Goal: Transaction & Acquisition: Purchase product/service

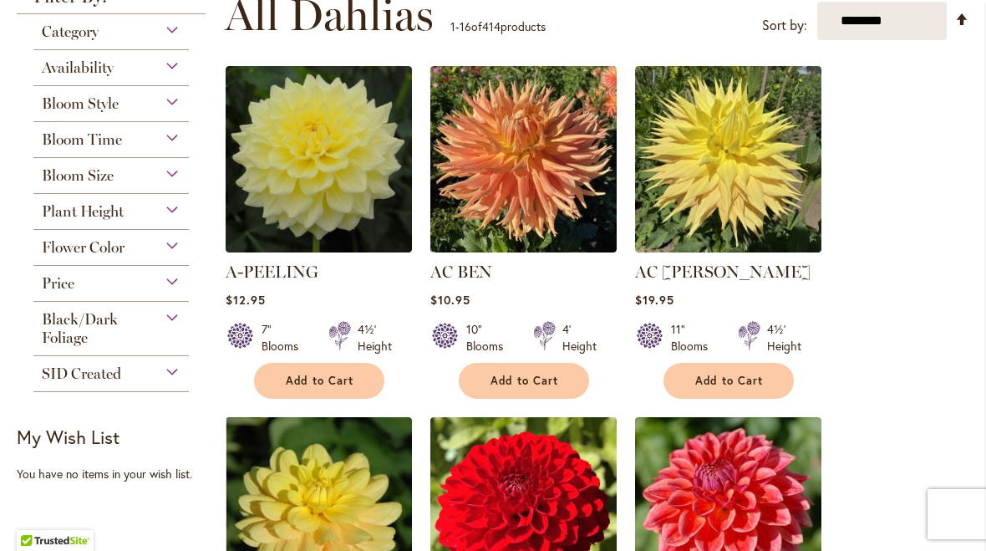
scroll to position [348, 0]
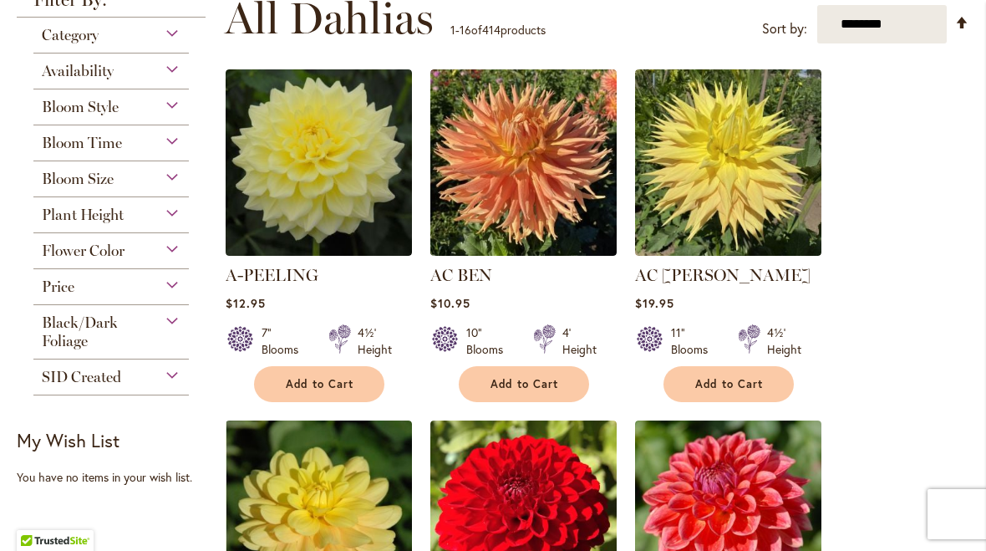
click at [325, 387] on span "Add to Cart" at bounding box center [320, 384] width 69 height 14
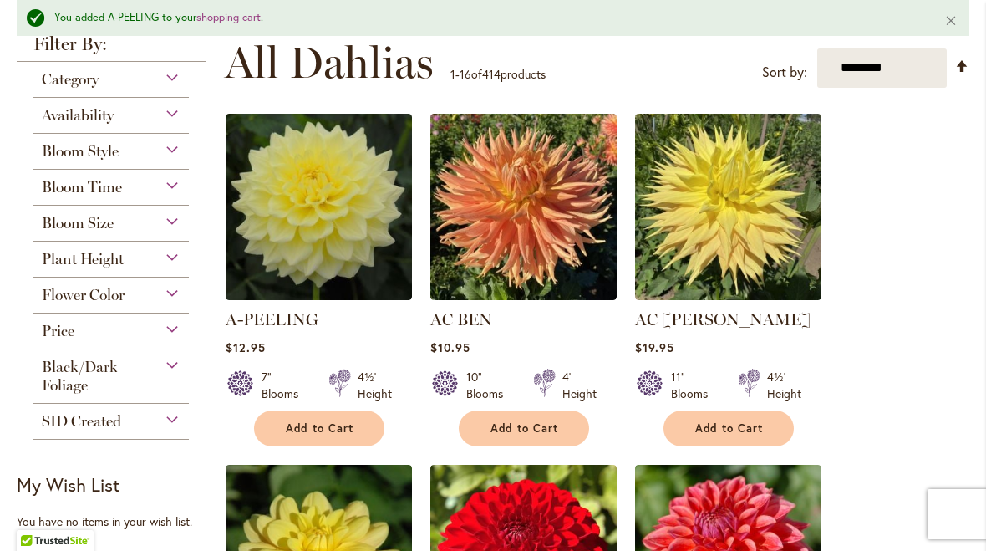
click at [532, 424] on span "Add to Cart" at bounding box center [525, 428] width 69 height 14
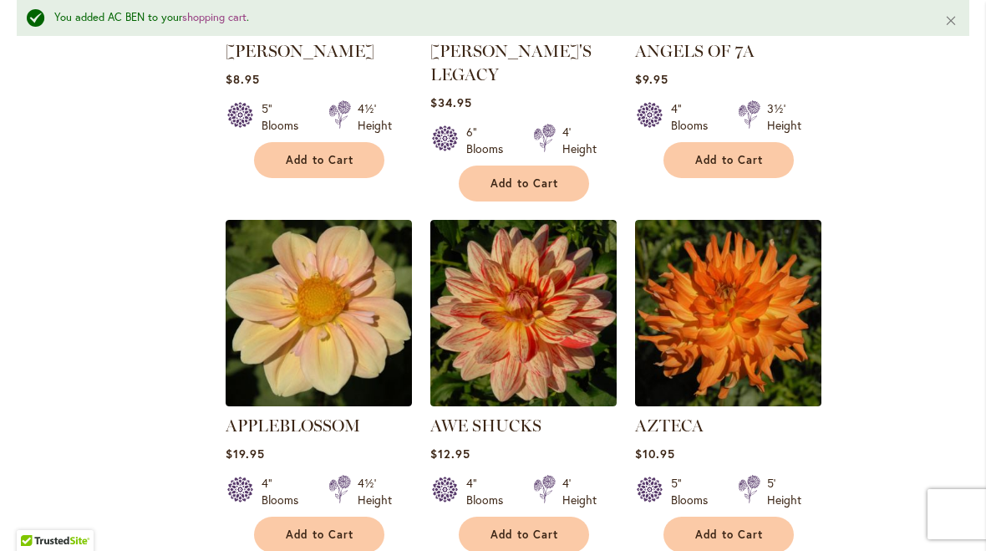
scroll to position [1668, 0]
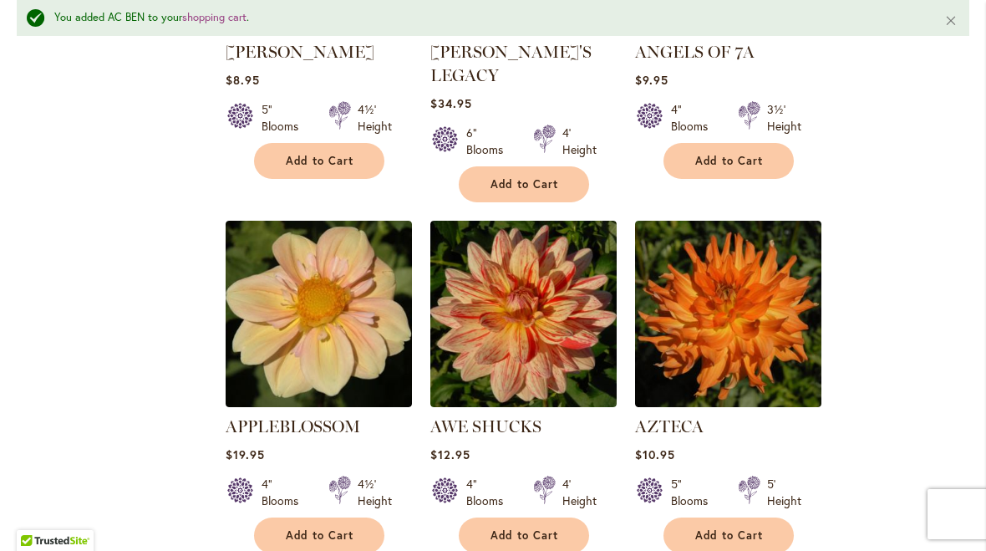
click at [524, 528] on span "Add to Cart" at bounding box center [525, 535] width 69 height 14
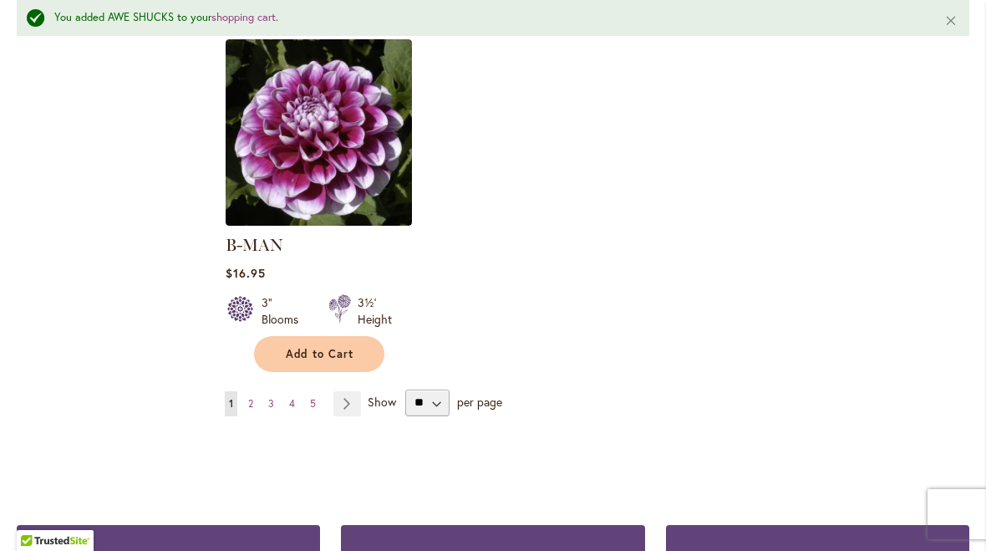
scroll to position [2274, 0]
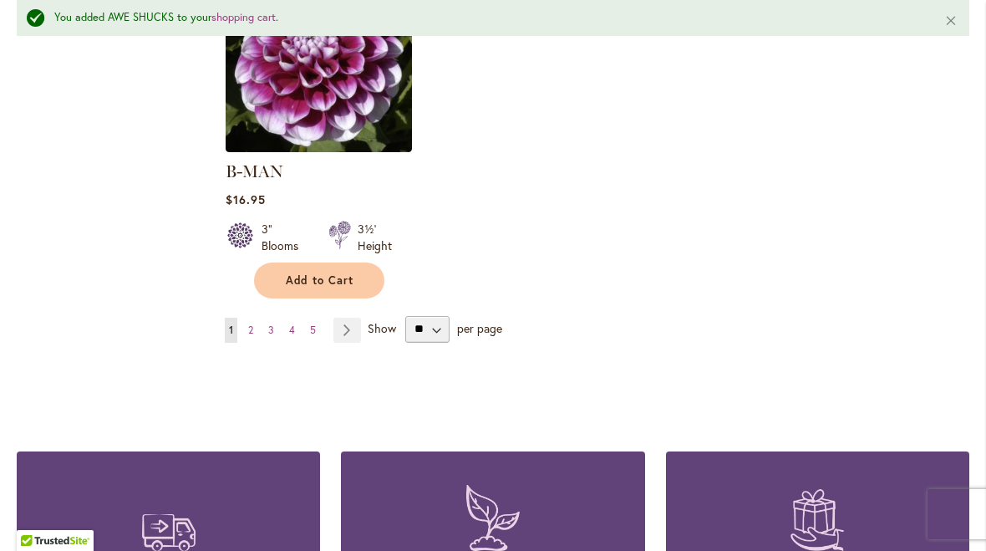
click at [341, 318] on link "Page Next" at bounding box center [348, 330] width 28 height 25
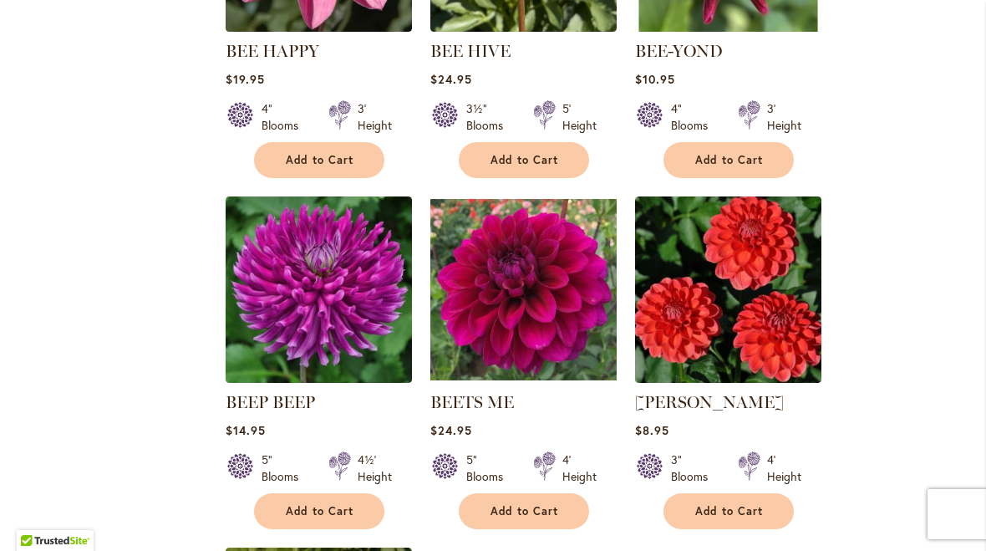
scroll to position [1637, 0]
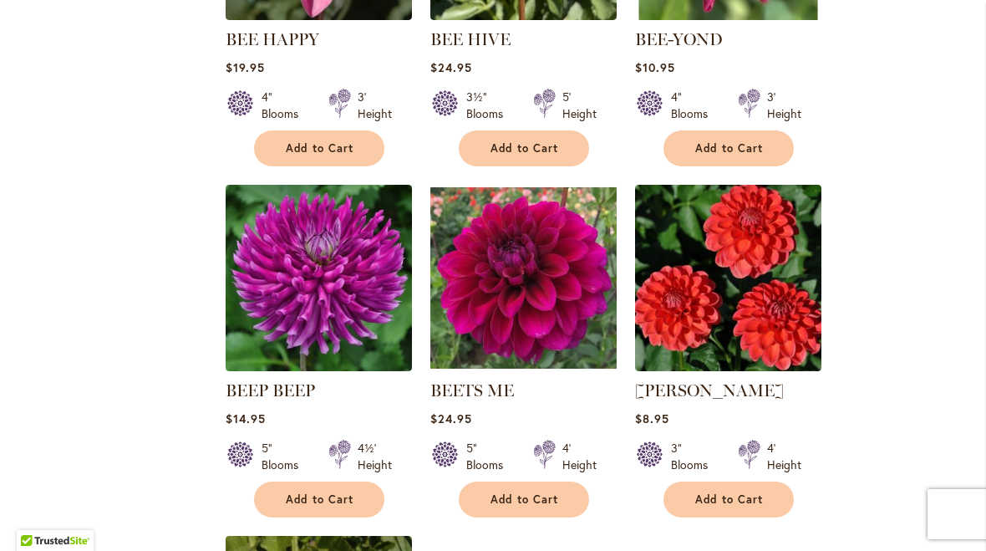
click at [538, 494] on span "Add to Cart" at bounding box center [525, 499] width 69 height 14
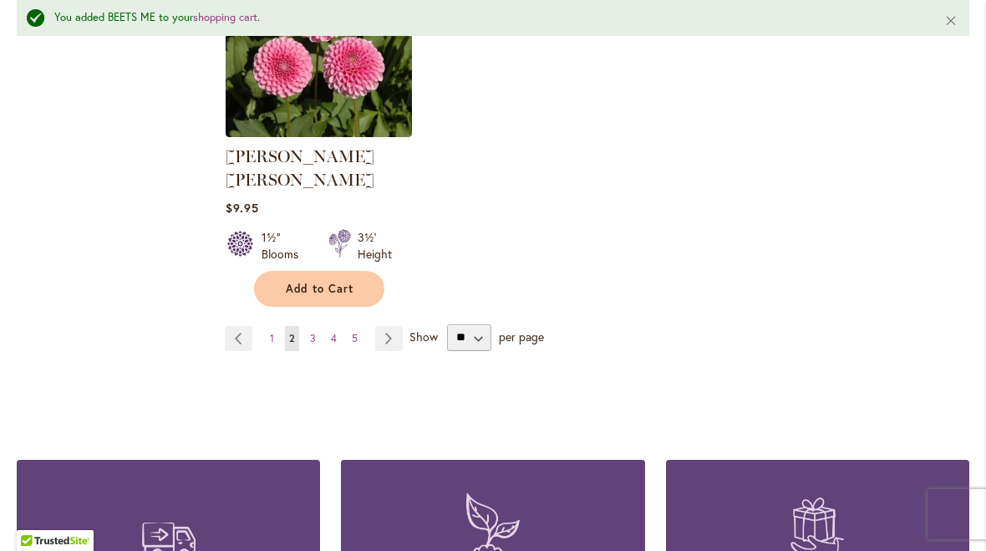
scroll to position [2270, 0]
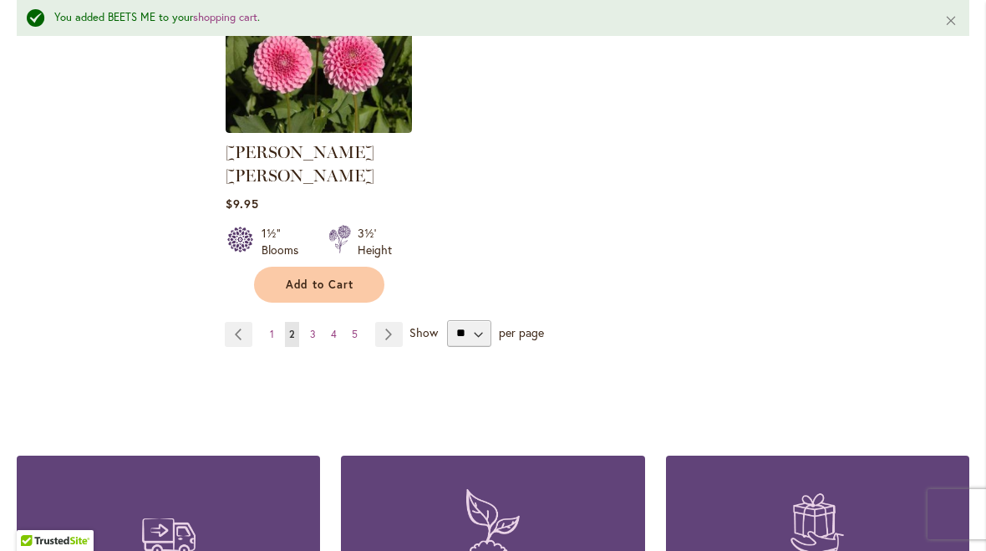
click at [393, 322] on link "Page Next" at bounding box center [389, 334] width 28 height 25
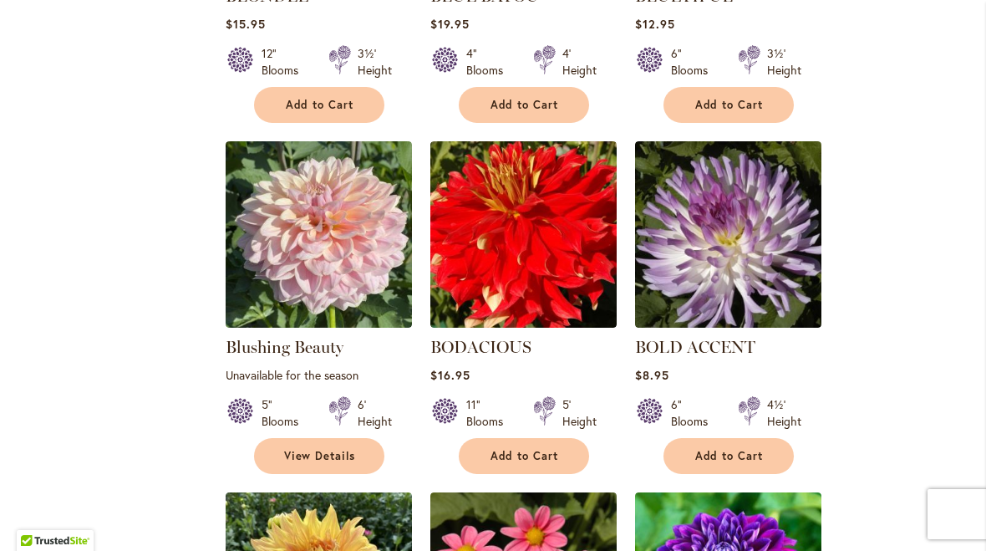
scroll to position [1329, 0]
click at [727, 454] on span "Add to Cart" at bounding box center [729, 456] width 69 height 14
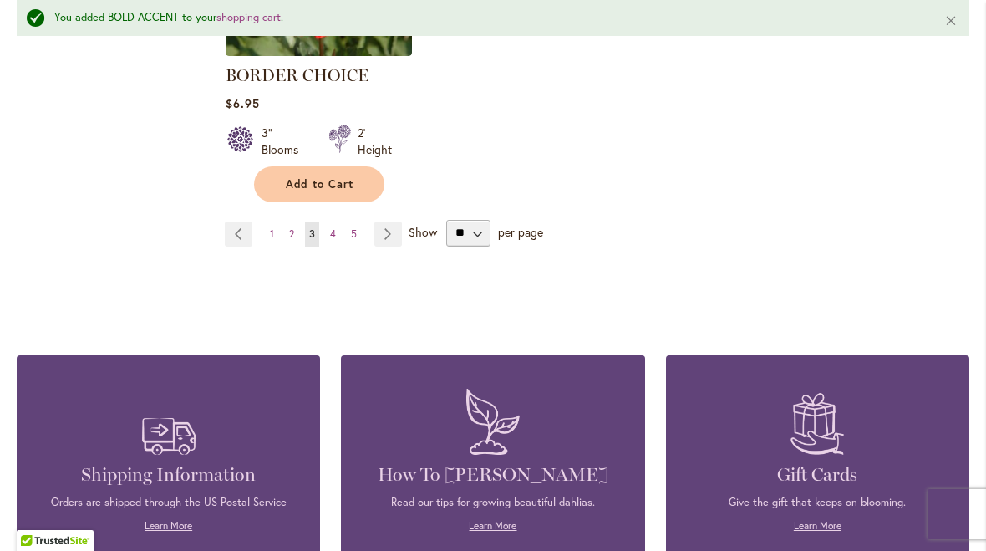
scroll to position [2352, 0]
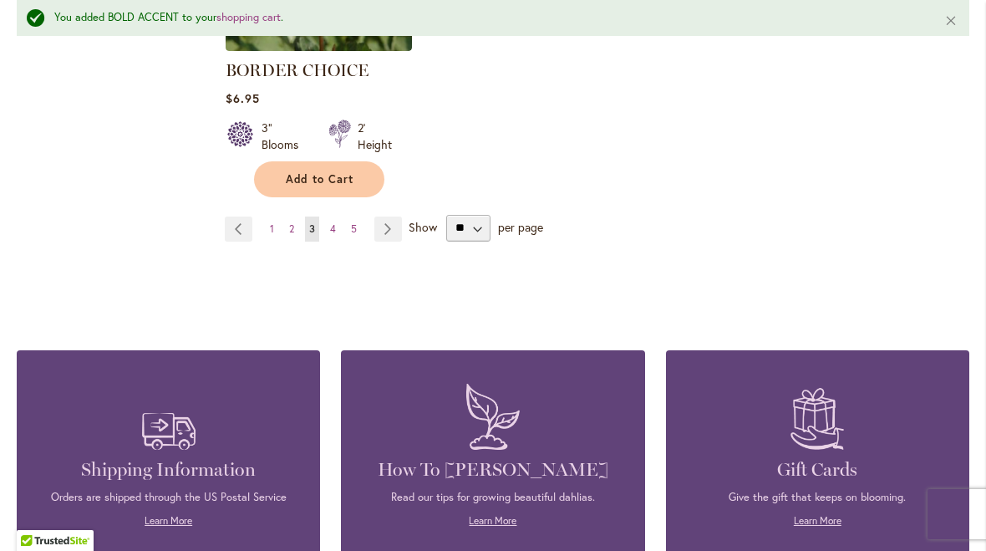
click at [391, 218] on link "Page Next" at bounding box center [388, 228] width 28 height 25
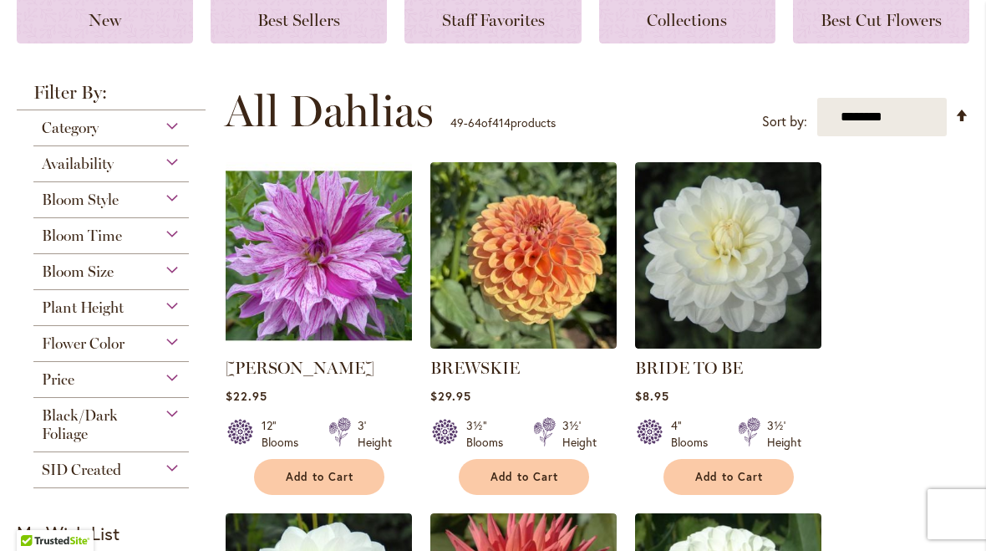
scroll to position [279, 0]
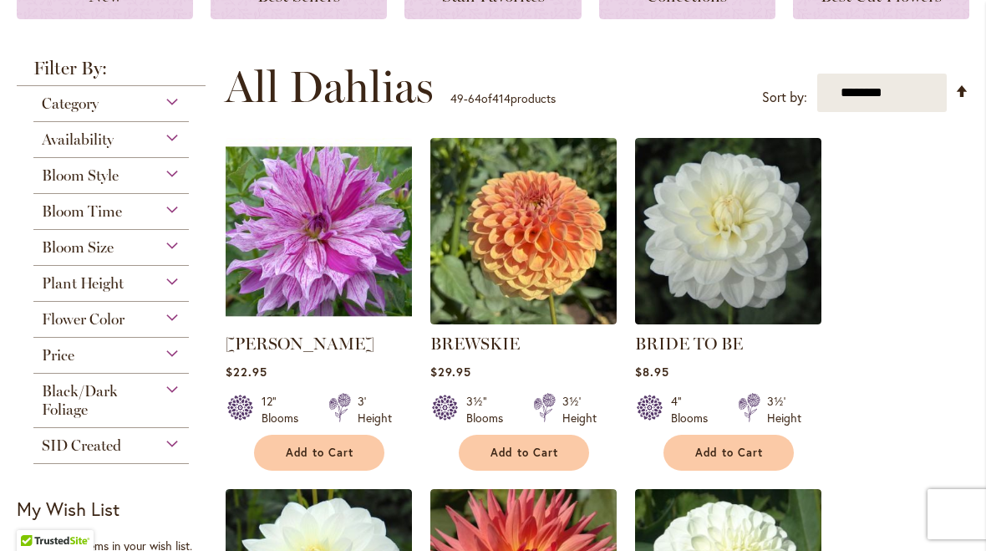
click at [730, 451] on span "Add to Cart" at bounding box center [729, 453] width 69 height 14
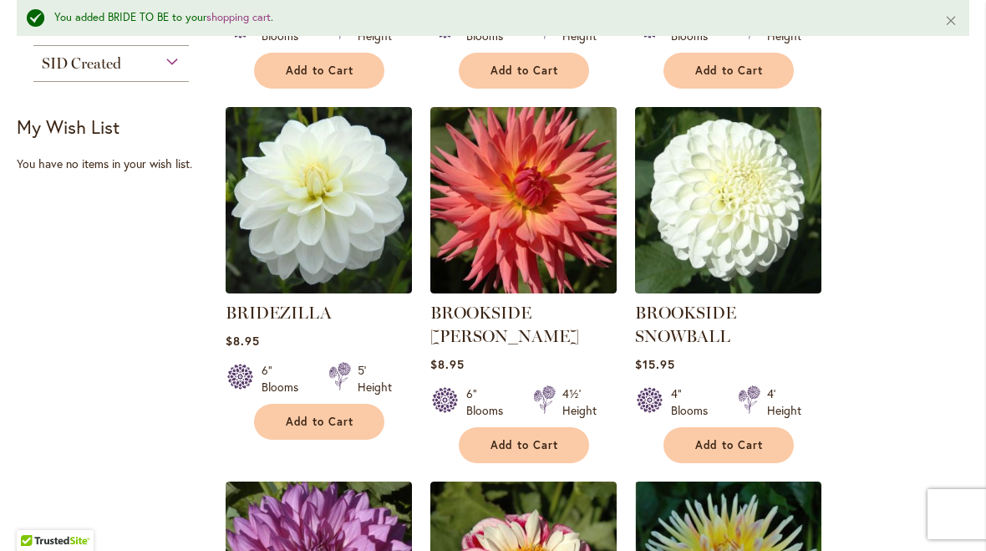
scroll to position [709, 0]
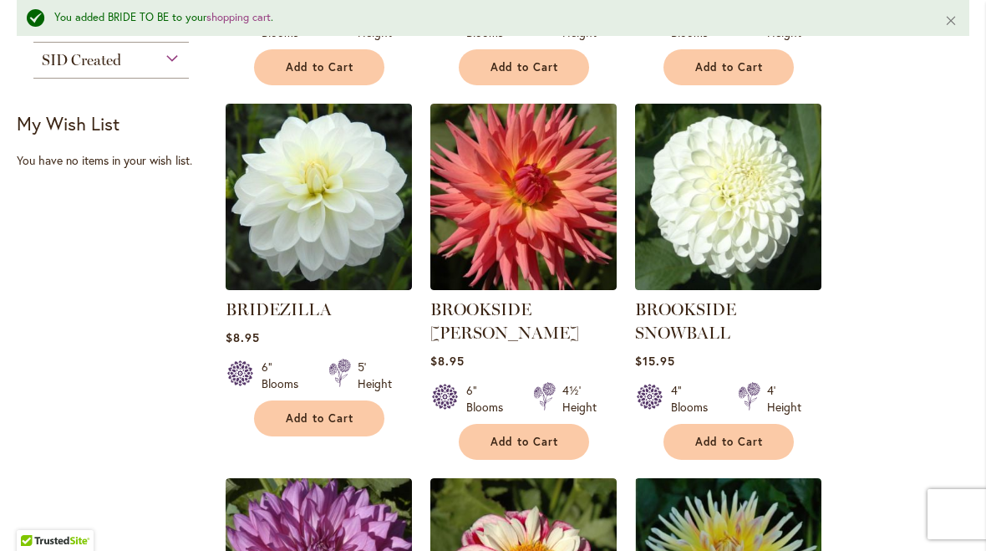
click at [527, 435] on span "Add to Cart" at bounding box center [525, 442] width 69 height 14
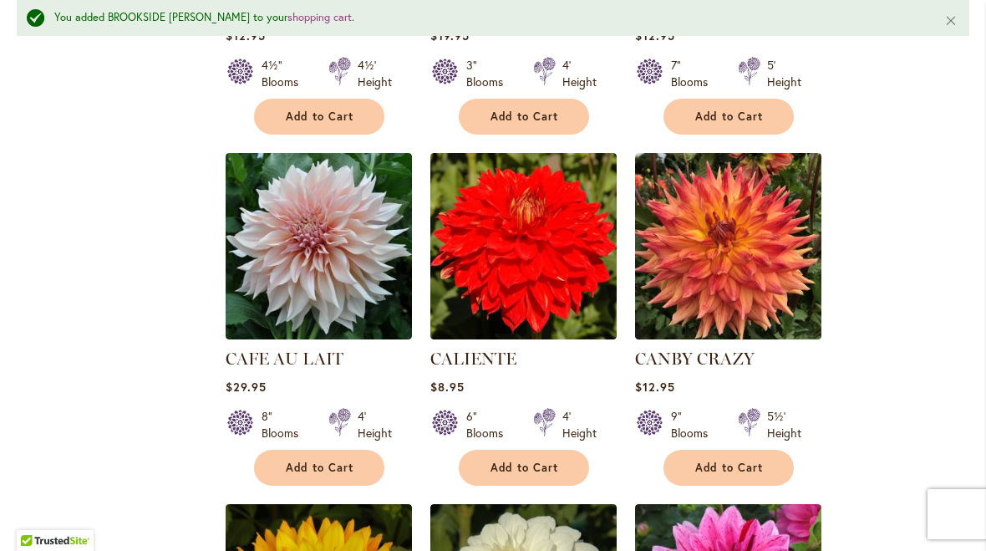
scroll to position [1388, 0]
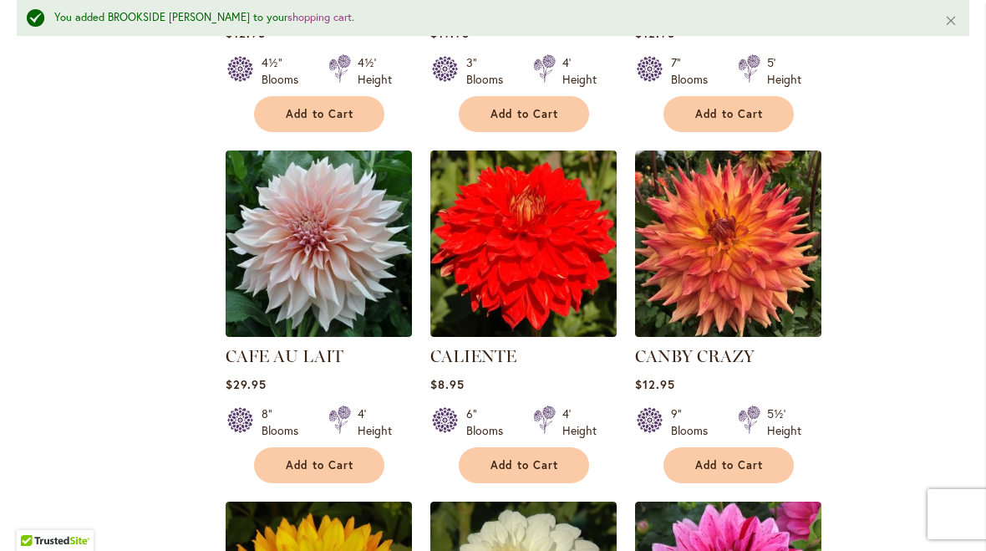
click at [321, 461] on span "Add to Cart" at bounding box center [320, 465] width 69 height 14
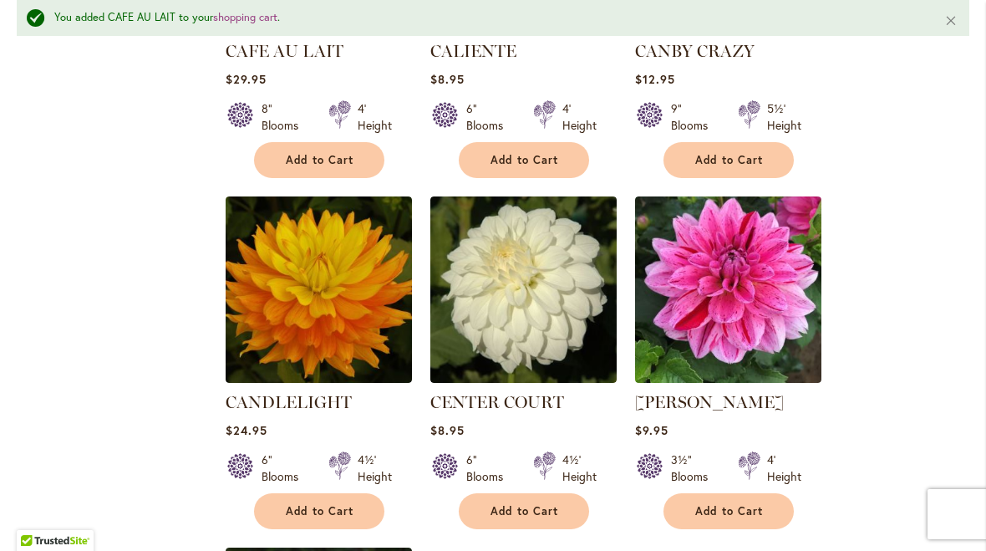
scroll to position [1694, 0]
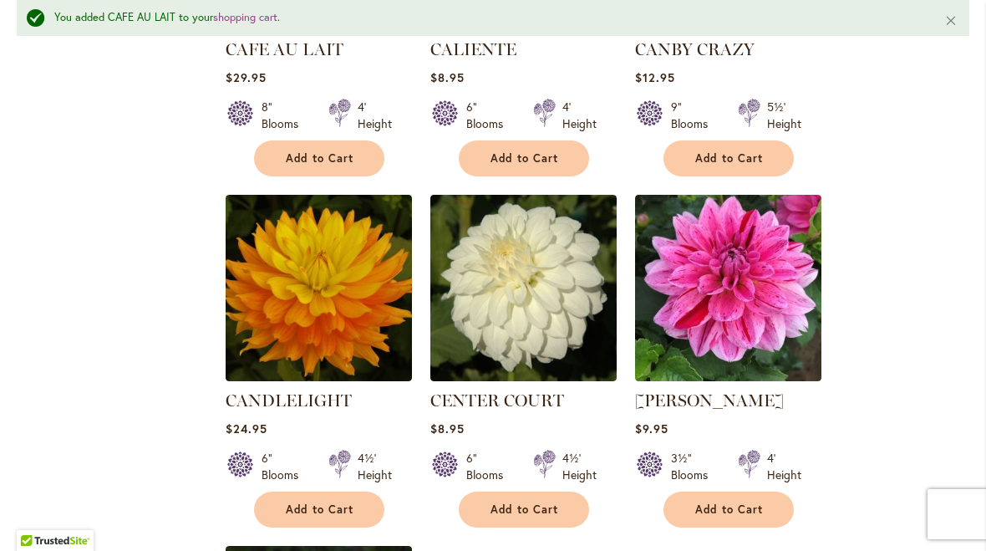
click at [730, 507] on span "Add to Cart" at bounding box center [729, 509] width 69 height 14
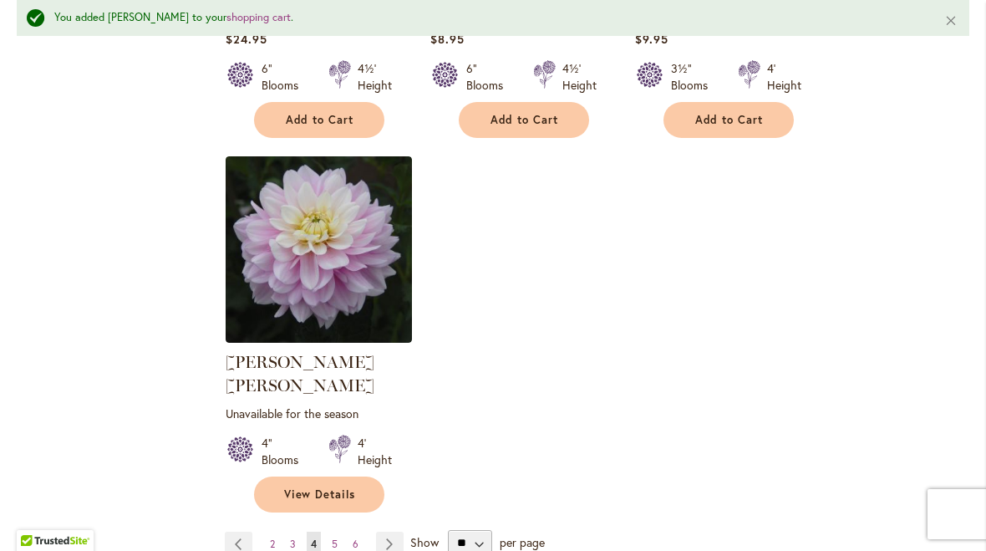
scroll to position [2085, 0]
click at [392, 531] on link "Page Next" at bounding box center [390, 543] width 28 height 25
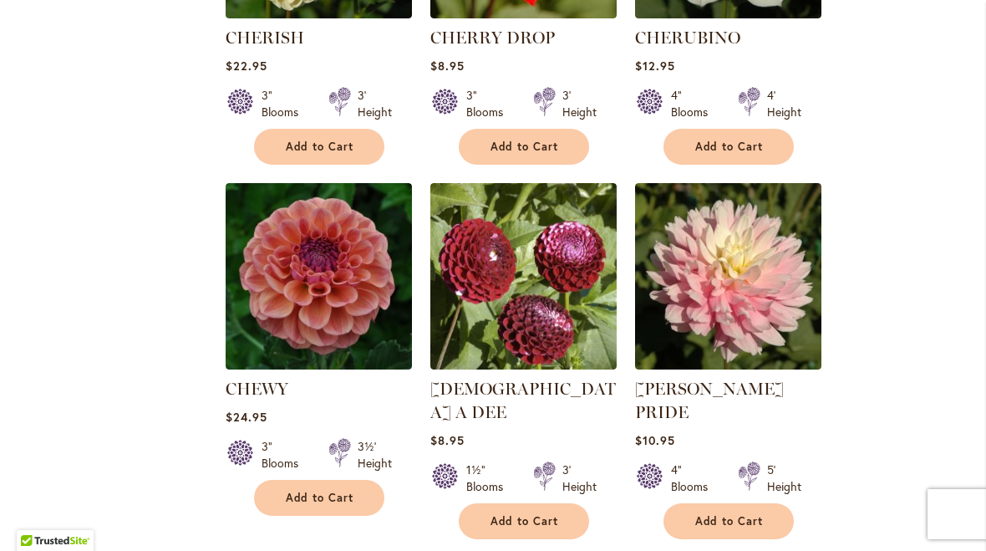
scroll to position [937, 0]
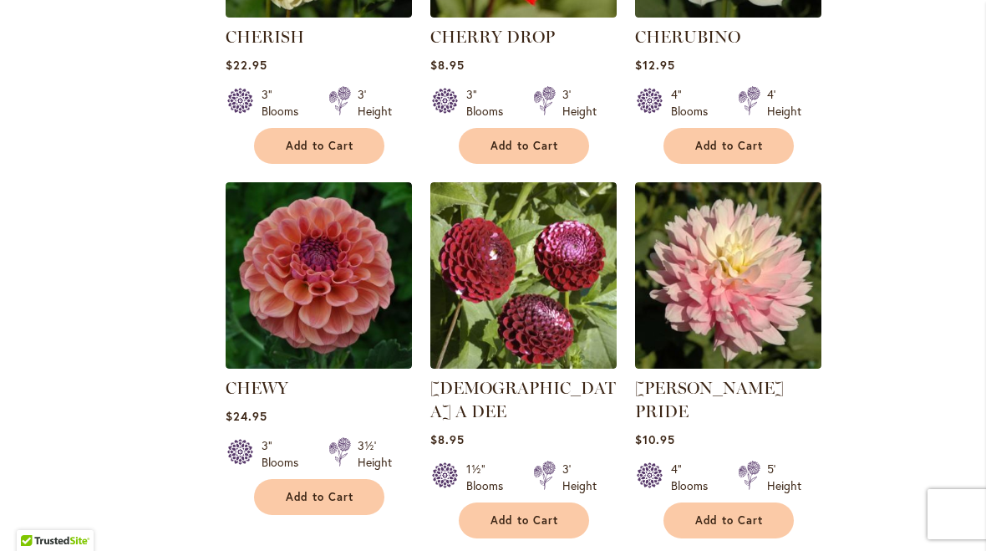
click at [313, 491] on span "Add to Cart" at bounding box center [320, 497] width 69 height 14
click at [320, 503] on form "Added" at bounding box center [319, 497] width 130 height 36
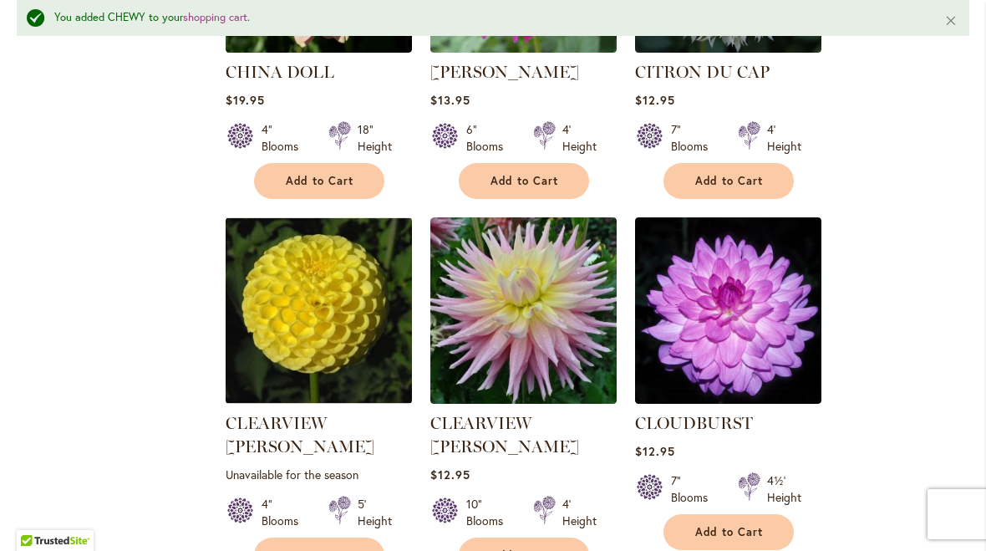
scroll to position [1673, 0]
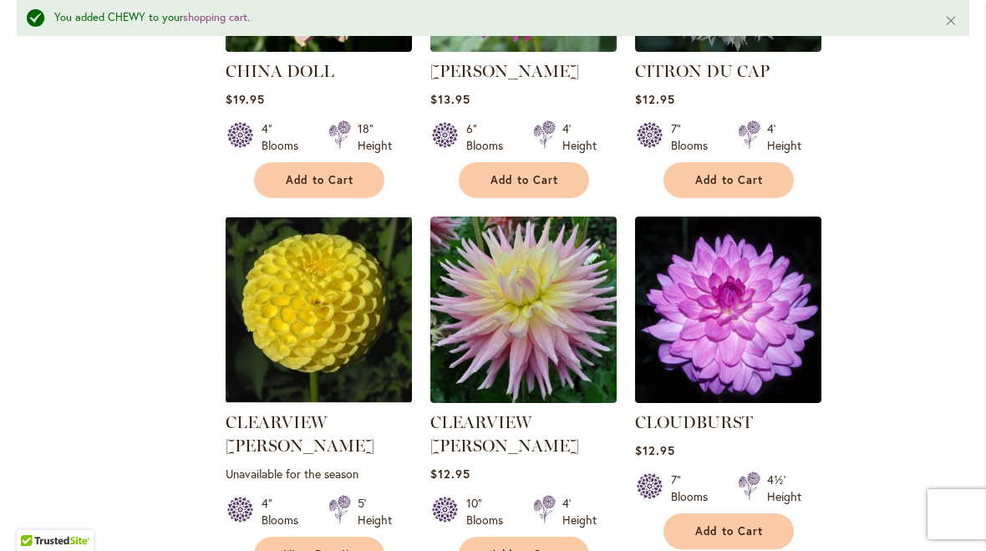
click at [310, 548] on span "View Details" at bounding box center [320, 555] width 72 height 14
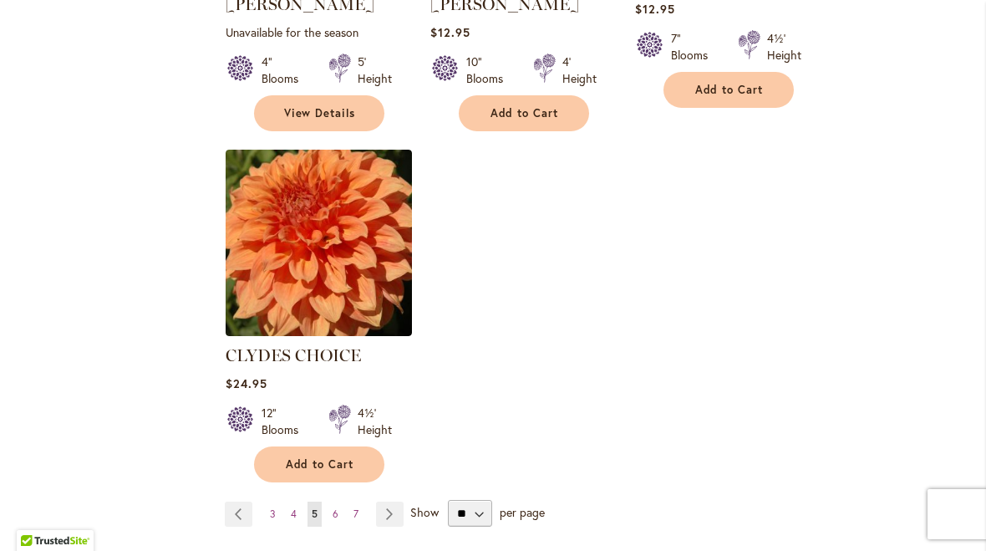
scroll to position [2072, 0]
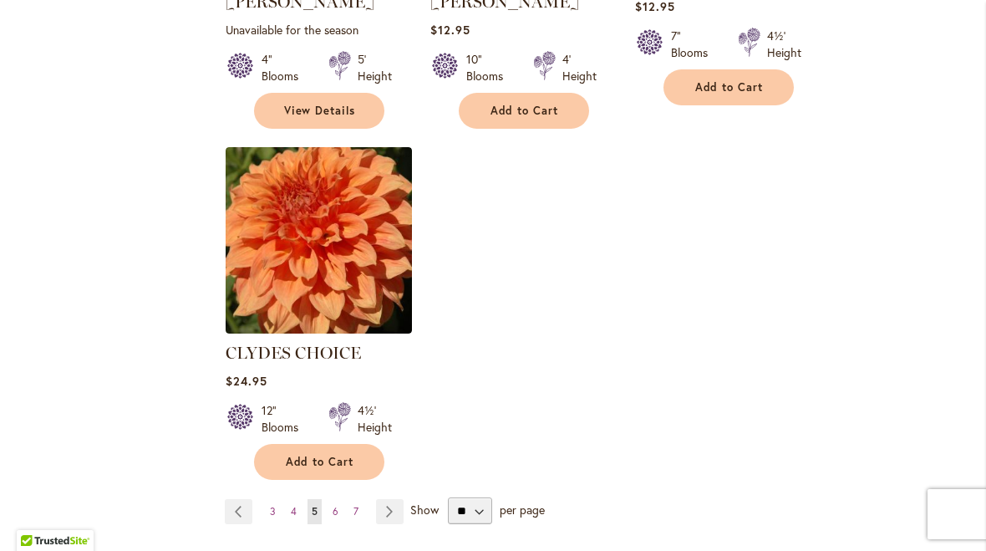
click at [333, 505] on span "6" at bounding box center [336, 511] width 6 height 13
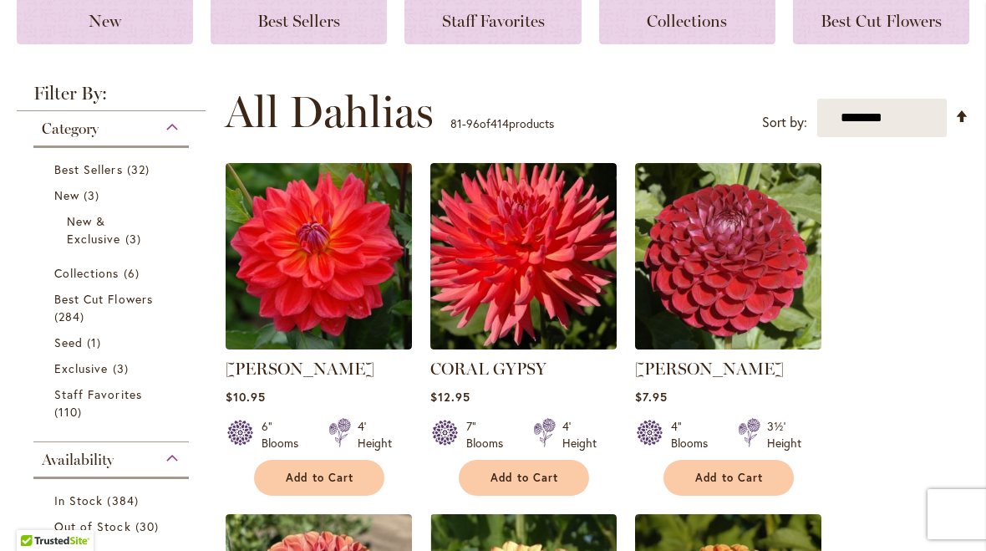
scroll to position [254, 0]
click at [324, 476] on span "Add to Cart" at bounding box center [320, 478] width 69 height 14
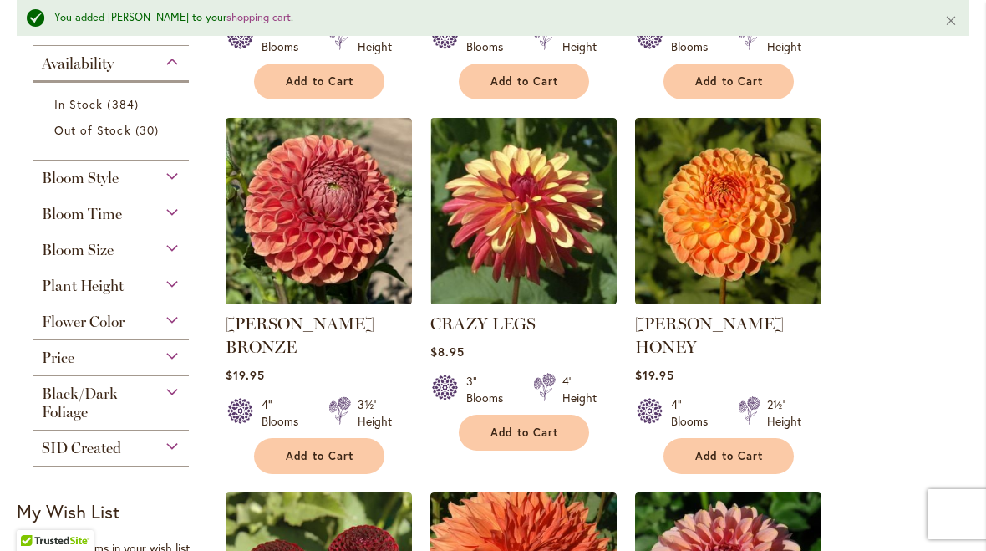
scroll to position [695, 0]
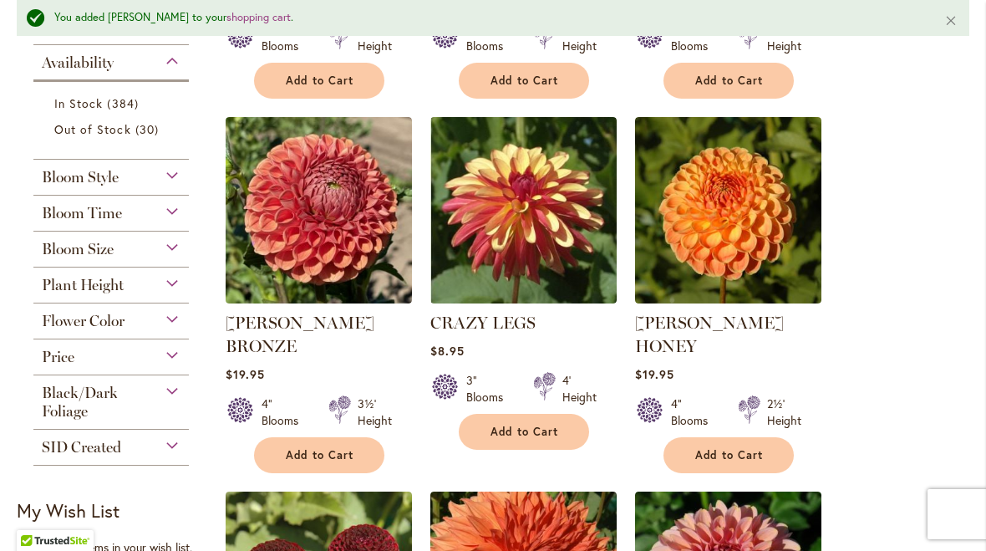
click at [524, 428] on span "Add to Cart" at bounding box center [525, 432] width 69 height 14
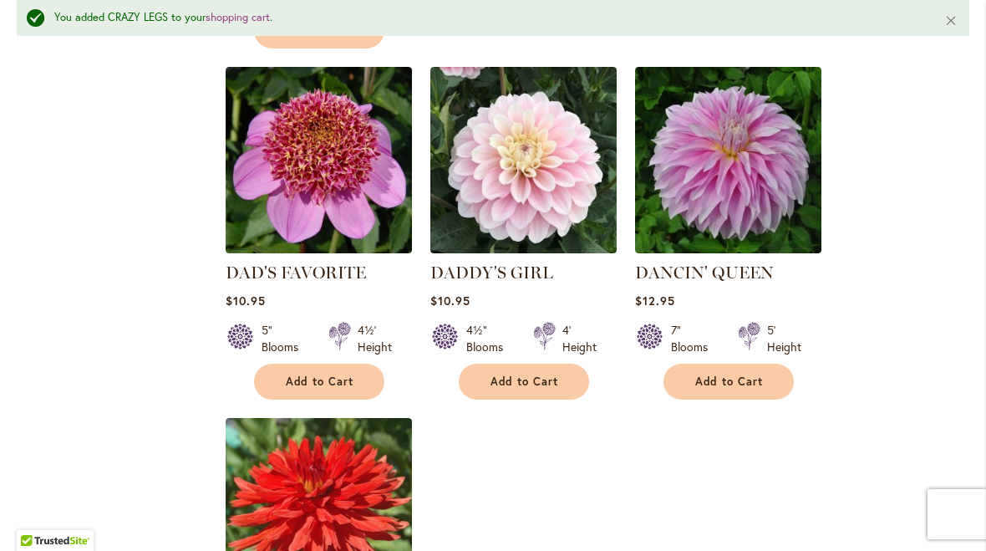
scroll to position [1863, 0]
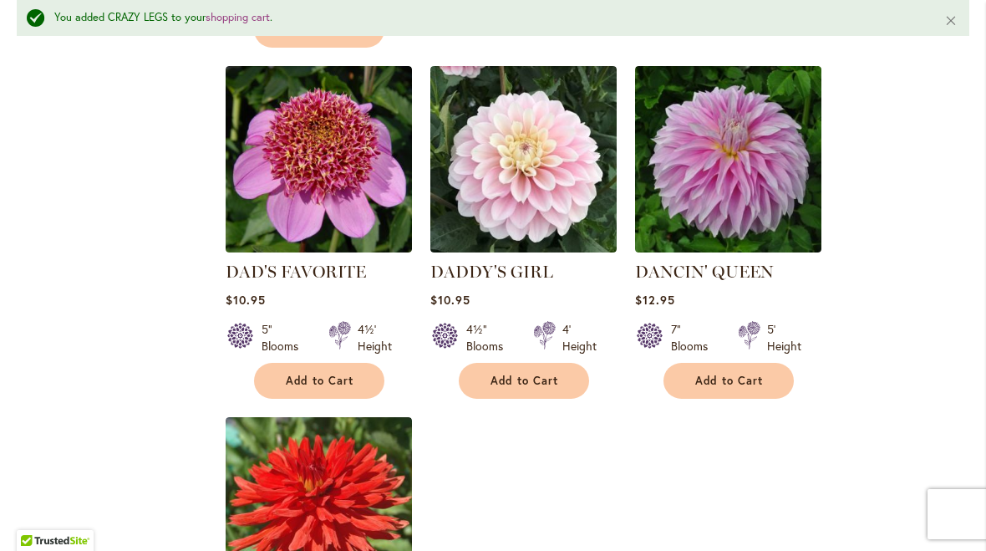
click at [537, 374] on span "Add to Cart" at bounding box center [525, 381] width 69 height 14
click at [727, 374] on span "Add to Cart" at bounding box center [729, 381] width 69 height 14
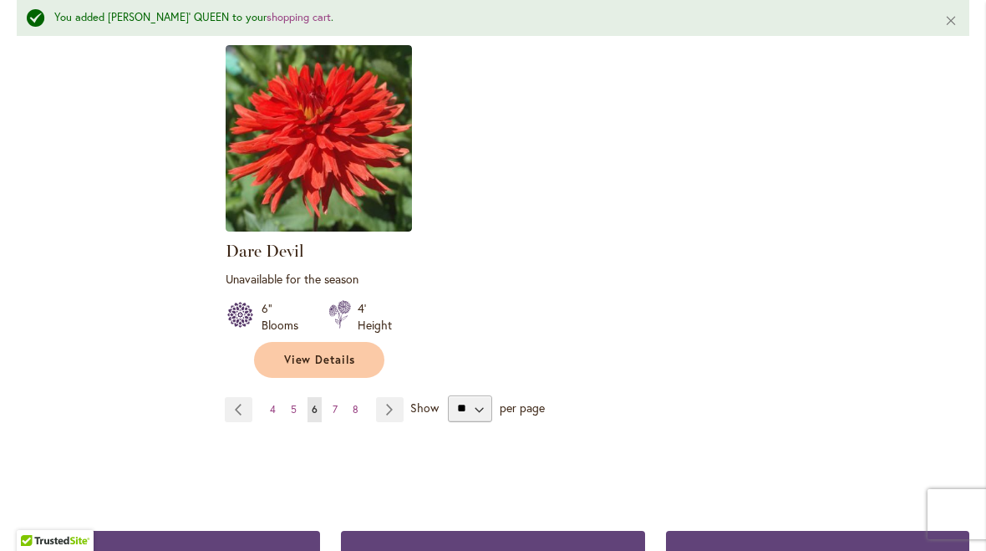
scroll to position [2237, 0]
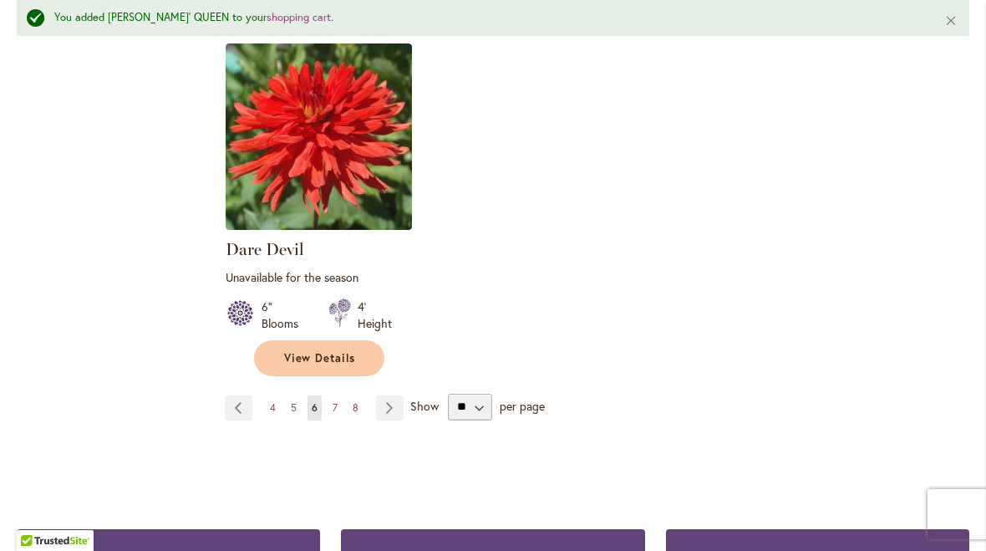
click at [382, 395] on link "Page Next" at bounding box center [390, 407] width 28 height 25
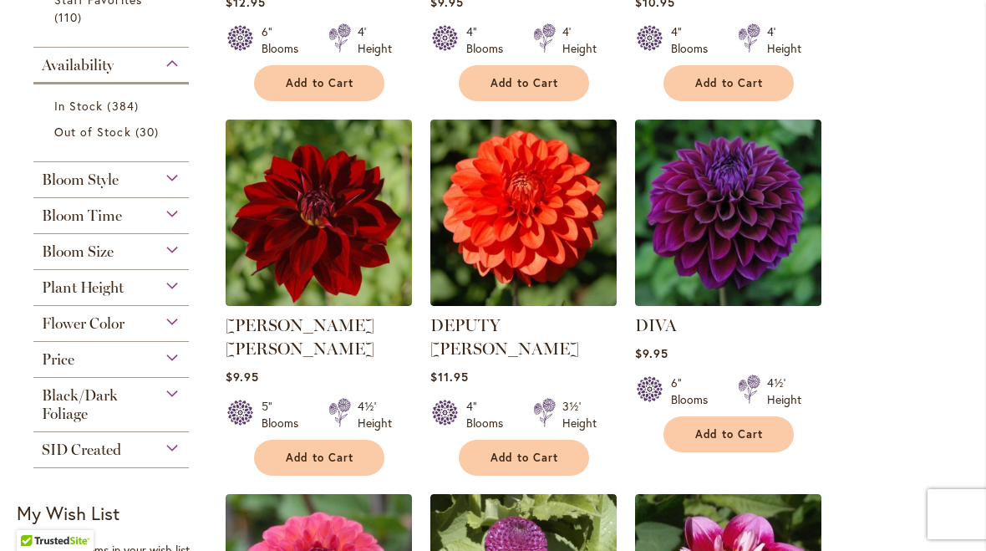
scroll to position [649, 0]
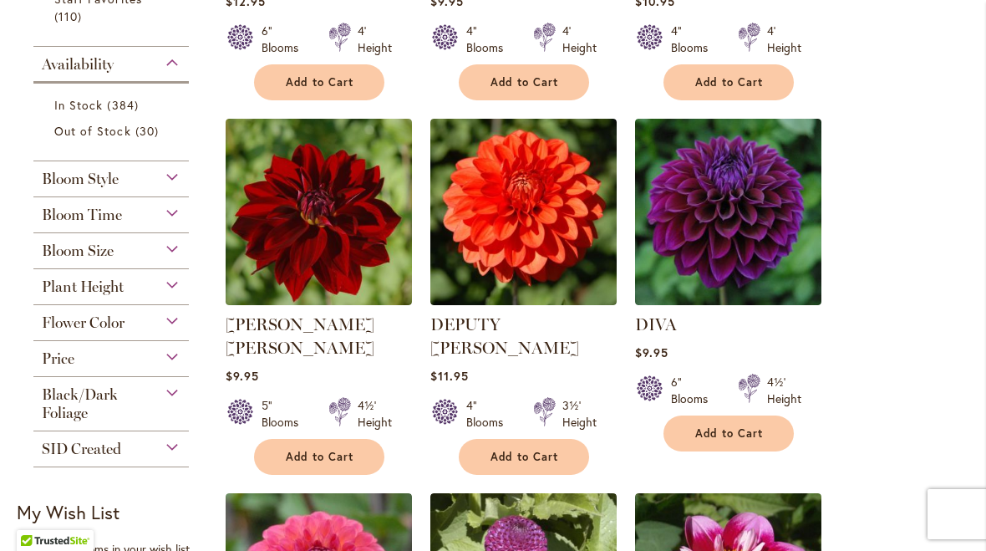
click at [317, 450] on span "Add to Cart" at bounding box center [320, 457] width 69 height 14
click at [725, 434] on span "Add to Cart" at bounding box center [729, 433] width 69 height 14
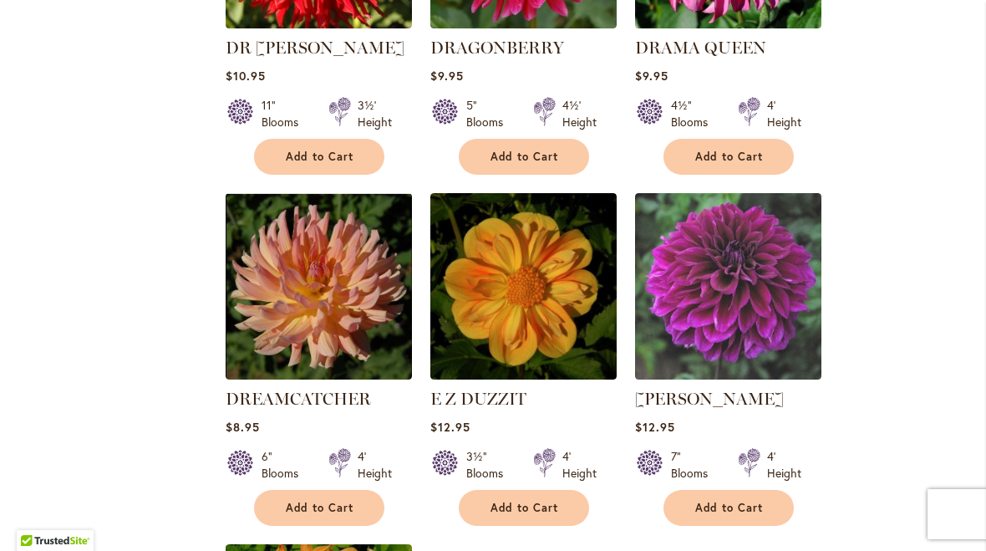
scroll to position [1659, 0]
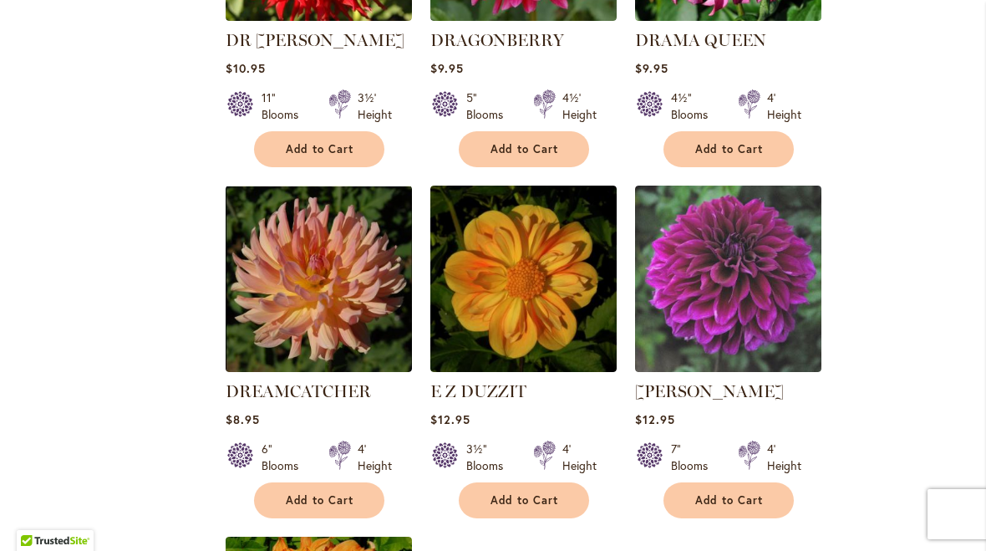
click at [324, 493] on span "Add to Cart" at bounding box center [320, 500] width 69 height 14
click at [746, 487] on button "Add to Cart" at bounding box center [729, 500] width 130 height 36
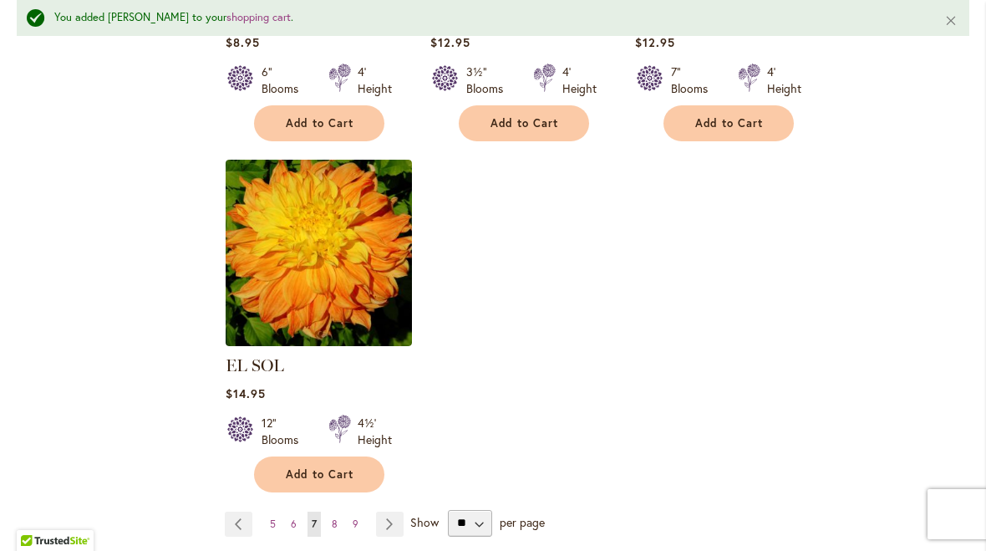
scroll to position [2089, 0]
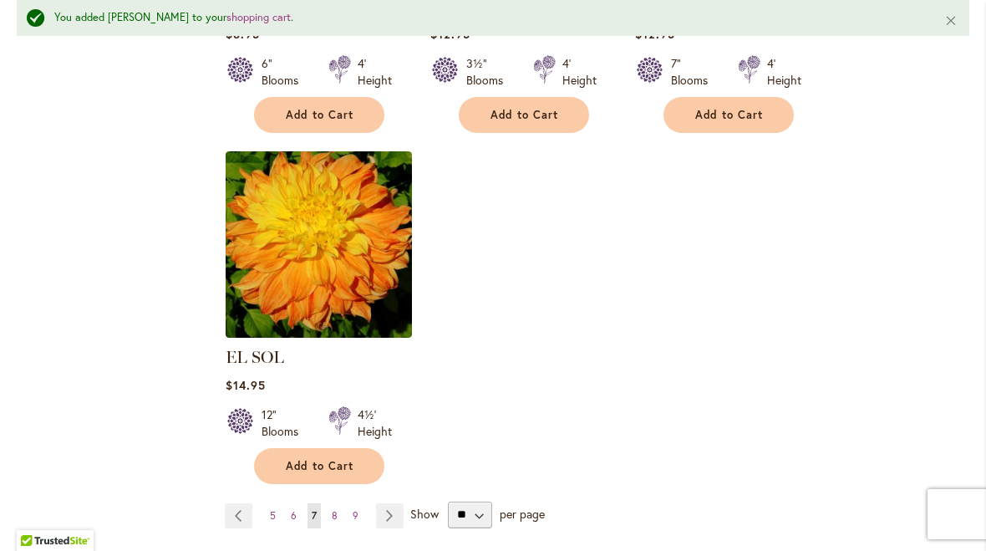
click at [389, 503] on link "Page Next" at bounding box center [390, 515] width 28 height 25
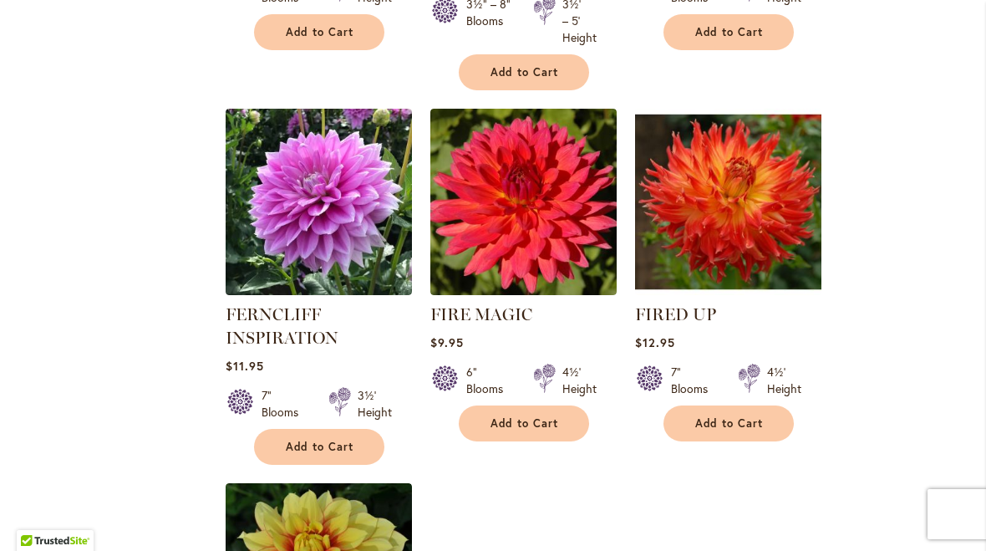
scroll to position [1770, 0]
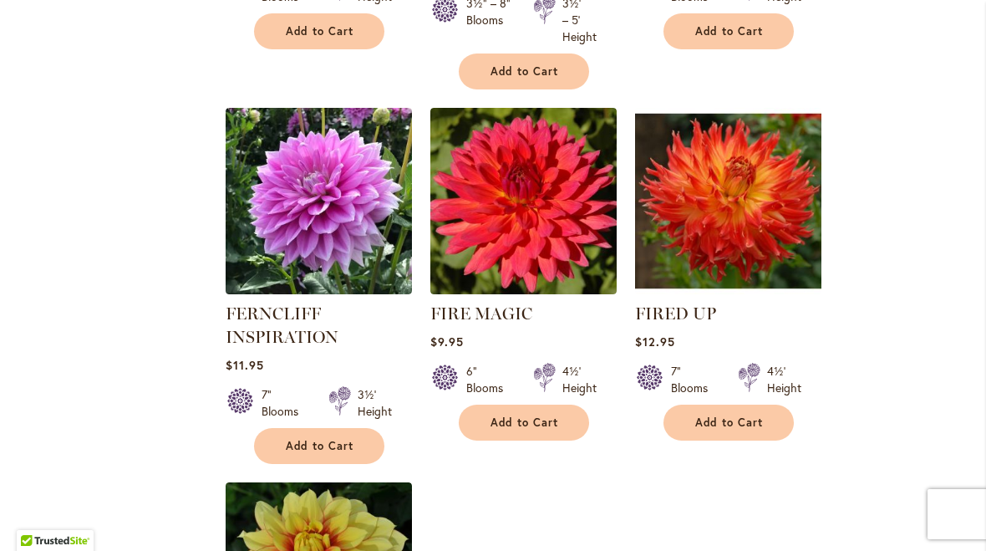
click at [734, 430] on button "Add to Cart" at bounding box center [729, 423] width 130 height 36
click at [335, 442] on span "Add to Cart" at bounding box center [320, 446] width 69 height 14
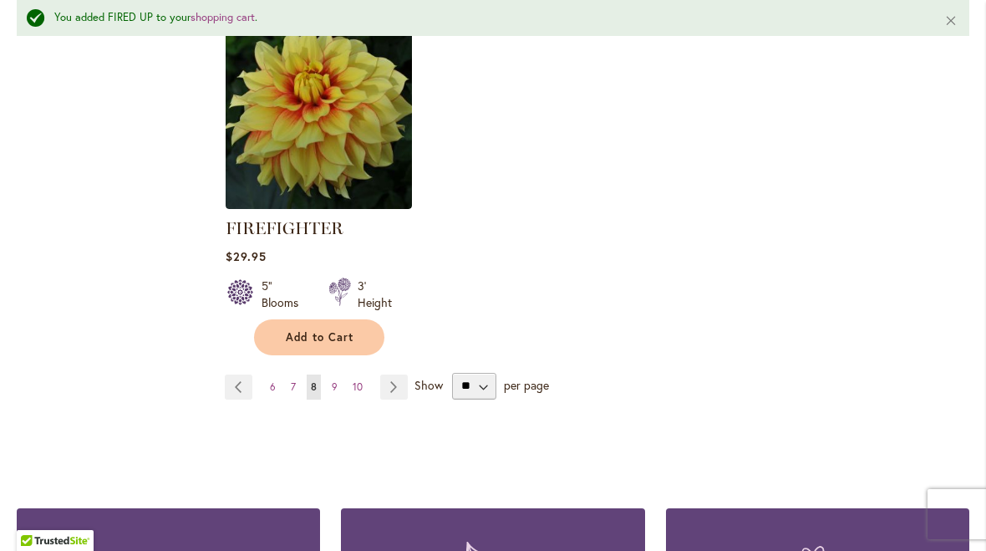
scroll to position [2276, 0]
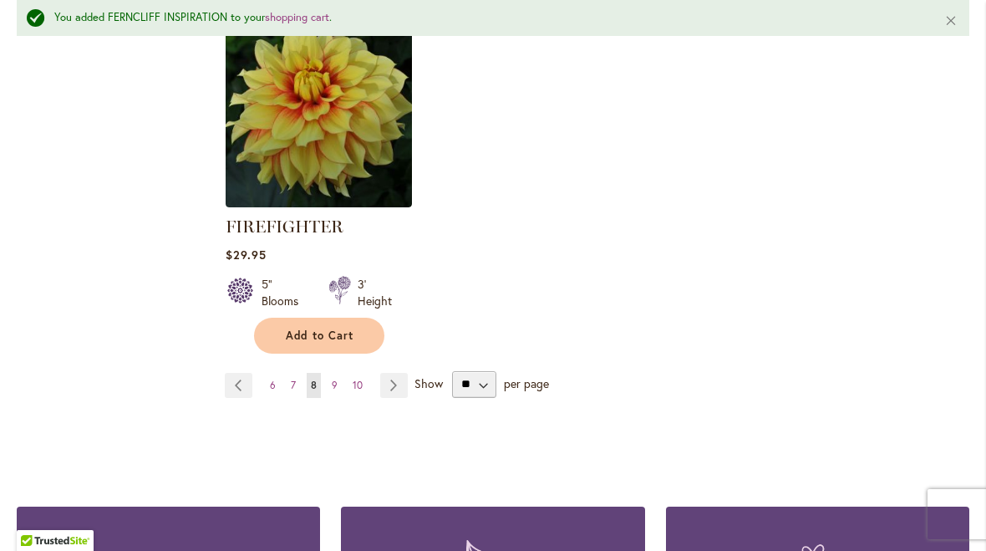
click at [395, 379] on link "Page Next" at bounding box center [394, 385] width 28 height 25
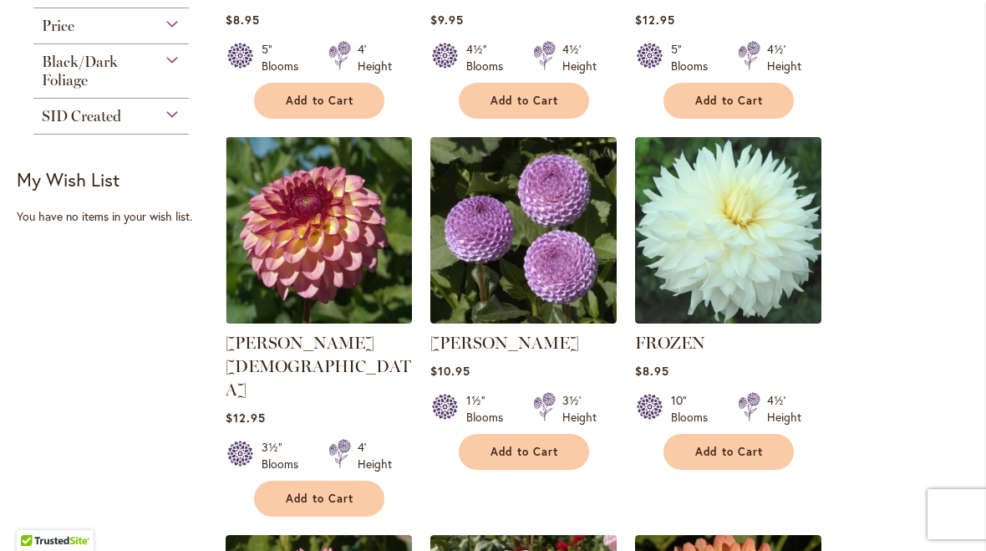
scroll to position [983, 0]
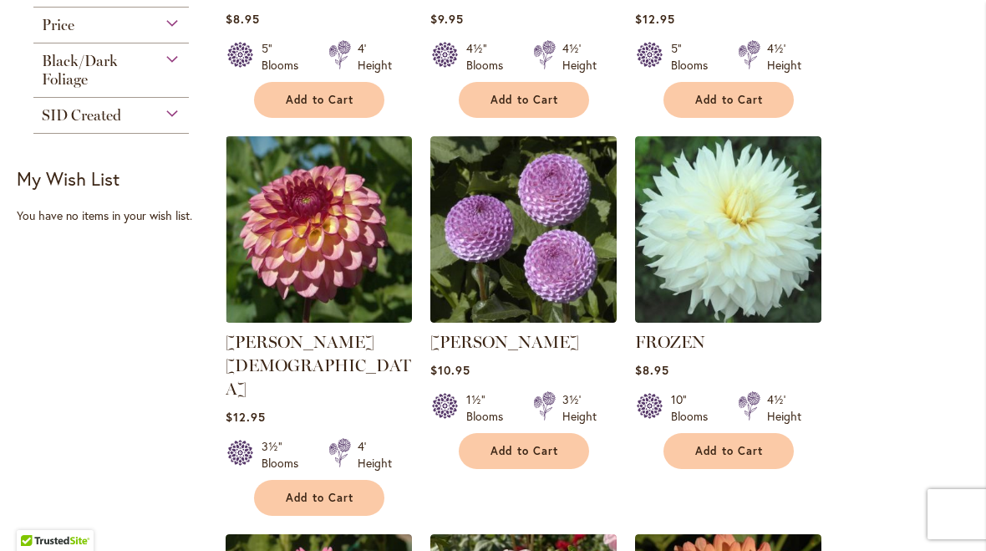
click at [319, 491] on span "Add to Cart" at bounding box center [320, 498] width 69 height 14
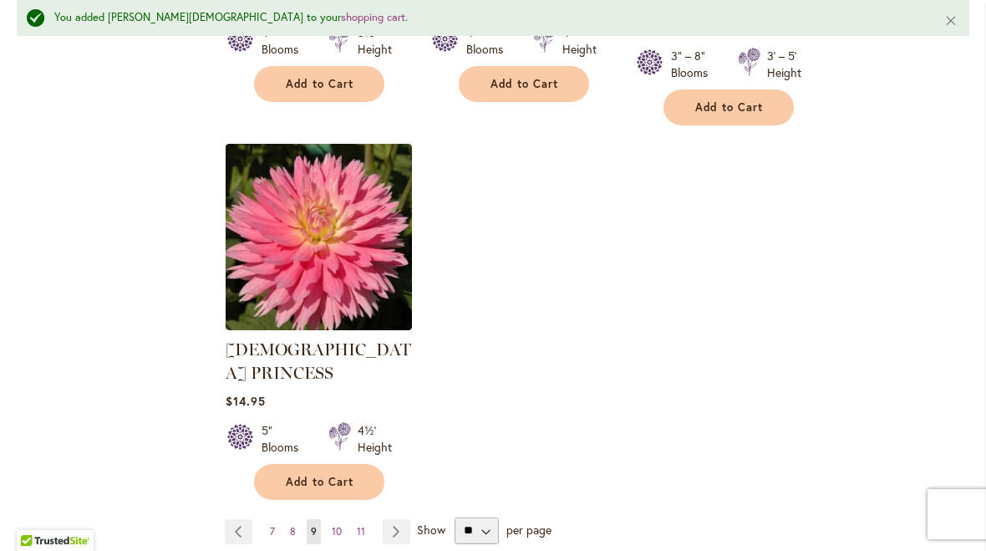
scroll to position [2170, 0]
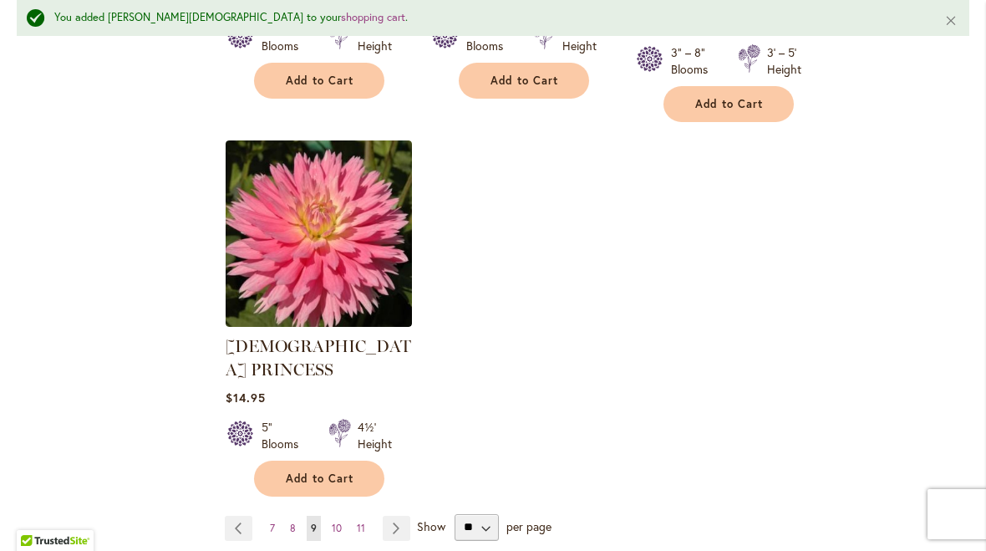
click at [392, 516] on link "Page Next" at bounding box center [397, 528] width 28 height 25
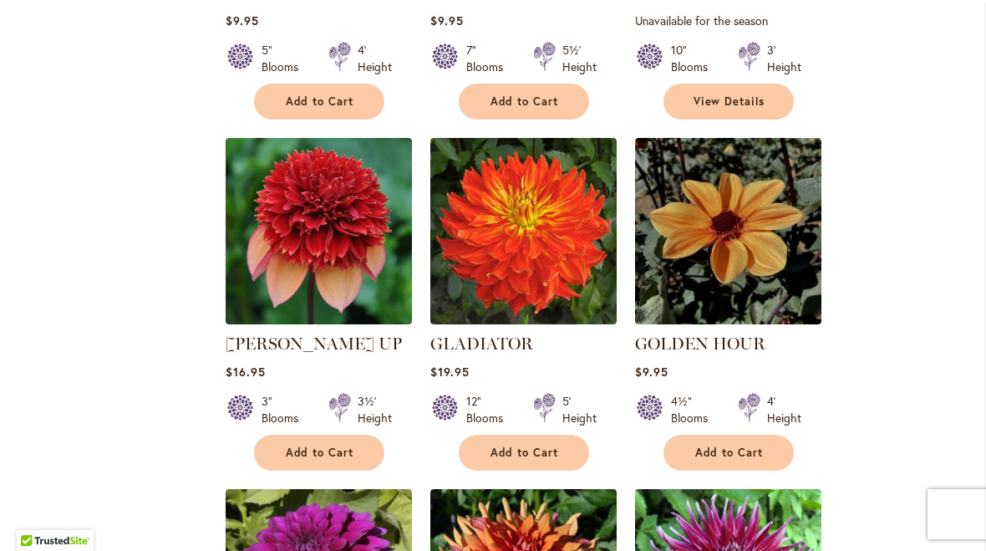
scroll to position [1357, 0]
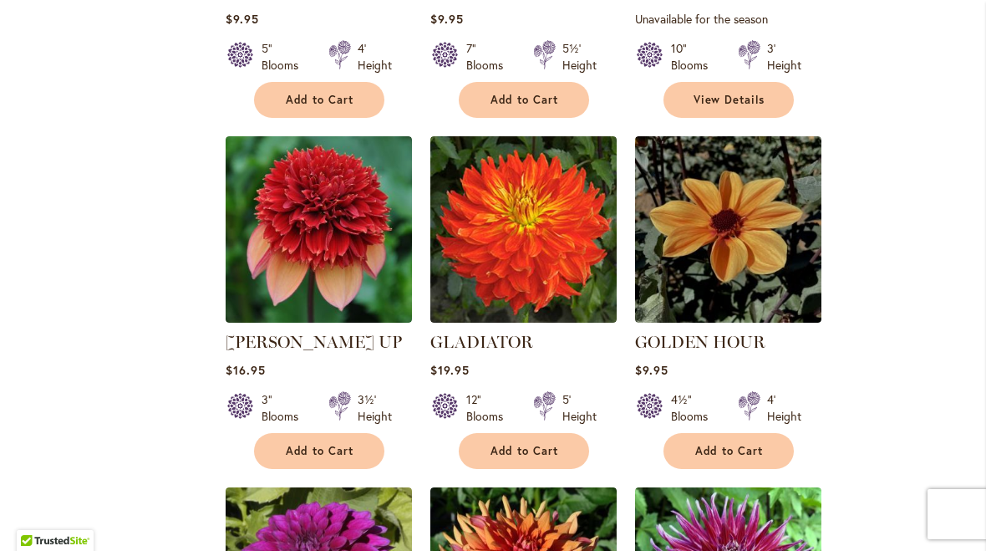
click at [534, 444] on span "Add to Cart" at bounding box center [525, 451] width 69 height 14
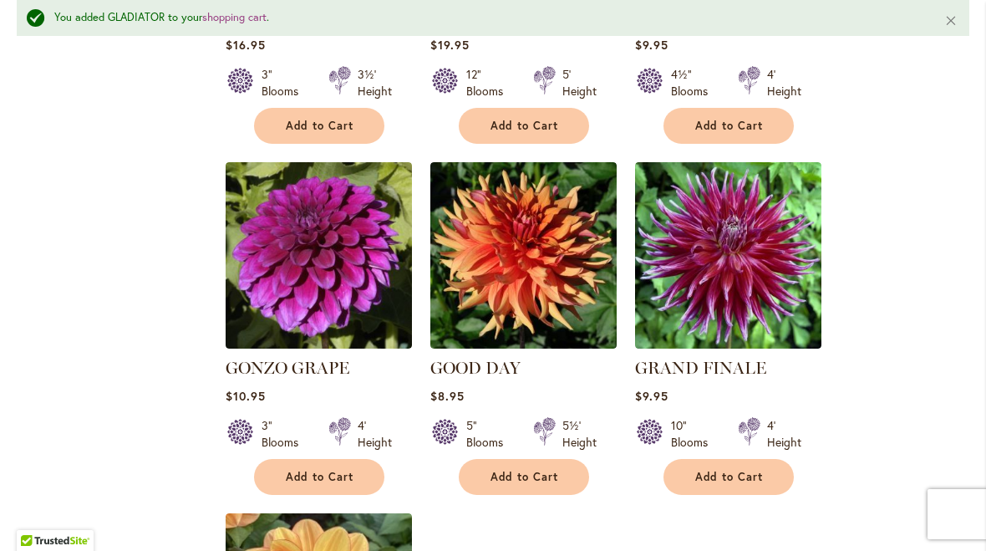
scroll to position [1728, 0]
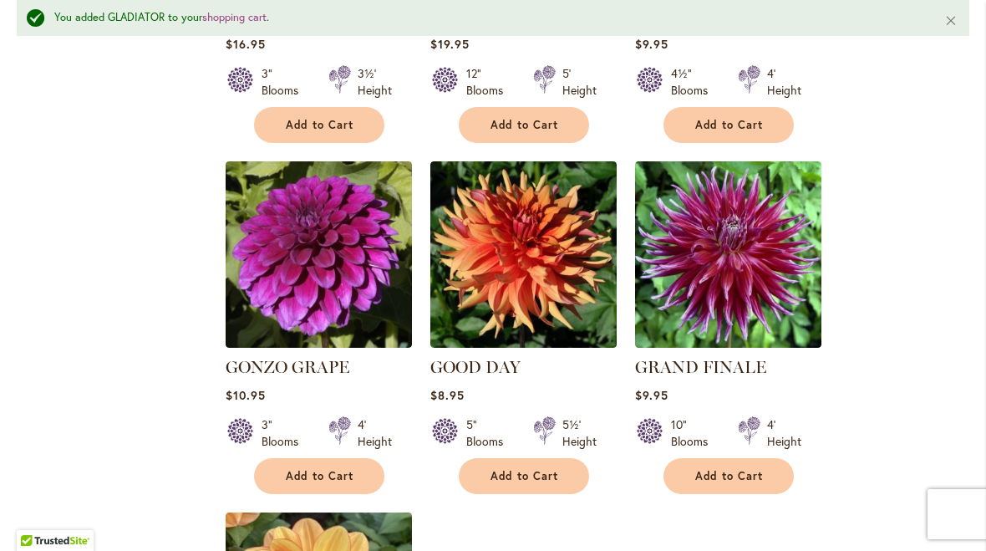
click at [740, 469] on span "Add to Cart" at bounding box center [729, 476] width 69 height 14
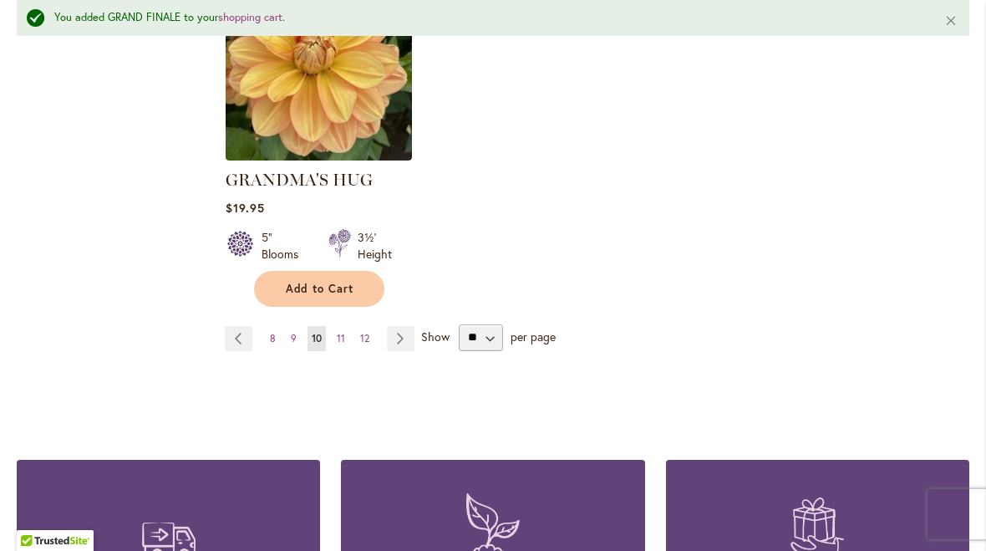
scroll to position [2272, 0]
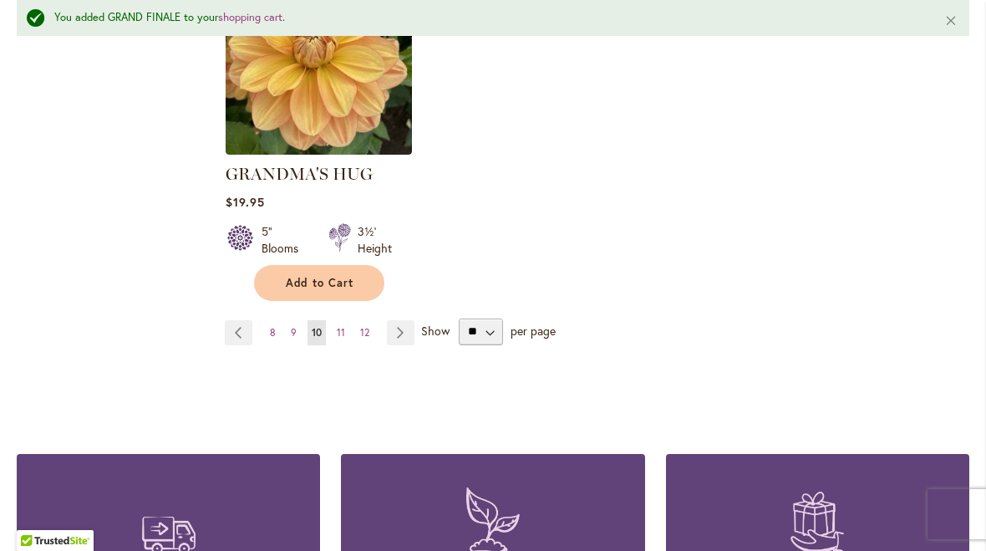
click at [405, 320] on link "Page Next" at bounding box center [401, 332] width 28 height 25
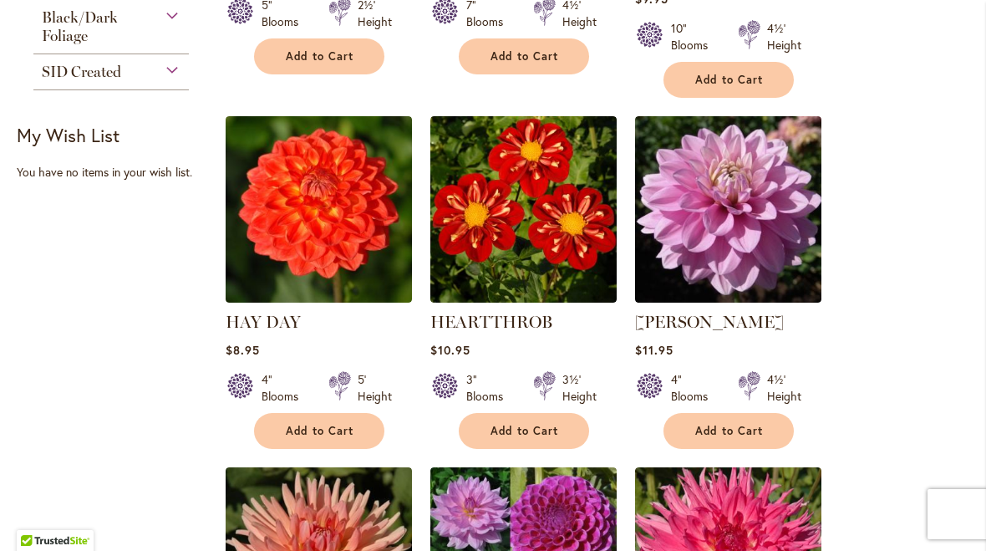
scroll to position [1051, 0]
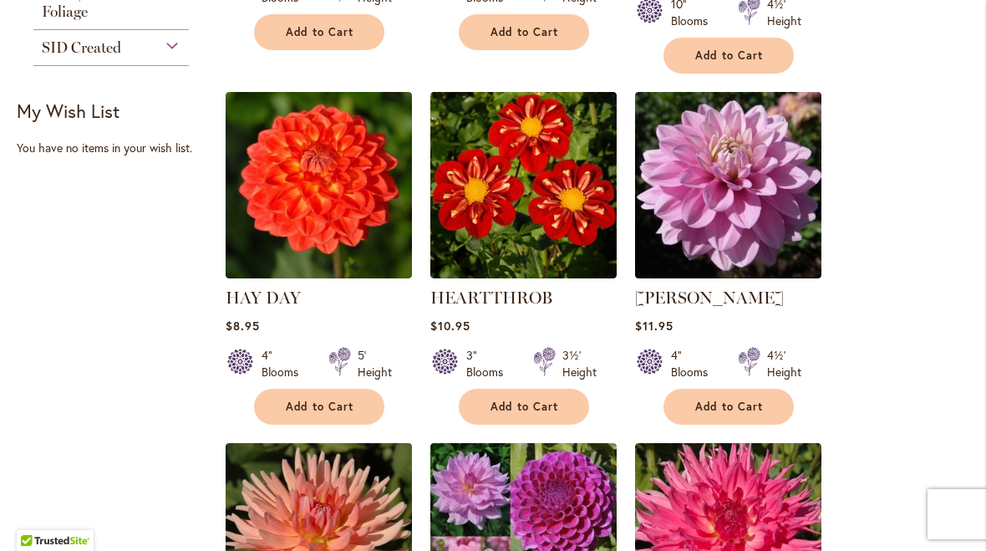
click at [731, 408] on span "Add to Cart" at bounding box center [729, 407] width 69 height 14
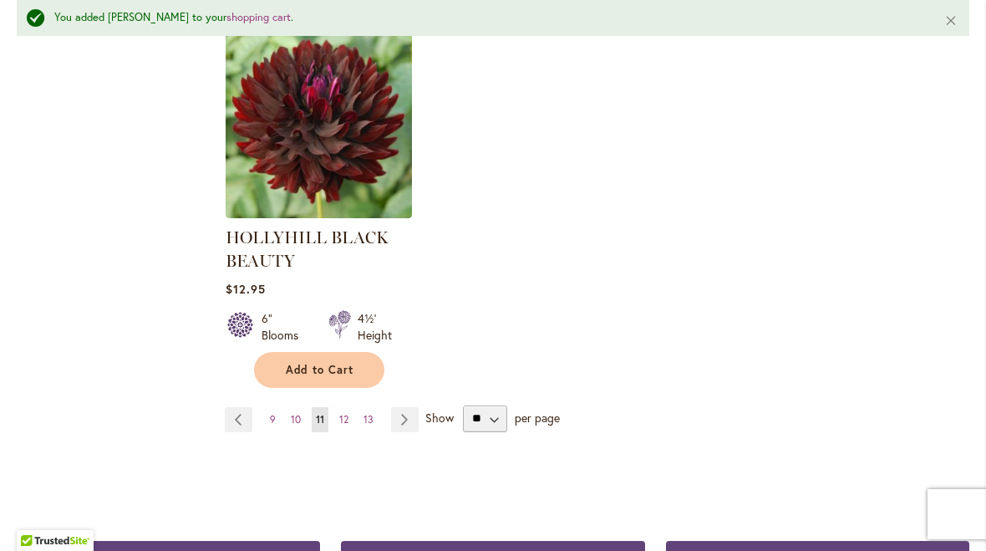
scroll to position [2264, 0]
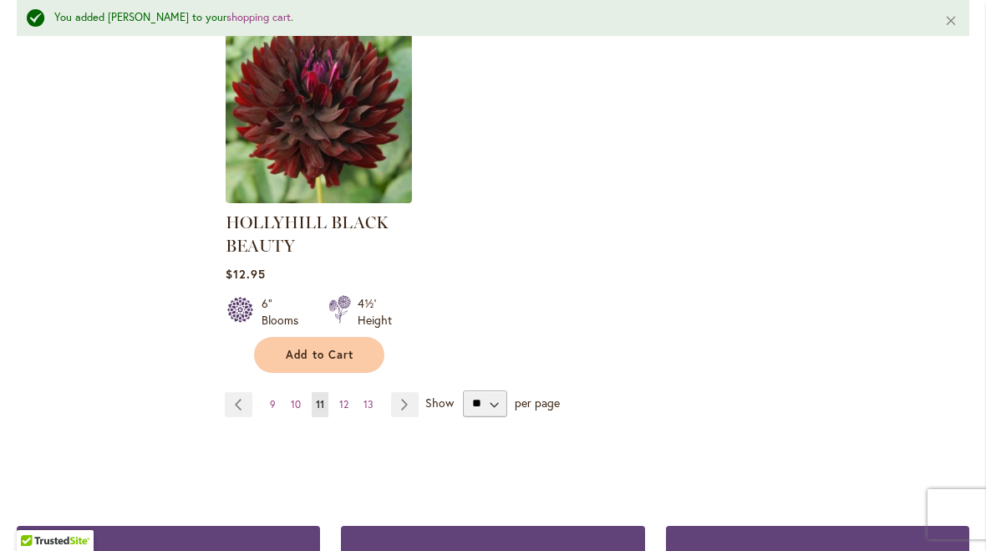
click at [403, 402] on link "Page Next" at bounding box center [405, 404] width 28 height 25
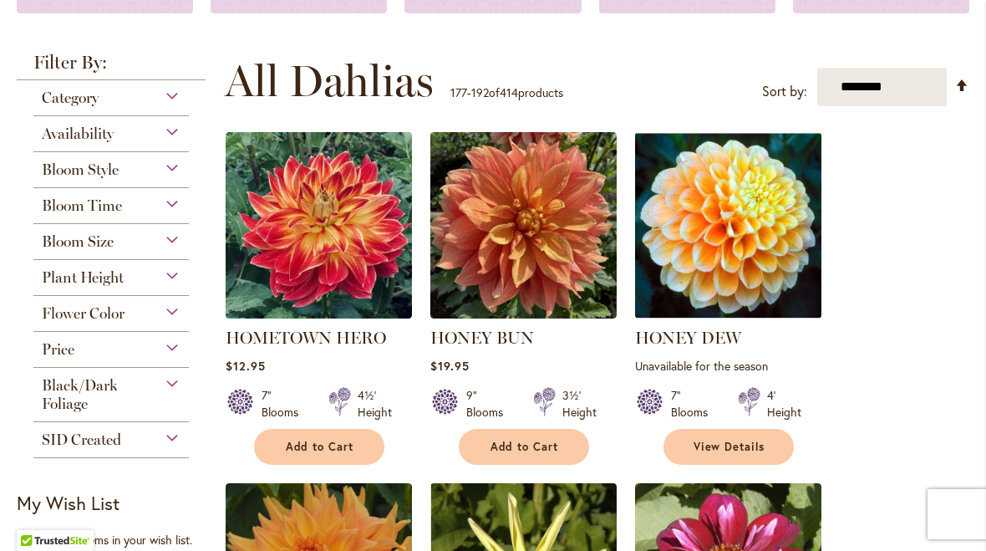
scroll to position [286, 0]
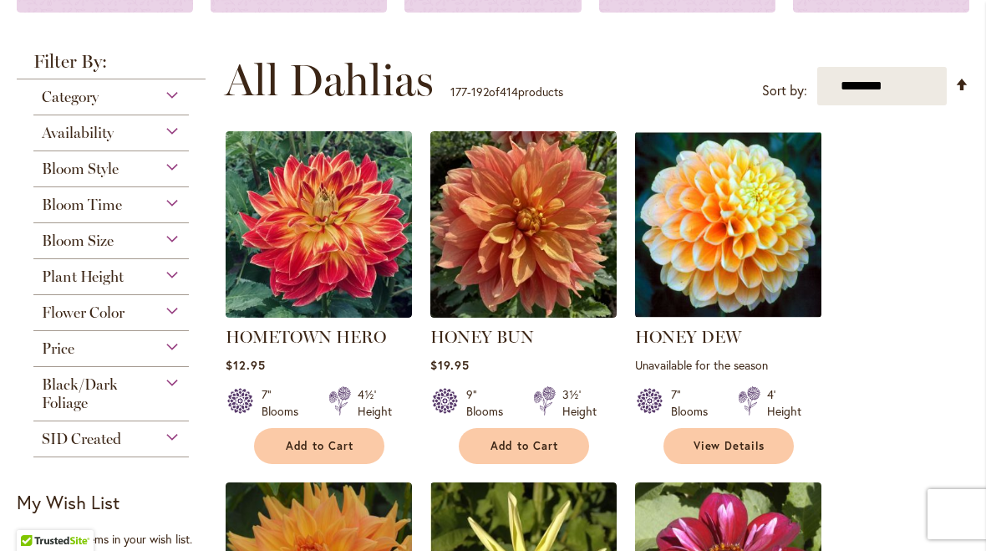
click at [326, 451] on span "Add to Cart" at bounding box center [320, 446] width 69 height 14
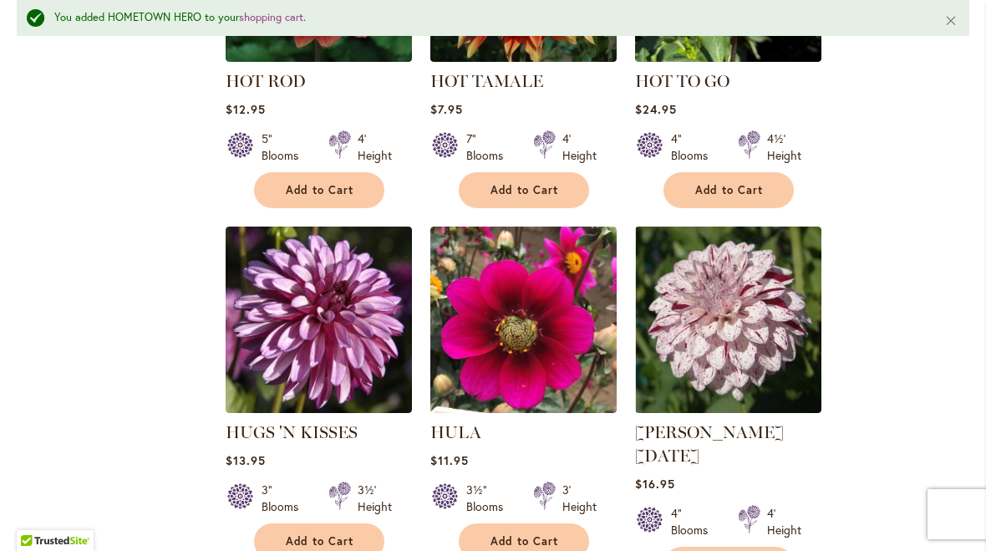
scroll to position [1291, 0]
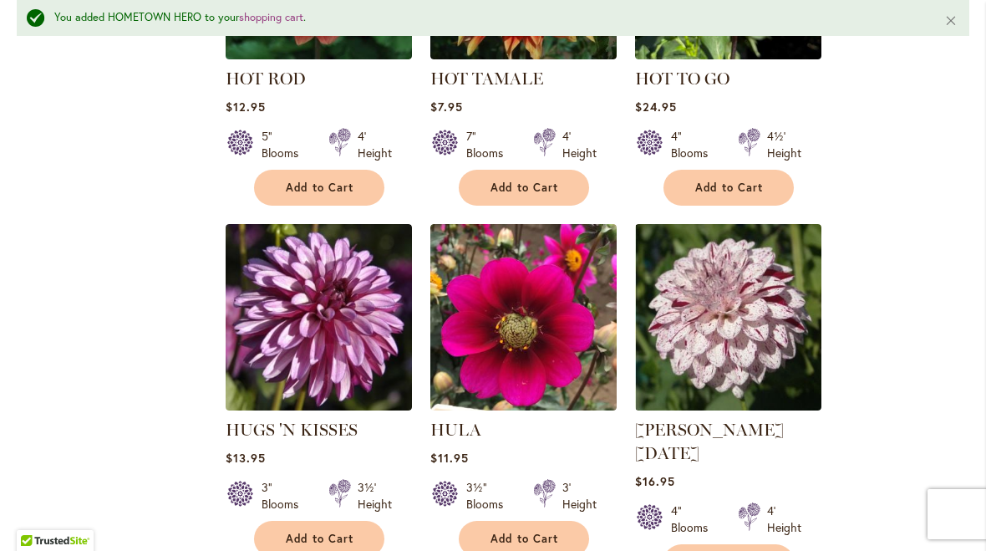
click at [320, 542] on span "Add to Cart" at bounding box center [320, 539] width 69 height 14
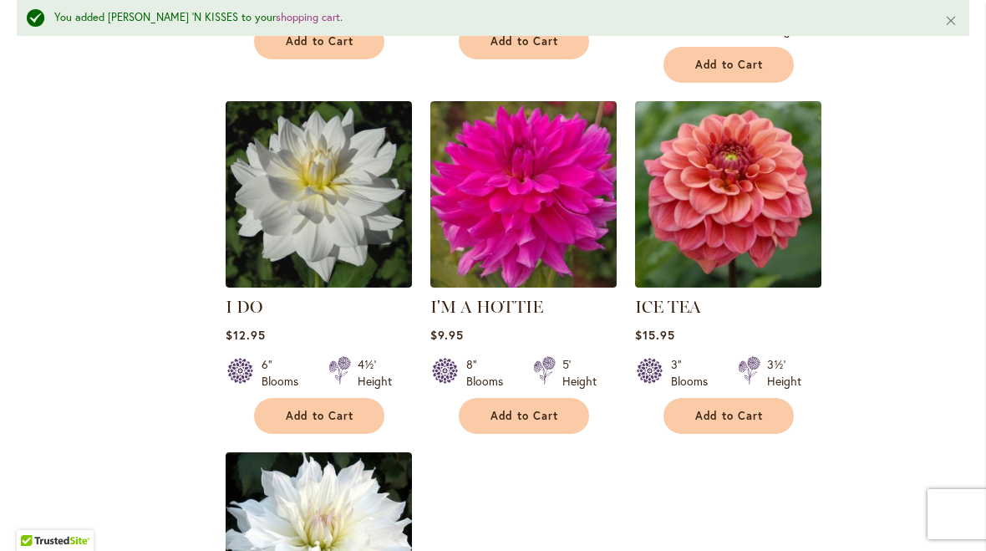
scroll to position [1788, 0]
click at [528, 409] on span "Add to Cart" at bounding box center [525, 416] width 69 height 14
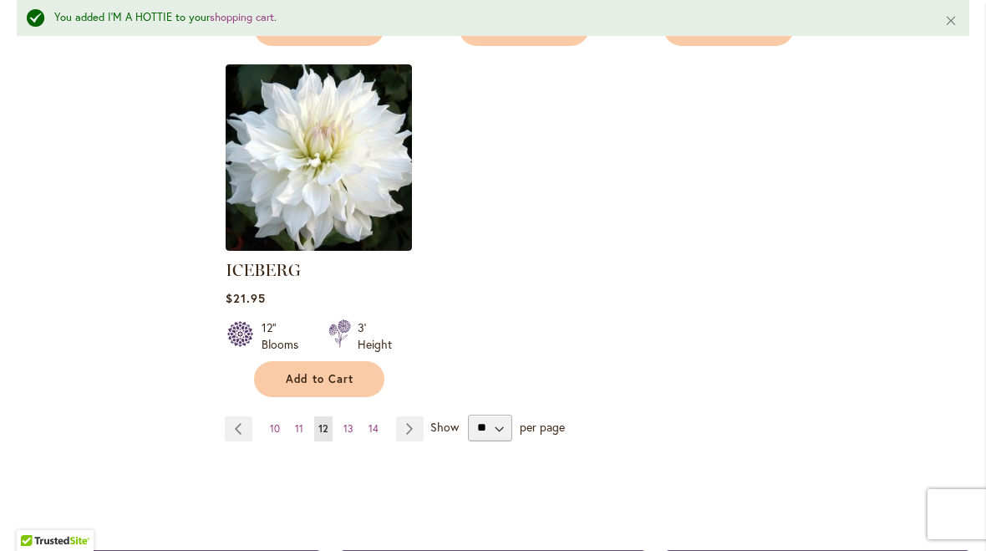
scroll to position [2184, 0]
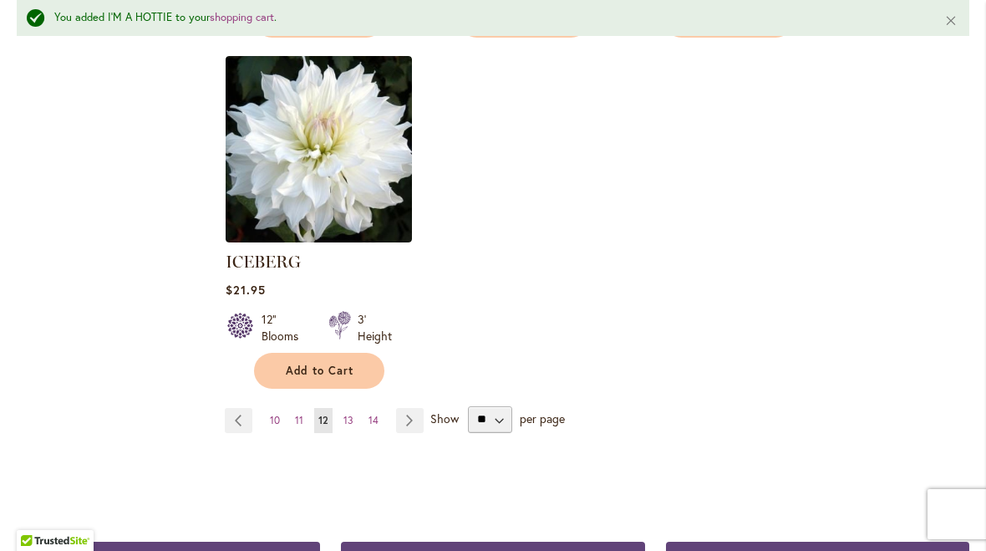
click at [412, 408] on link "Page Next" at bounding box center [410, 420] width 28 height 25
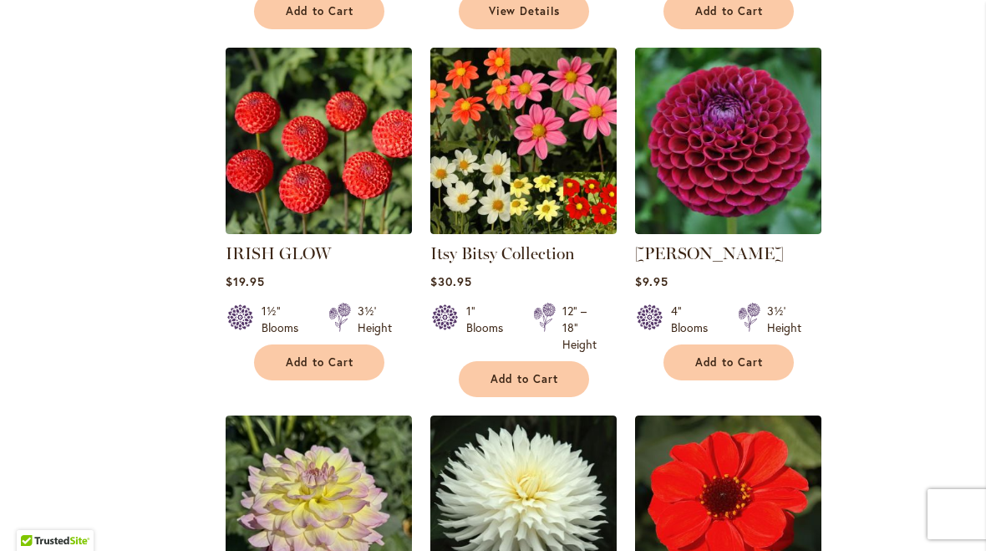
scroll to position [1073, 0]
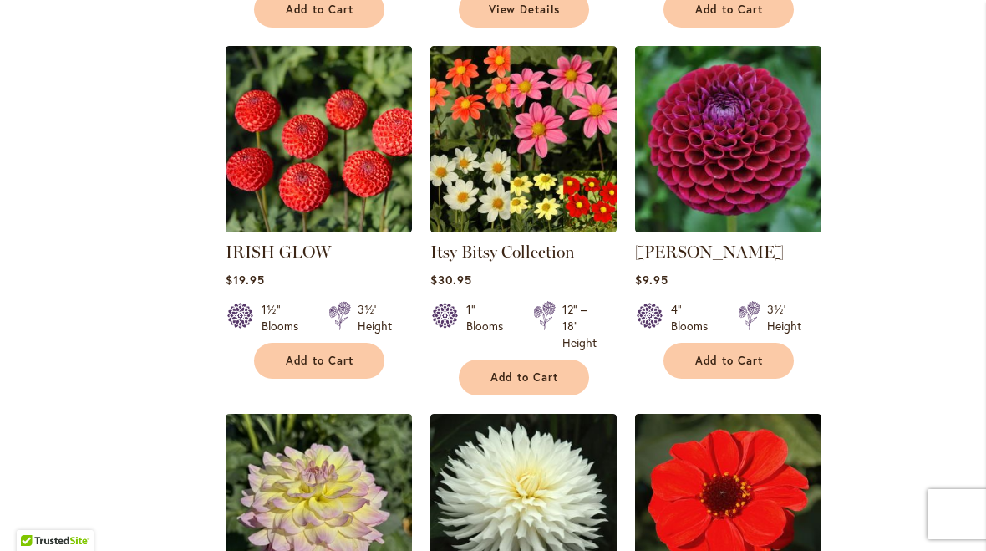
click at [737, 362] on span "Add to Cart" at bounding box center [729, 361] width 69 height 14
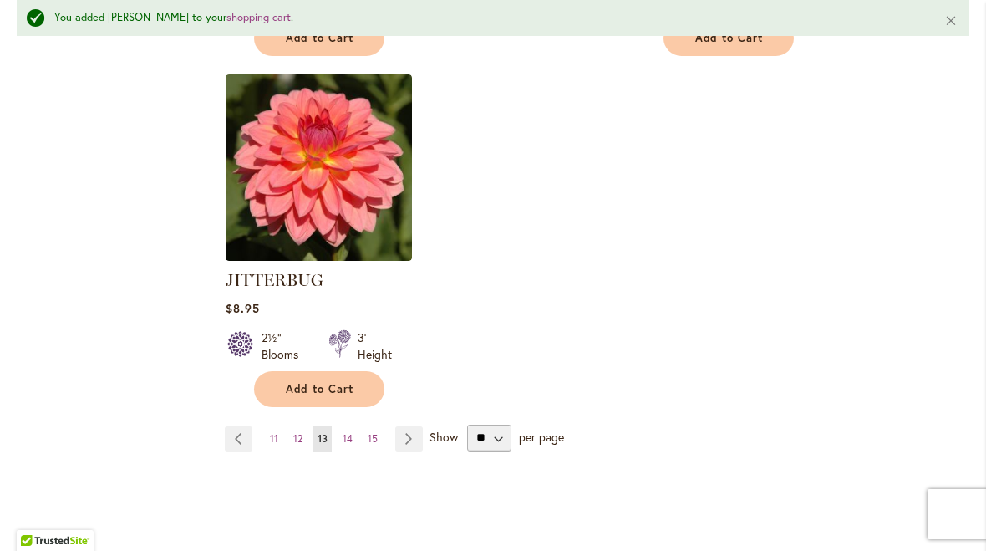
scroll to position [2208, 0]
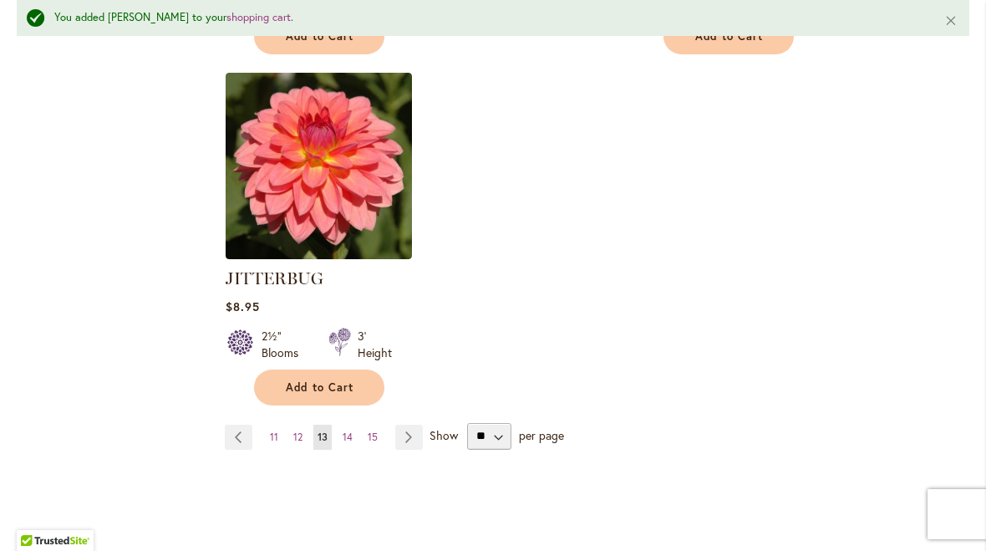
click at [404, 425] on link "Page Next" at bounding box center [409, 437] width 28 height 25
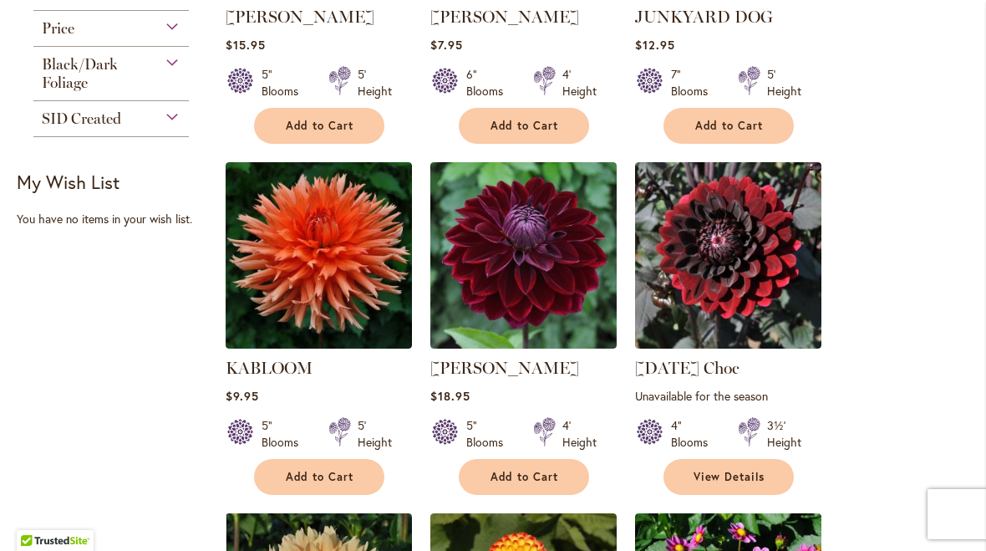
scroll to position [607, 0]
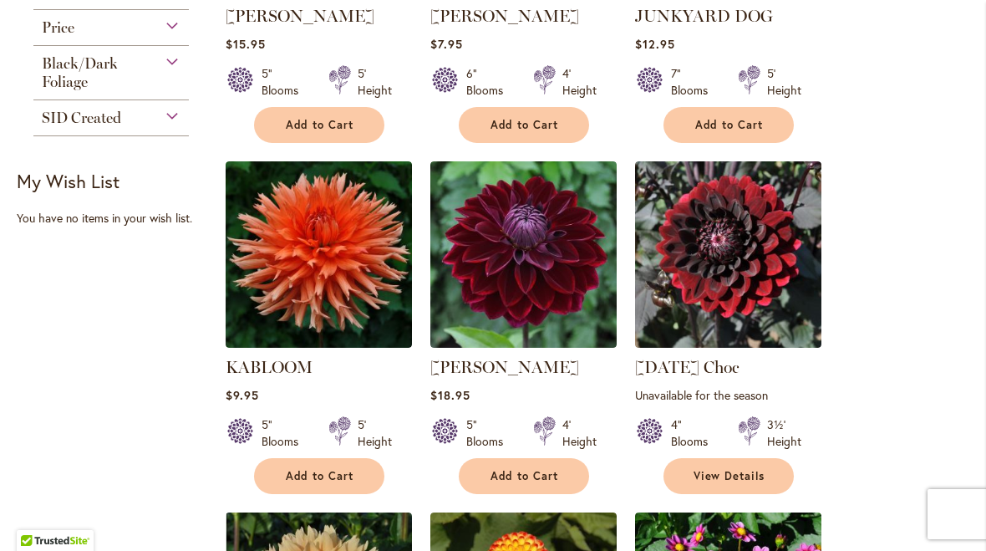
click at [532, 474] on span "Add to Cart" at bounding box center [525, 476] width 69 height 14
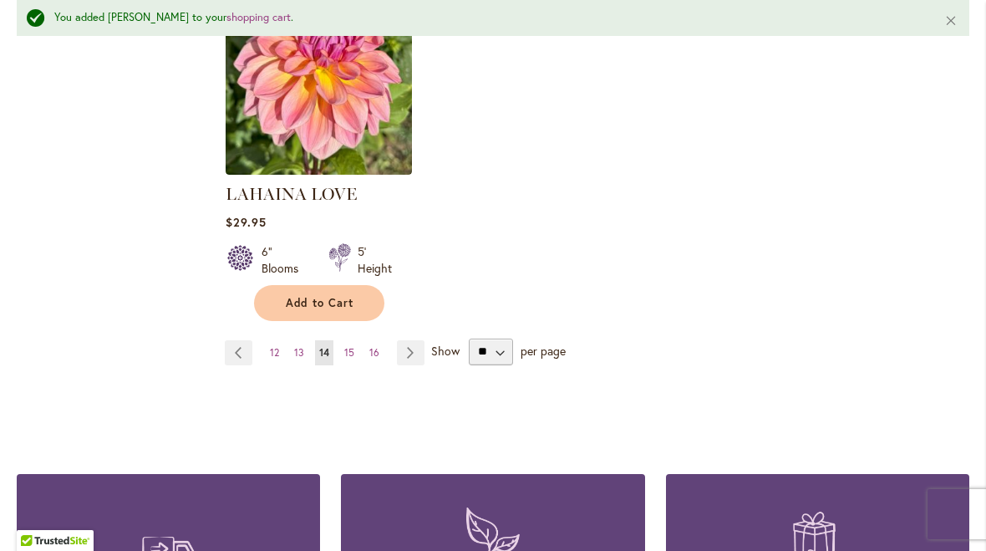
scroll to position [2256, 0]
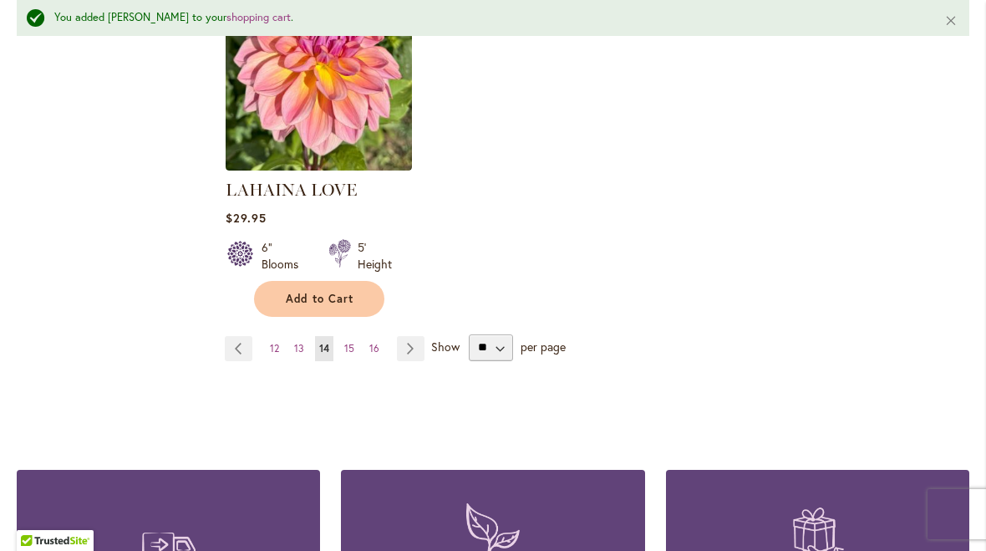
click at [409, 336] on link "Page Next" at bounding box center [411, 348] width 28 height 25
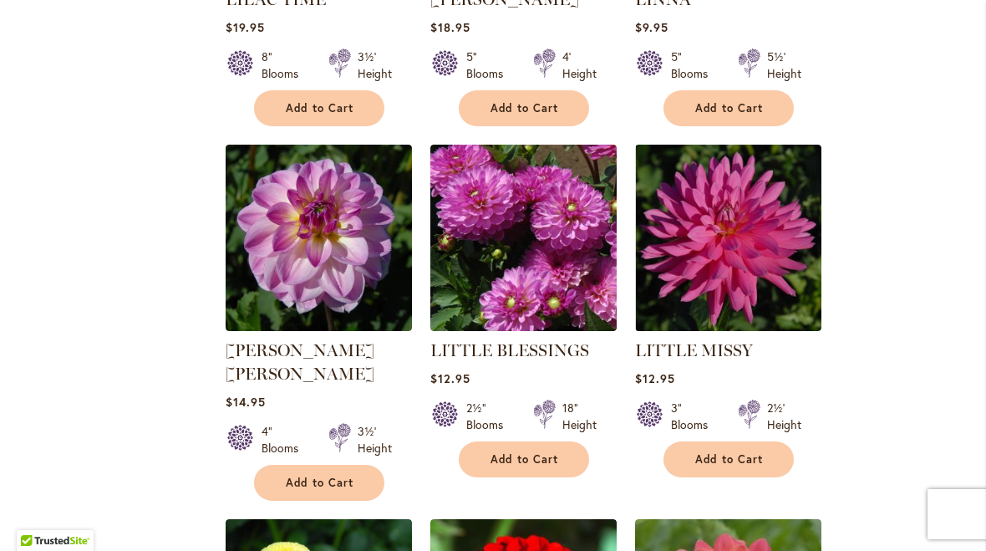
scroll to position [1350, 0]
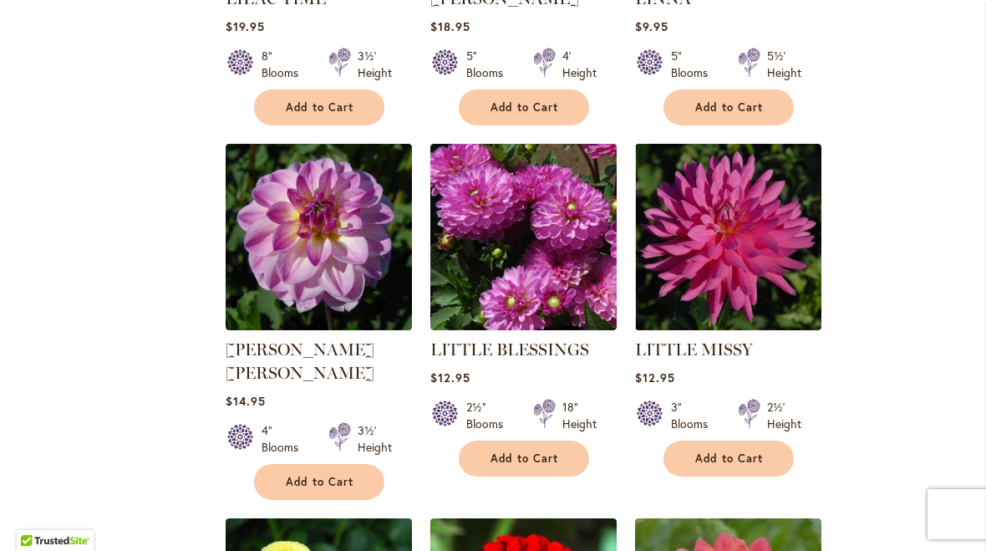
click at [730, 451] on span "Add to Cart" at bounding box center [729, 458] width 69 height 14
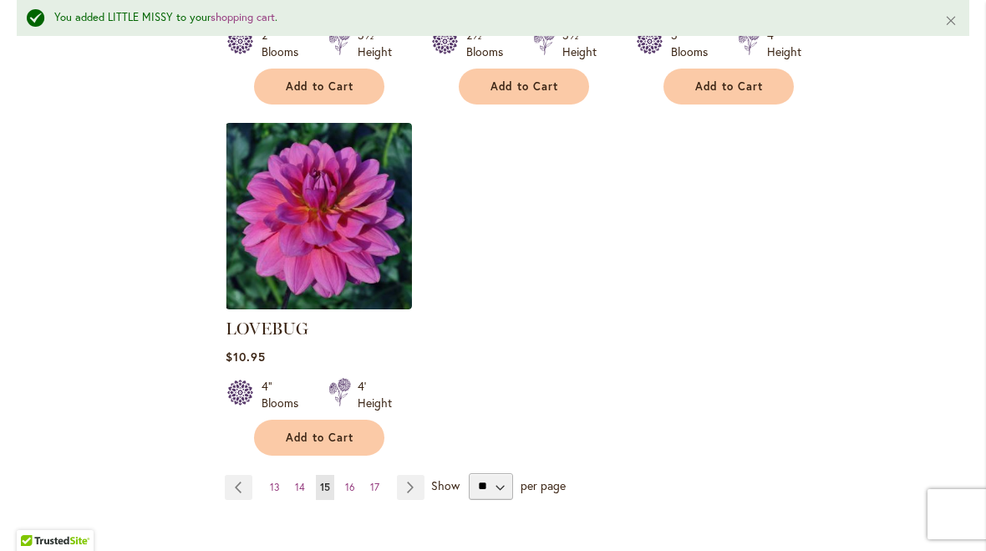
scroll to position [2142, 0]
click at [318, 430] on span "Add to Cart" at bounding box center [320, 437] width 69 height 14
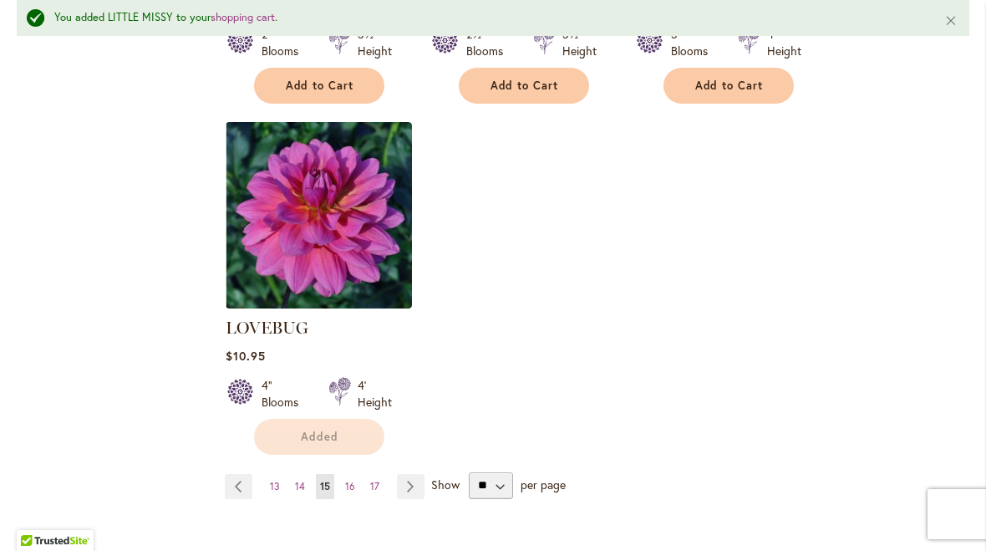
click at [410, 474] on link "Page Next" at bounding box center [411, 486] width 28 height 25
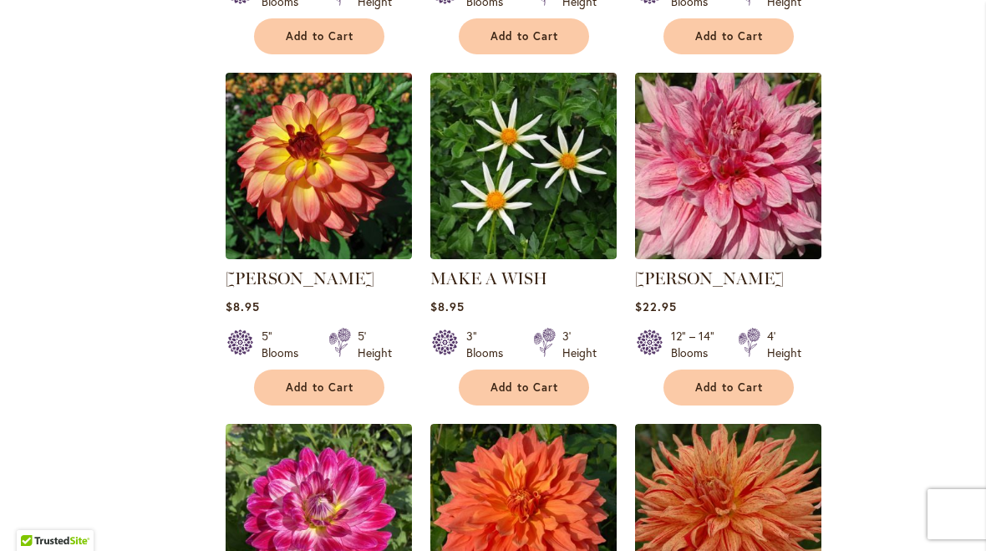
scroll to position [1071, 0]
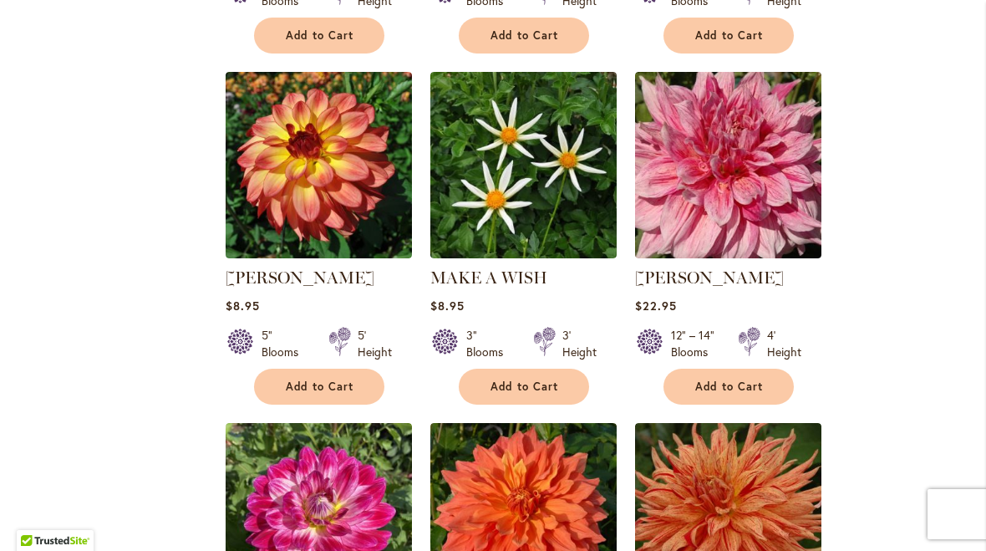
click at [329, 369] on button "Add to Cart" at bounding box center [319, 387] width 130 height 36
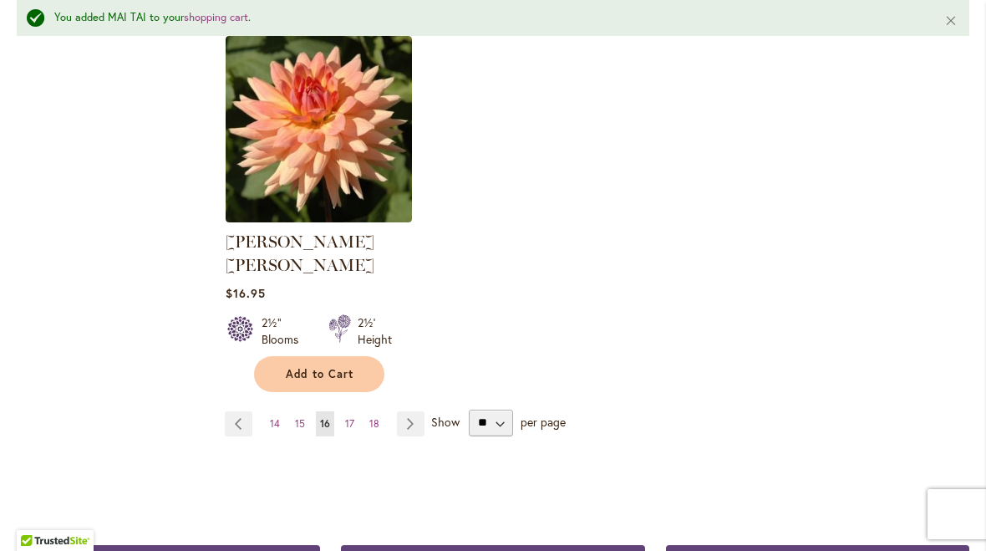
scroll to position [2243, 0]
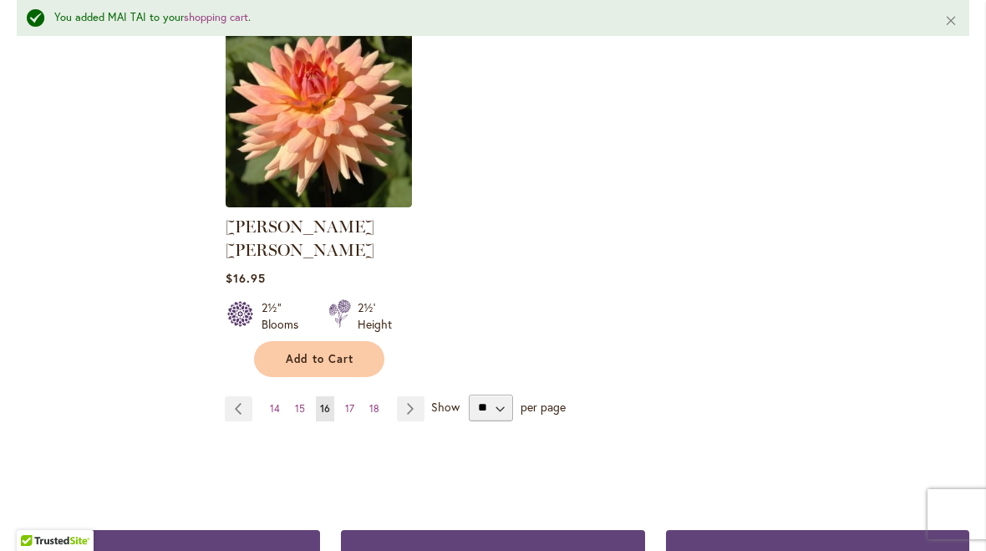
click at [407, 396] on link "Page Next" at bounding box center [411, 408] width 28 height 25
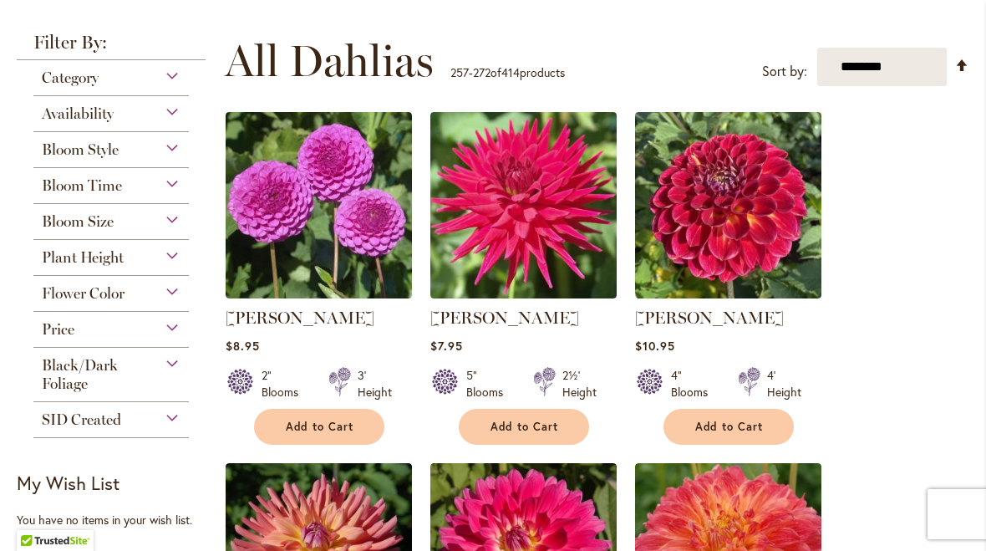
scroll to position [304, 0]
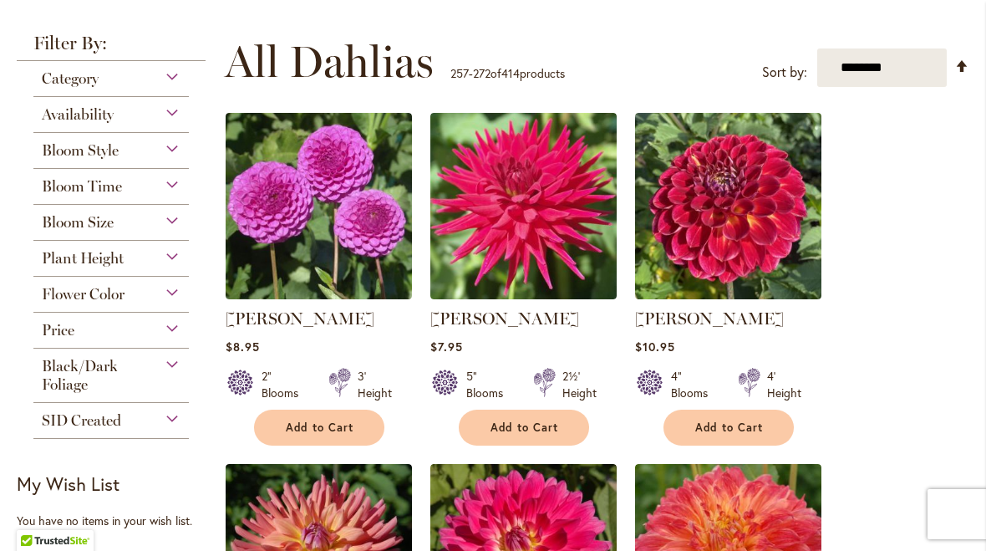
click at [734, 430] on span "Add to Cart" at bounding box center [729, 427] width 69 height 14
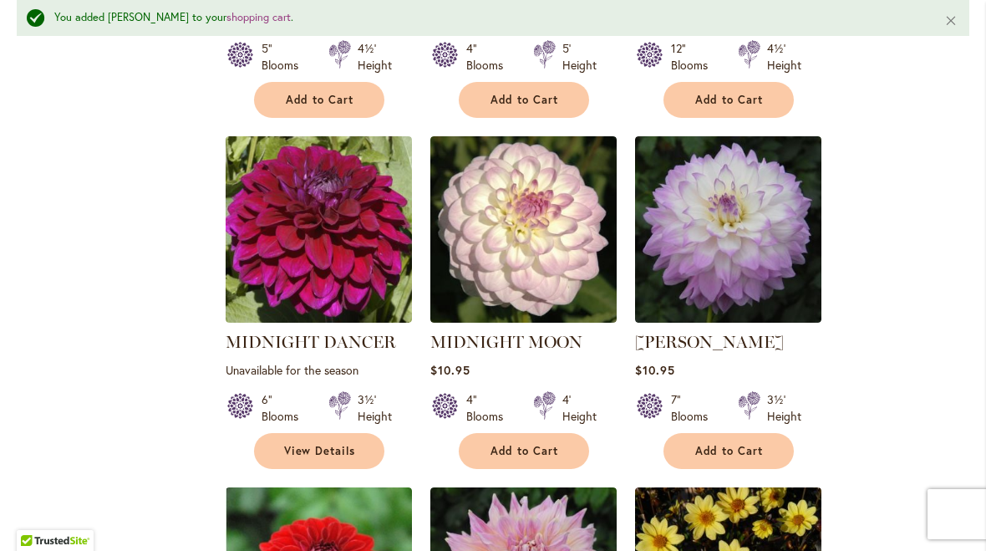
scroll to position [1035, 0]
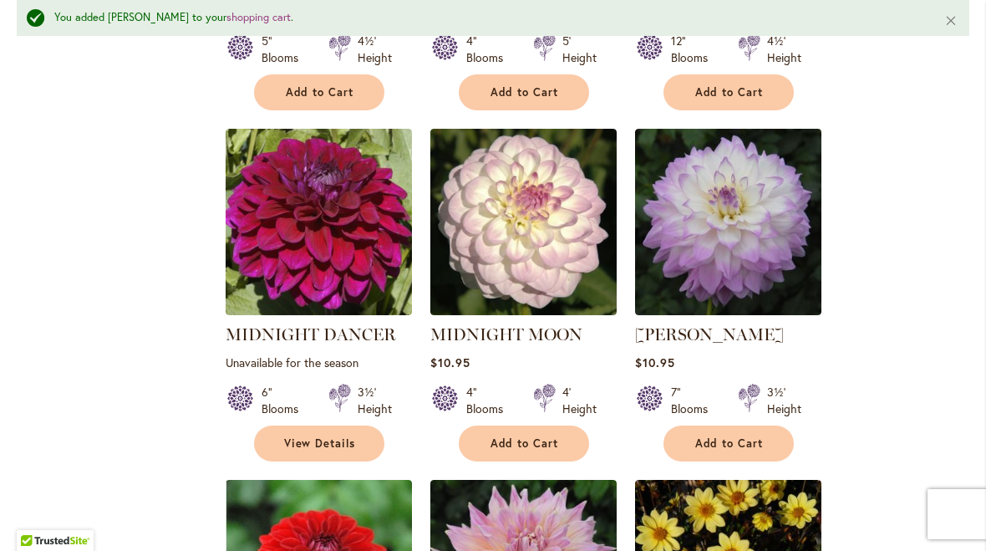
click at [726, 450] on button "Add to Cart" at bounding box center [729, 443] width 130 height 36
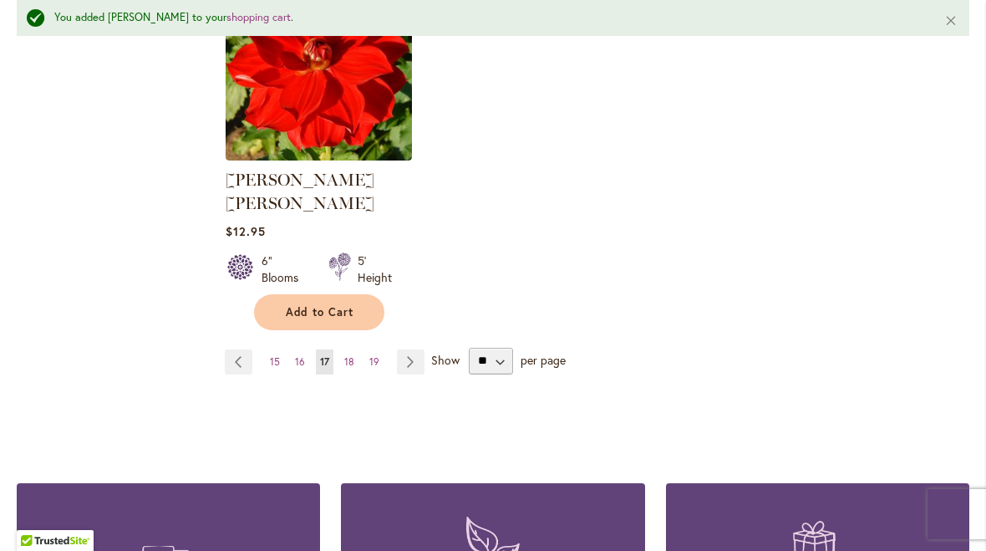
scroll to position [2269, 0]
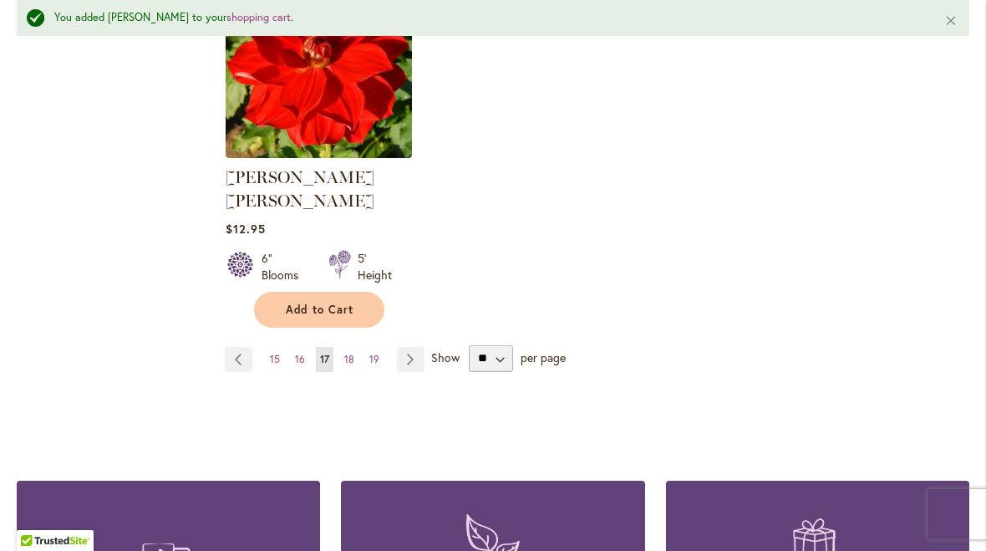
click at [412, 347] on link "Page Next" at bounding box center [411, 359] width 28 height 25
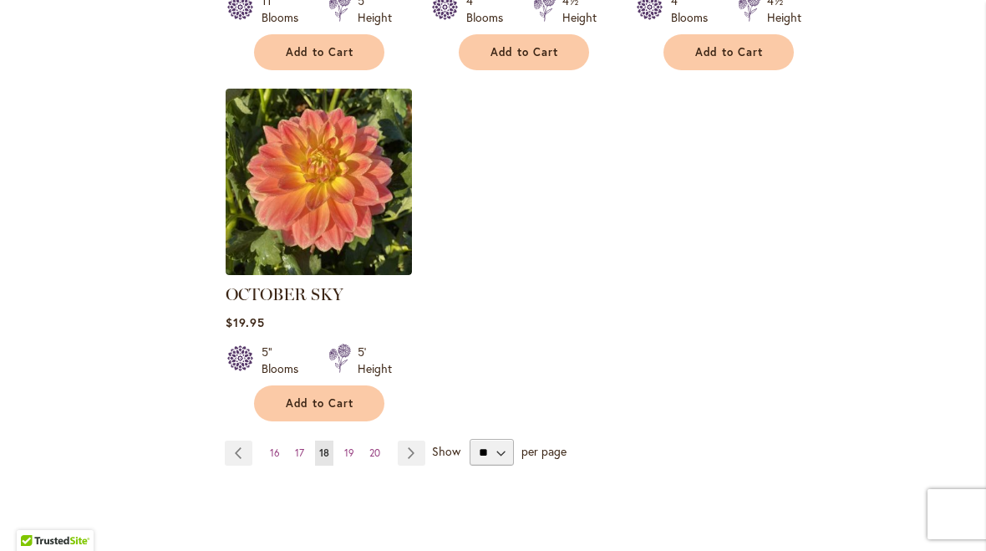
scroll to position [2109, 0]
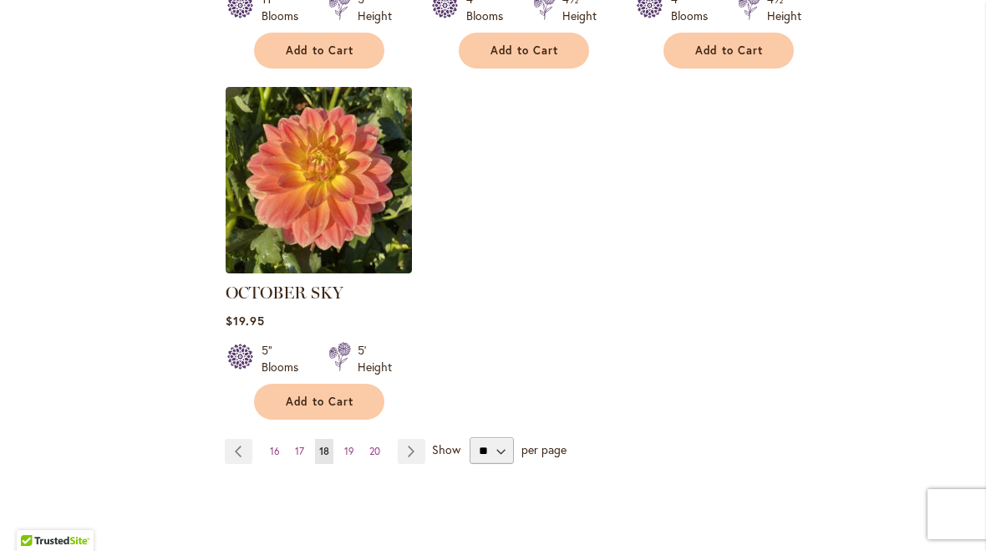
click at [408, 439] on link "Page Next" at bounding box center [412, 451] width 28 height 25
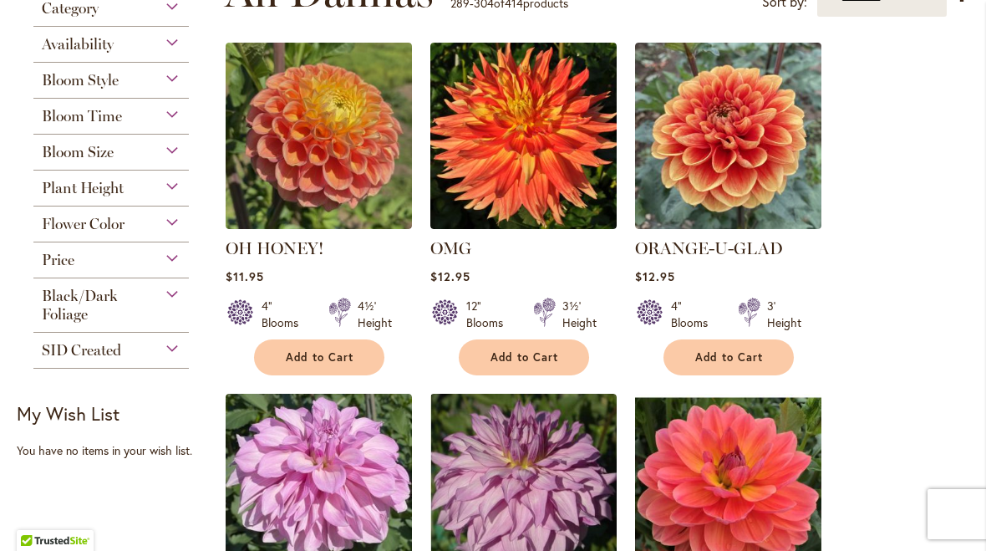
scroll to position [375, 0]
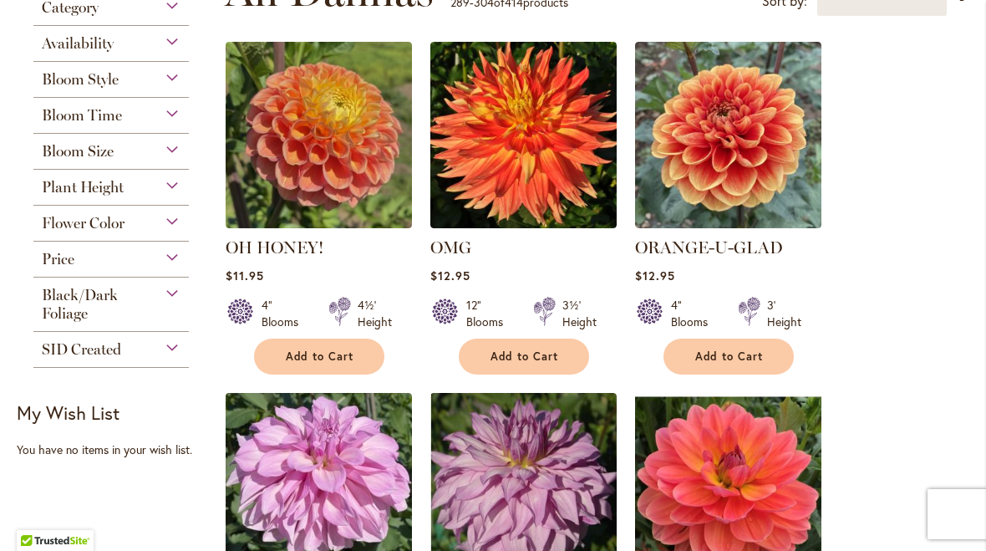
click at [718, 363] on span "Add to Cart" at bounding box center [729, 356] width 69 height 14
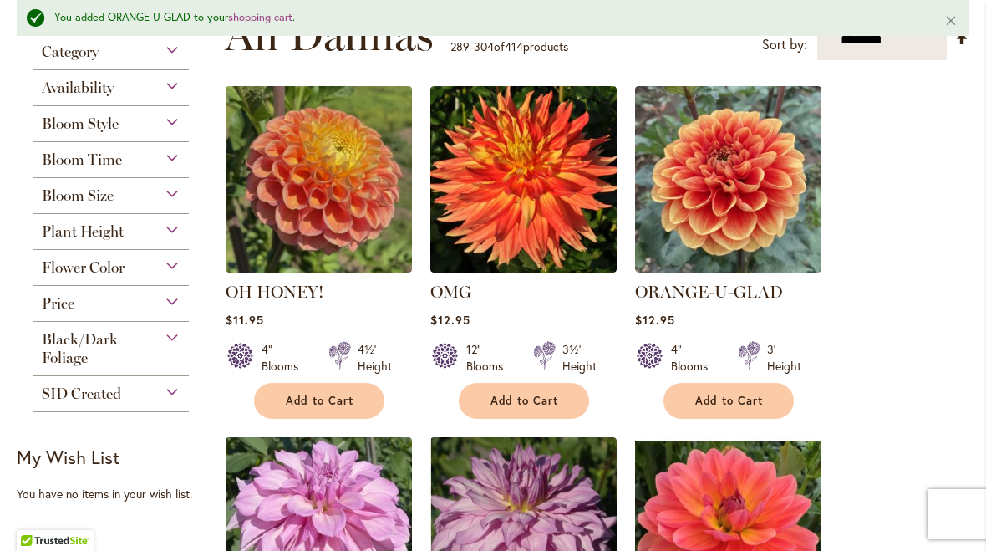
click at [527, 400] on span "Add to Cart" at bounding box center [525, 401] width 69 height 14
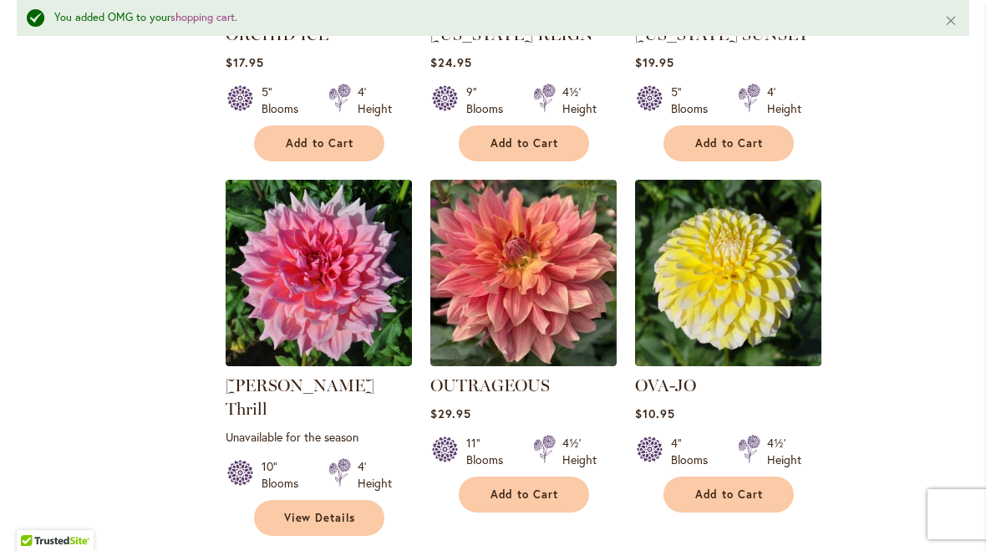
scroll to position [1054, 0]
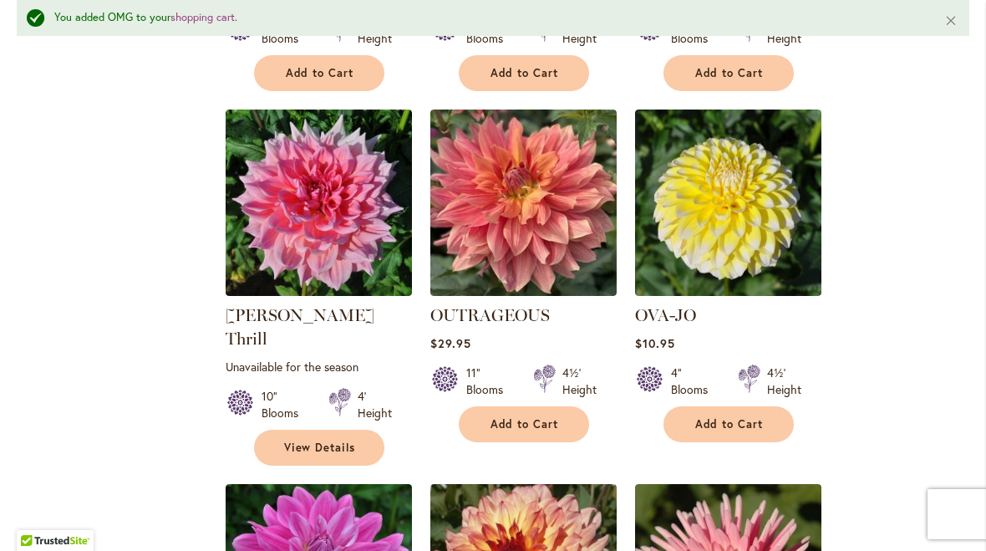
click at [907, 227] on ol "OH HONEY! Rating: 95% 5 Reviews $11.95 4" Blooms 4½' Height Add to Cart" at bounding box center [597, 475] width 745 height 2137
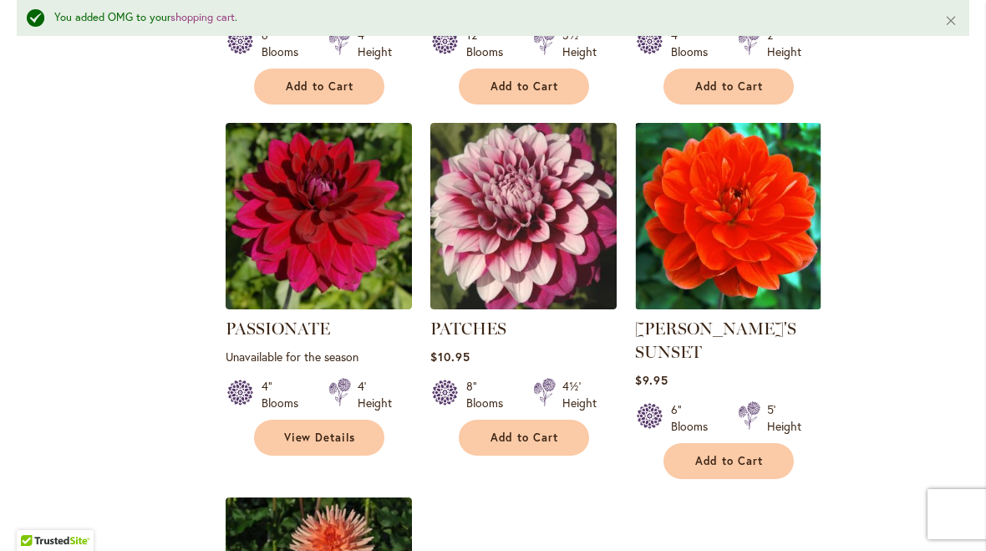
scroll to position [1767, 0]
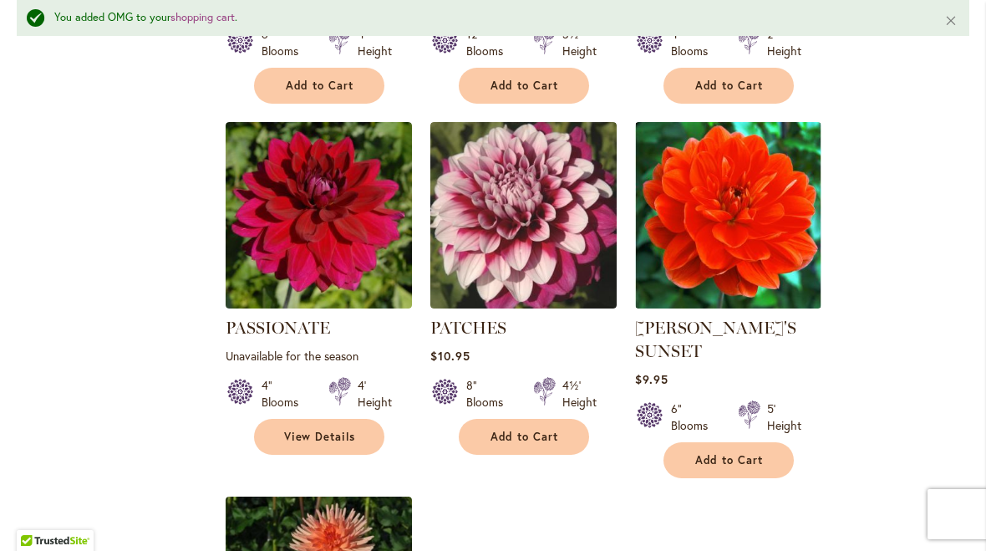
click at [527, 430] on span "Add to Cart" at bounding box center [525, 437] width 69 height 14
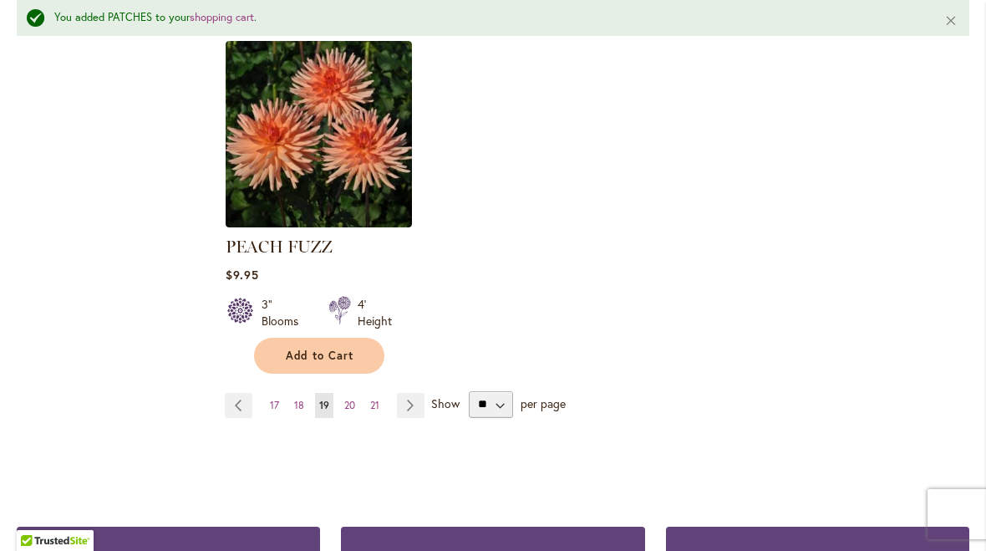
scroll to position [2262, 0]
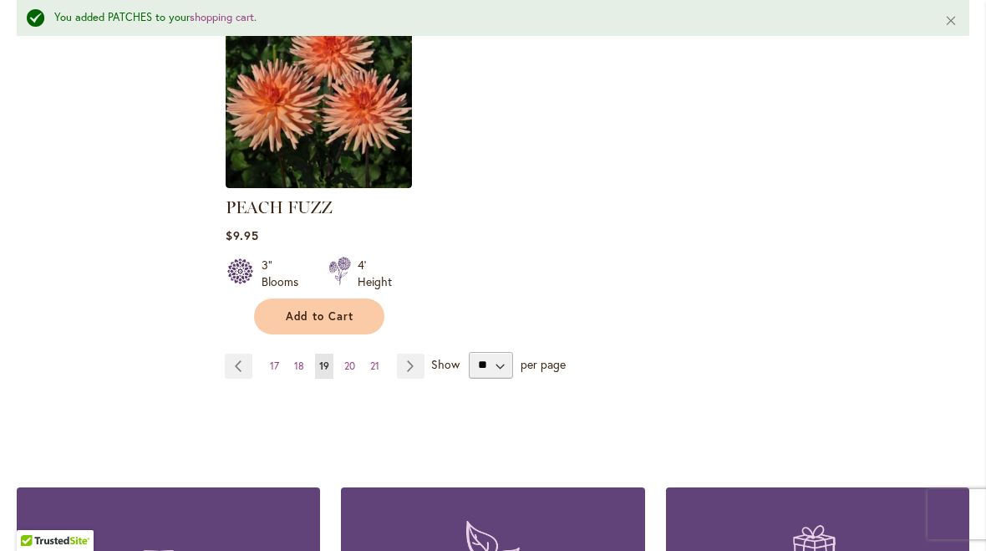
click at [406, 354] on link "Page Next" at bounding box center [411, 366] width 28 height 25
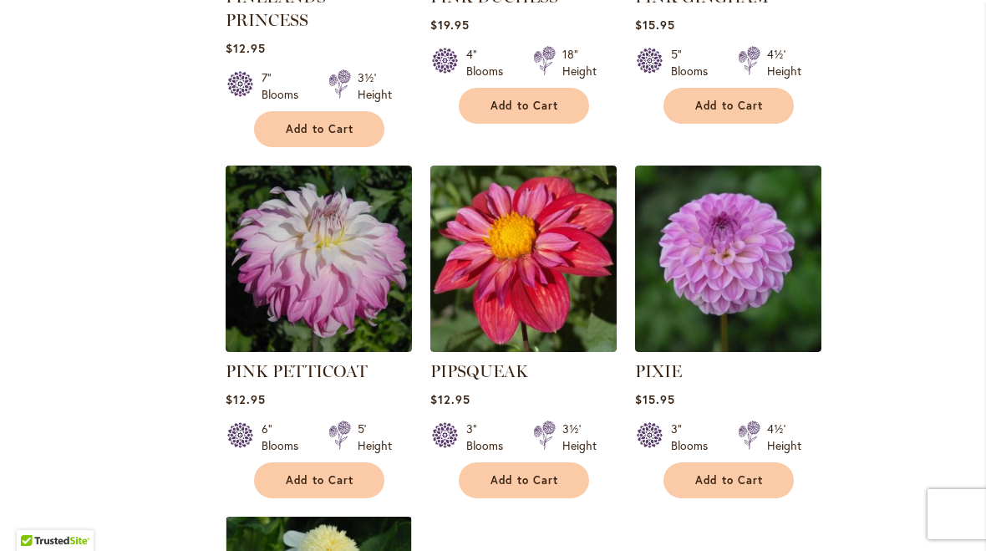
scroll to position [1749, 0]
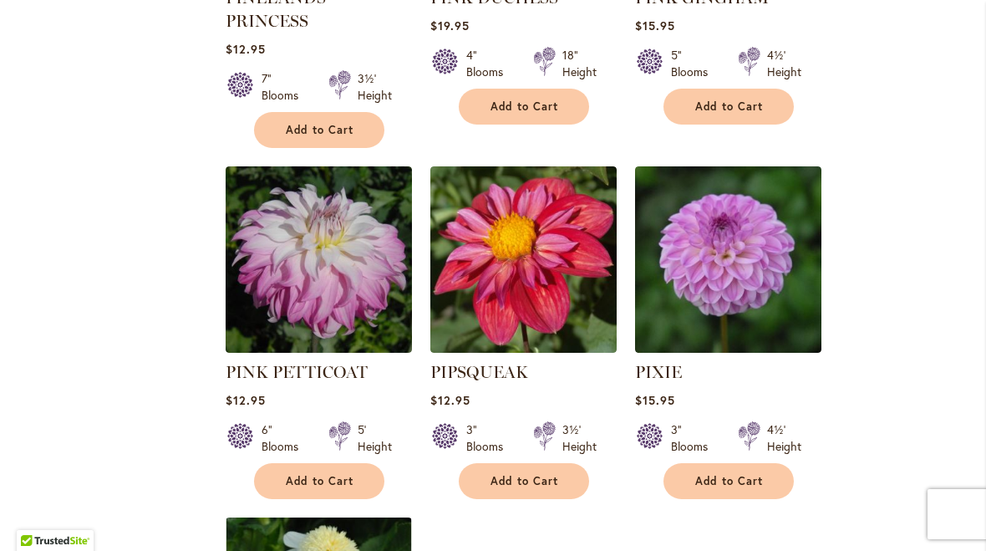
click at [735, 463] on button "Add to Cart" at bounding box center [729, 481] width 130 height 36
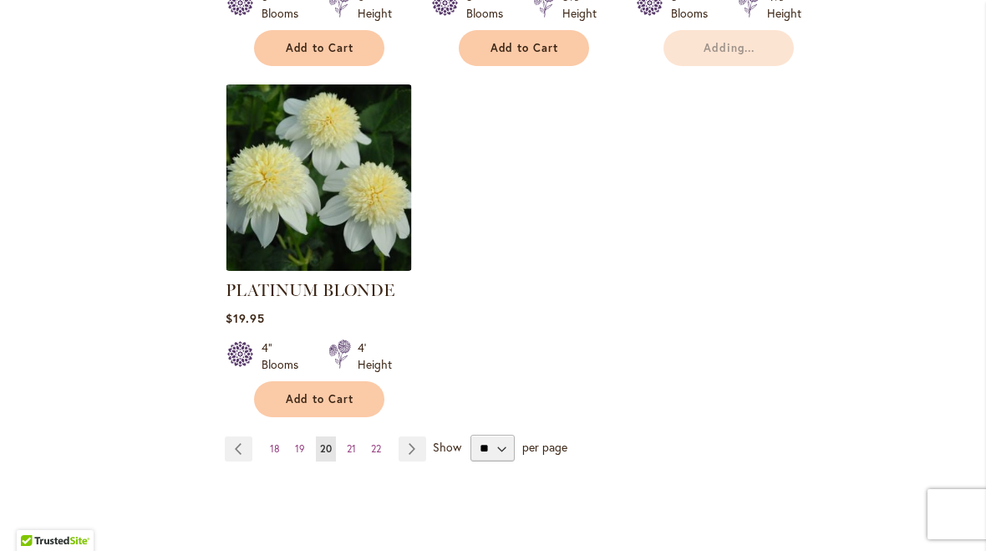
scroll to position [2221, 0]
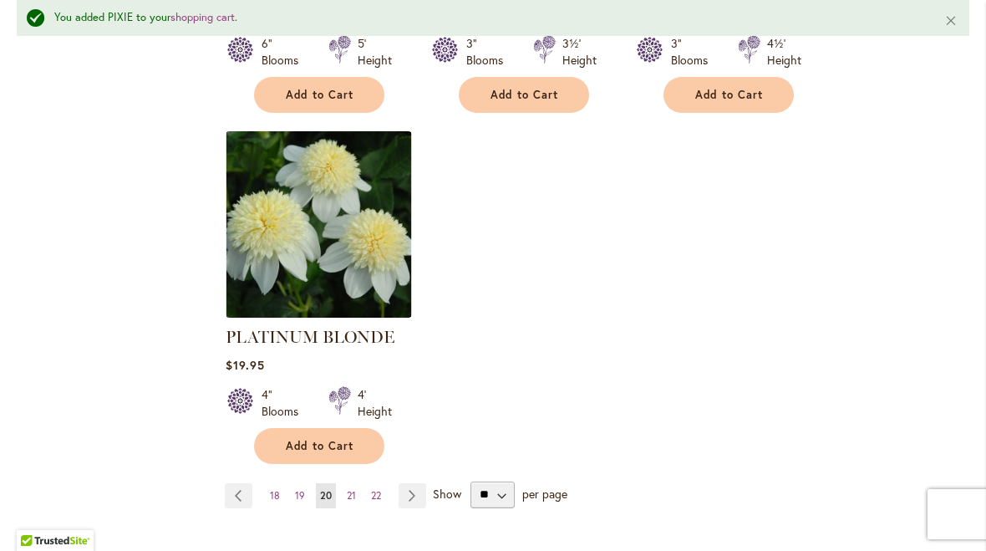
scroll to position [2180, 0]
click at [408, 482] on link "Page Next" at bounding box center [413, 494] width 28 height 25
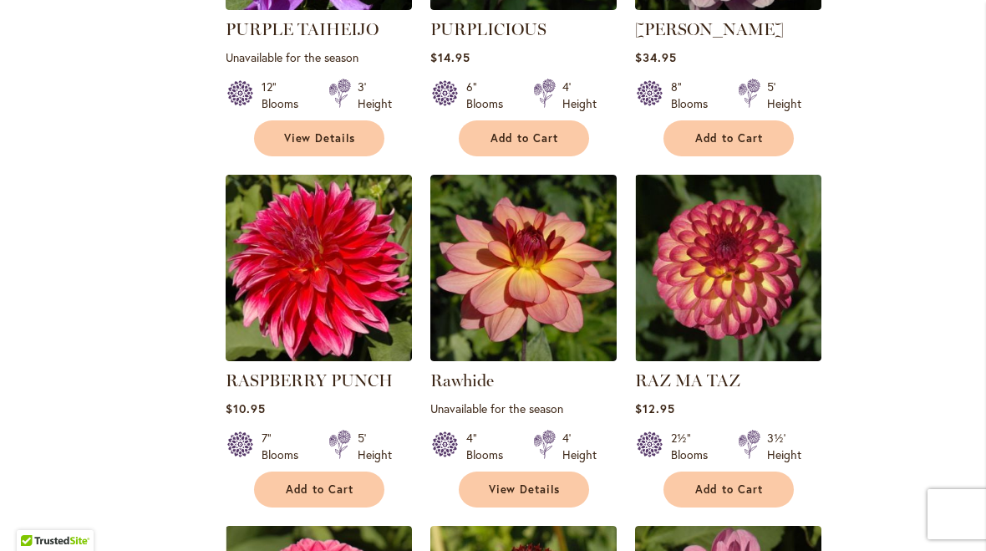
scroll to position [1320, 0]
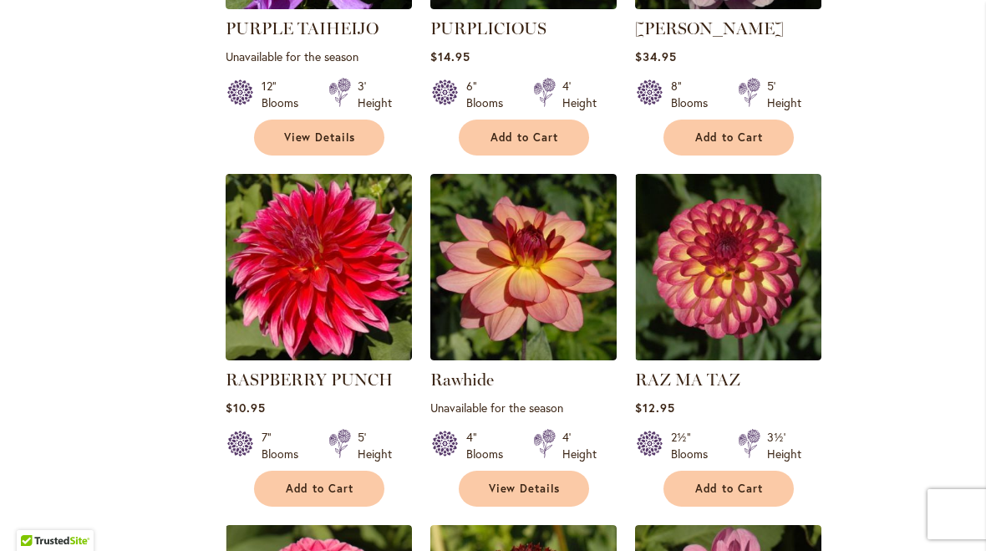
click at [323, 491] on span "Add to Cart" at bounding box center [320, 488] width 69 height 14
click at [975, 263] on main "Home Shop All Dahlias New Best Sellers Staff Favorites Collections Best Cut Flo…" at bounding box center [493, 250] width 983 height 2731
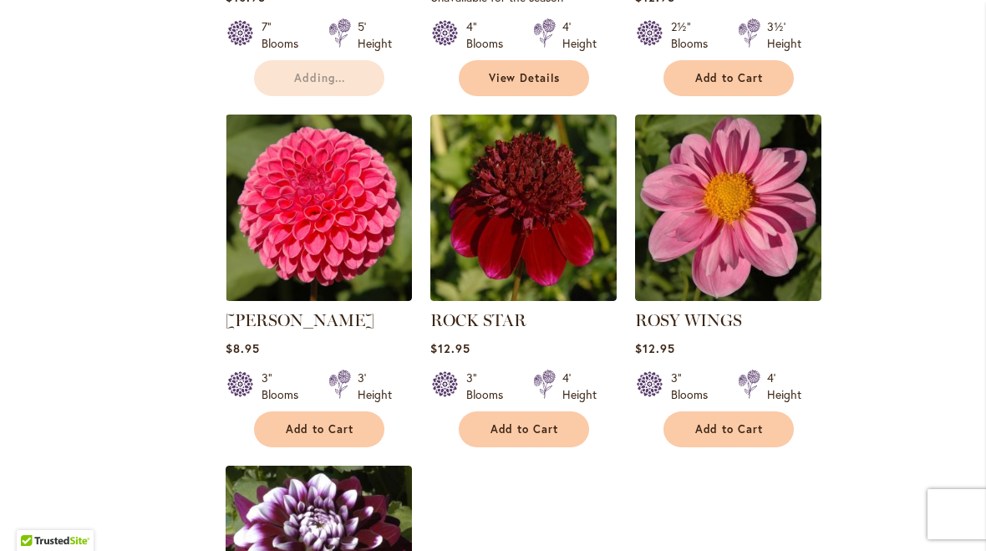
scroll to position [1731, 0]
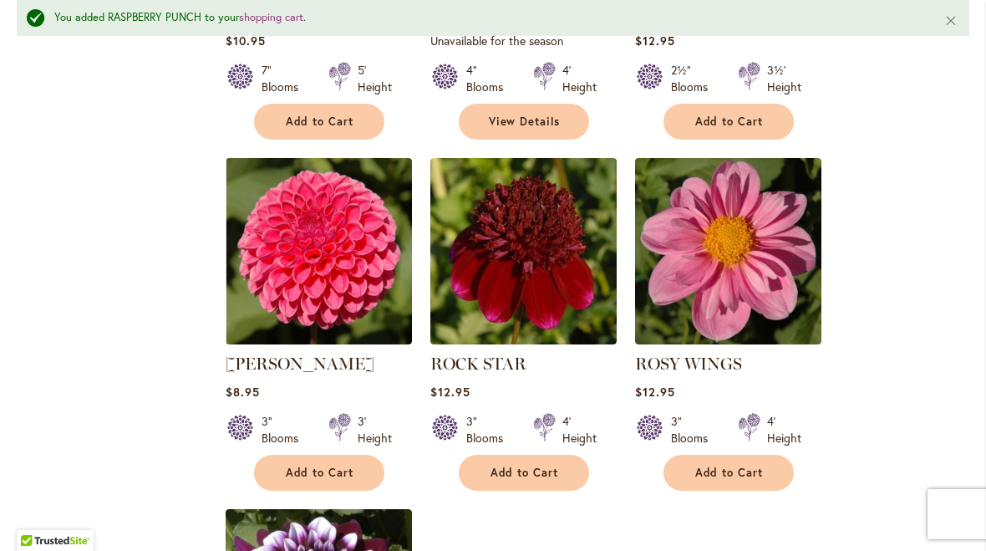
click at [318, 473] on span "Add to Cart" at bounding box center [320, 473] width 69 height 14
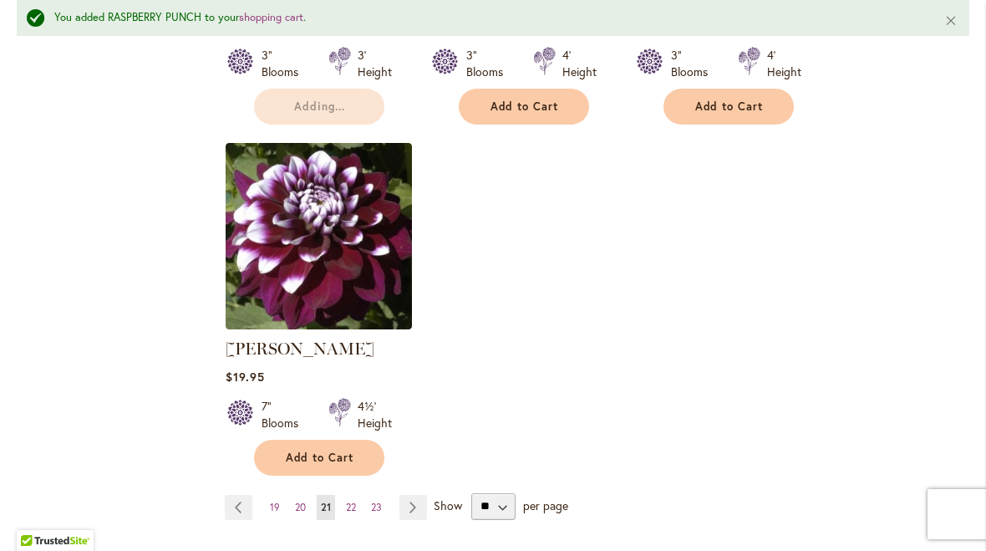
scroll to position [2110, 0]
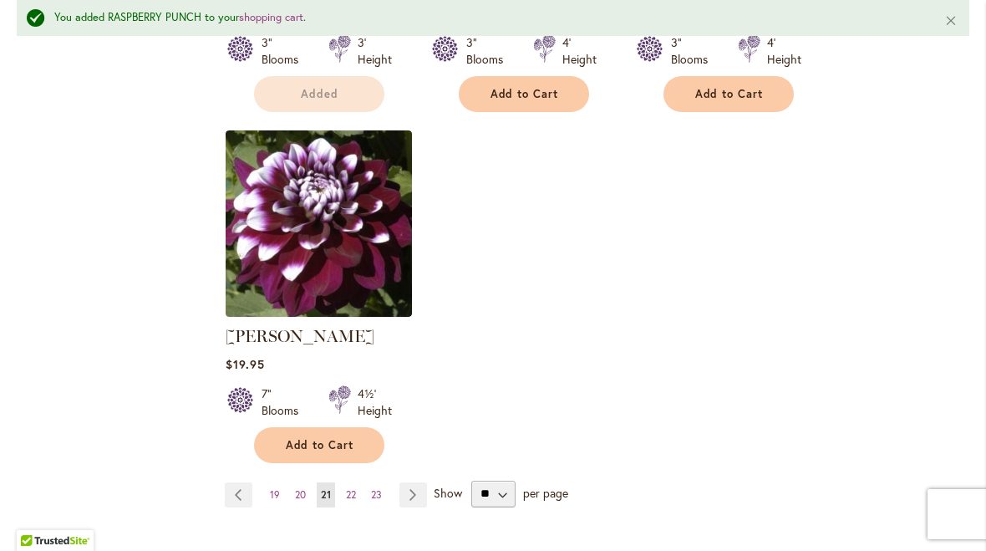
click at [416, 492] on link "Page Next" at bounding box center [414, 494] width 28 height 25
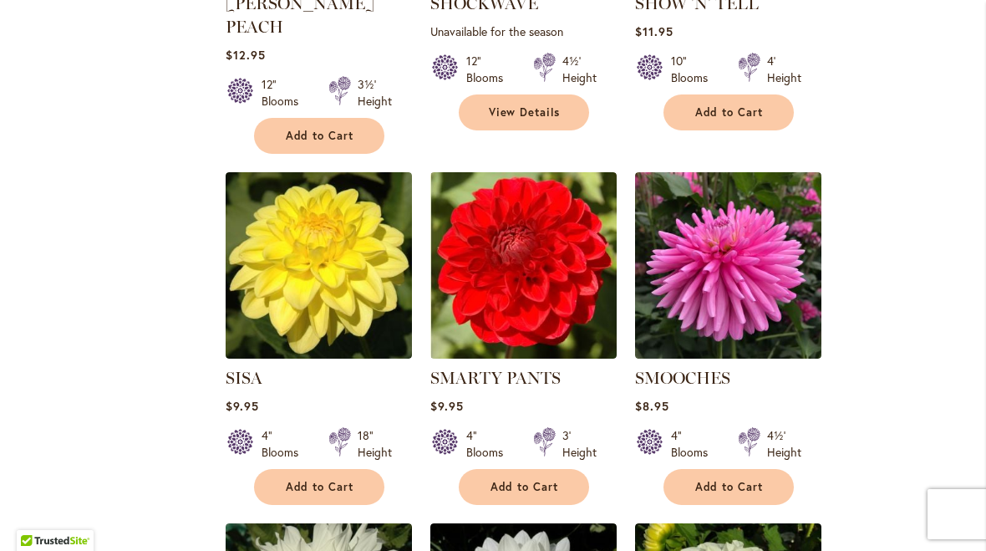
scroll to position [1322, 0]
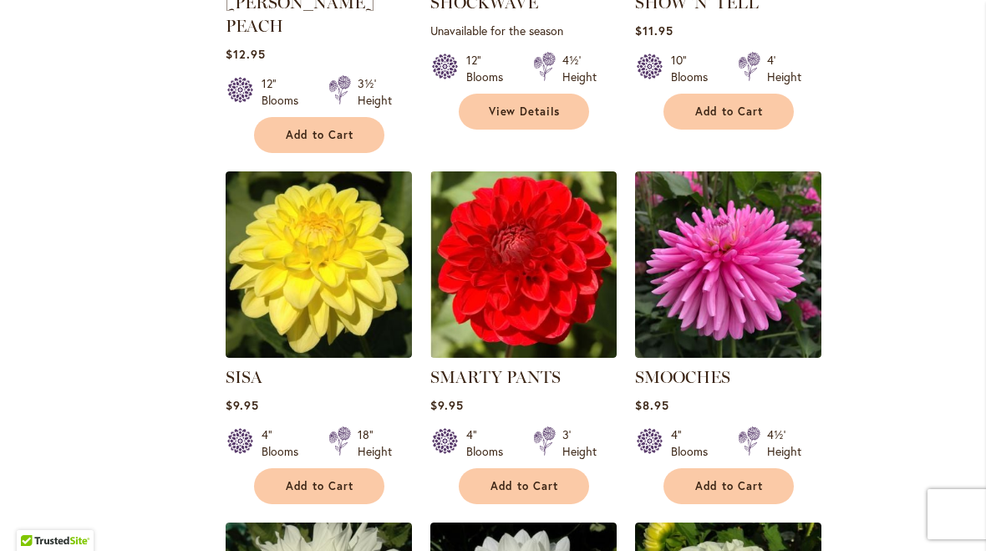
click at [516, 479] on span "Add to Cart" at bounding box center [525, 486] width 69 height 14
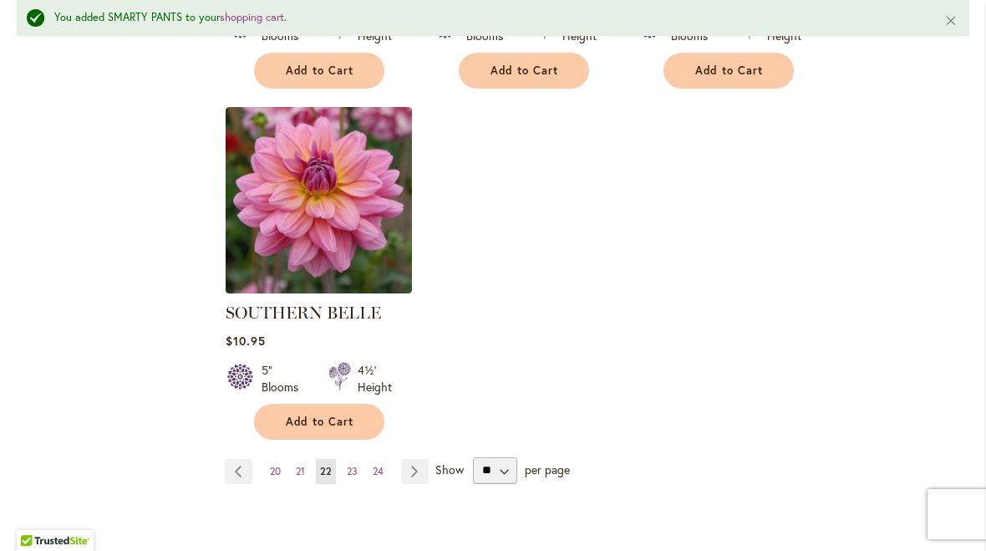
scroll to position [2134, 0]
click at [307, 414] on span "Add to Cart" at bounding box center [320, 421] width 69 height 14
click at [408, 458] on link "Page Next" at bounding box center [415, 470] width 28 height 25
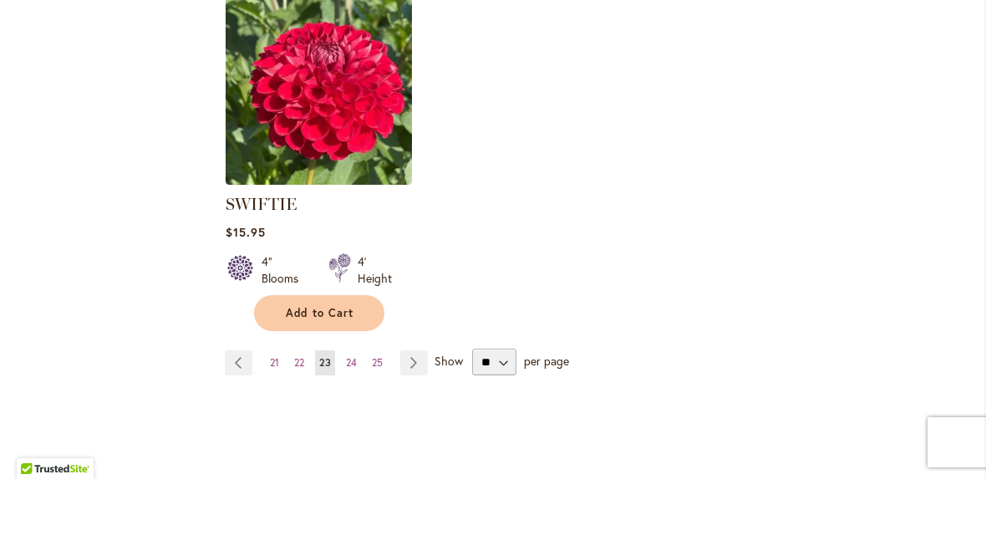
scroll to position [2121, 0]
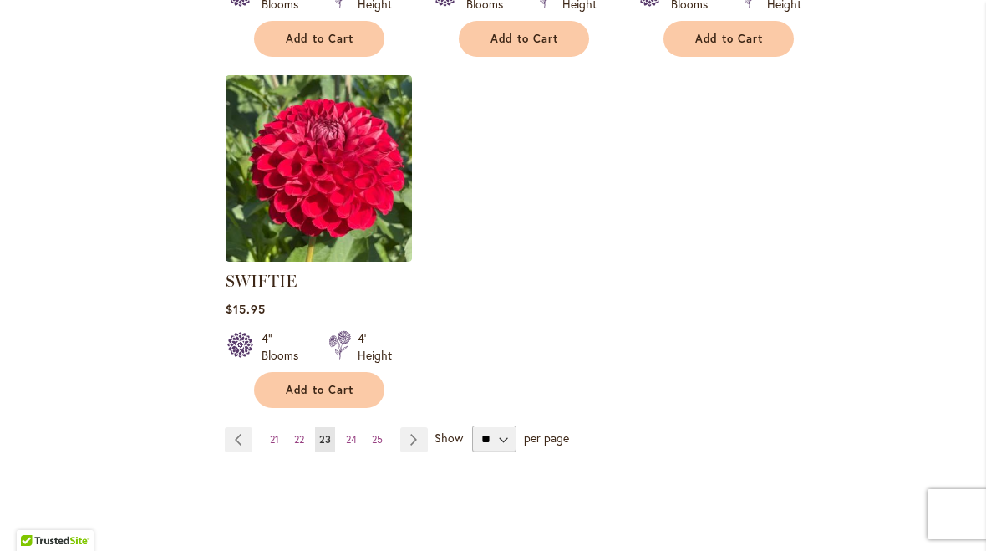
click at [416, 435] on link "Page Next" at bounding box center [414, 439] width 28 height 25
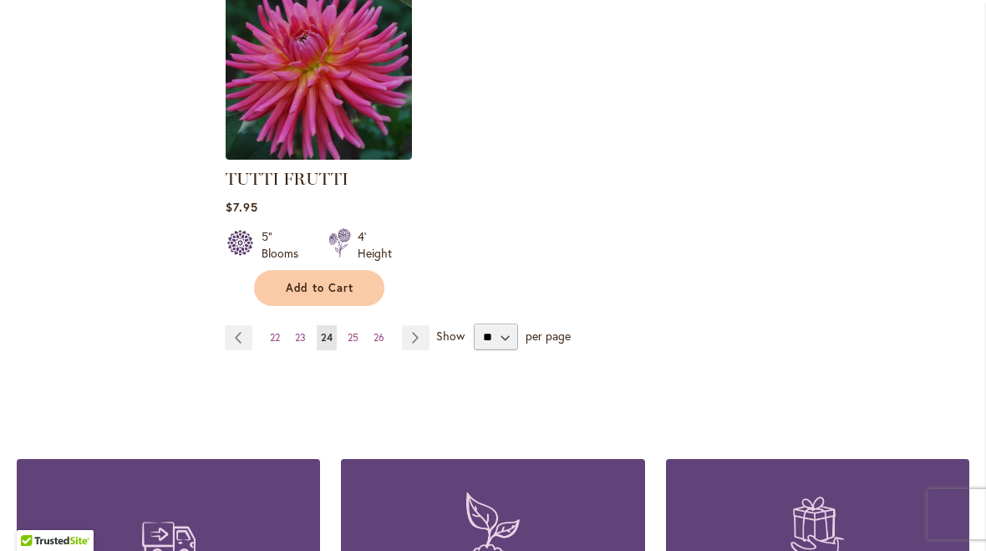
scroll to position [2224, 0]
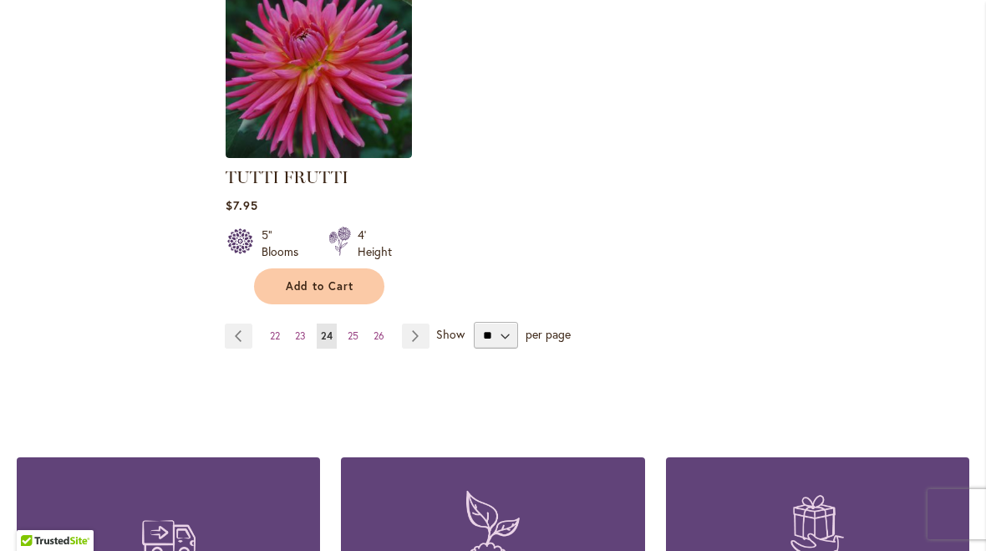
click at [414, 323] on link "Page Next" at bounding box center [416, 335] width 28 height 25
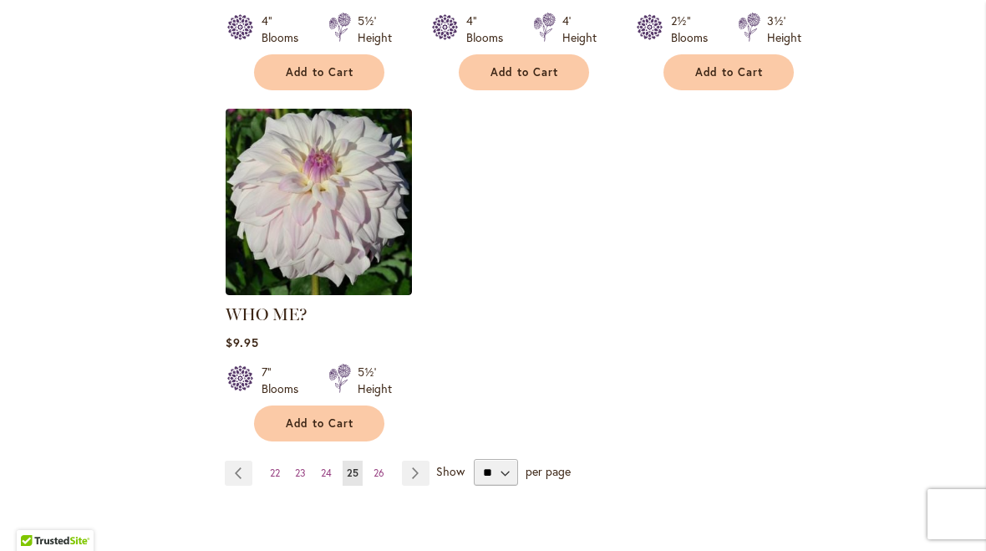
scroll to position [2088, 0]
click at [417, 460] on link "Page Next" at bounding box center [416, 472] width 28 height 25
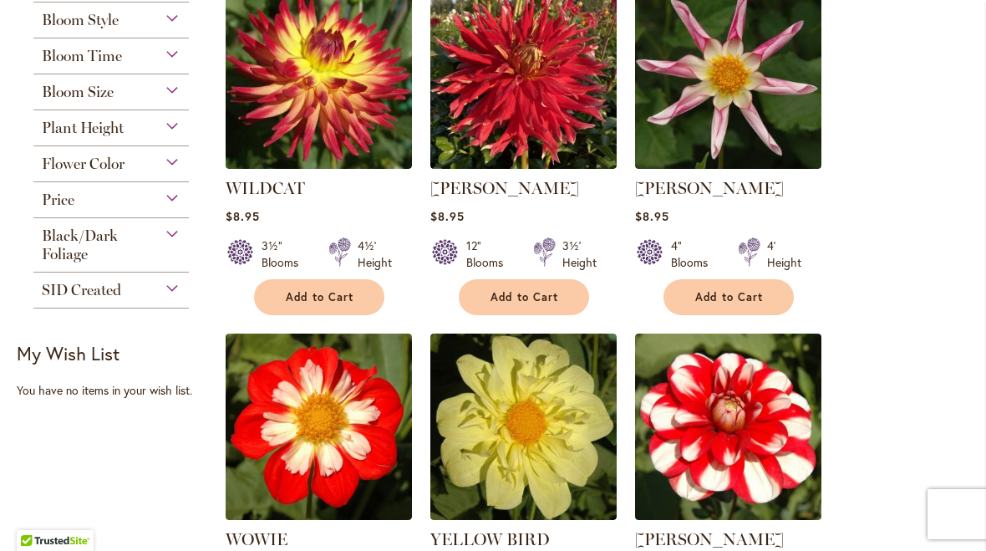
scroll to position [435, 0]
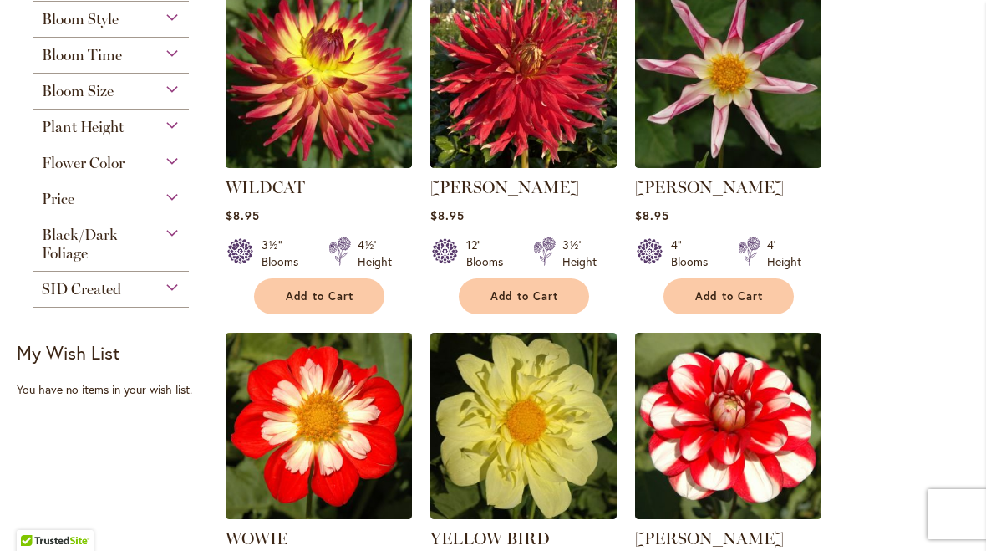
click at [328, 287] on button "Add to Cart" at bounding box center [319, 296] width 130 height 36
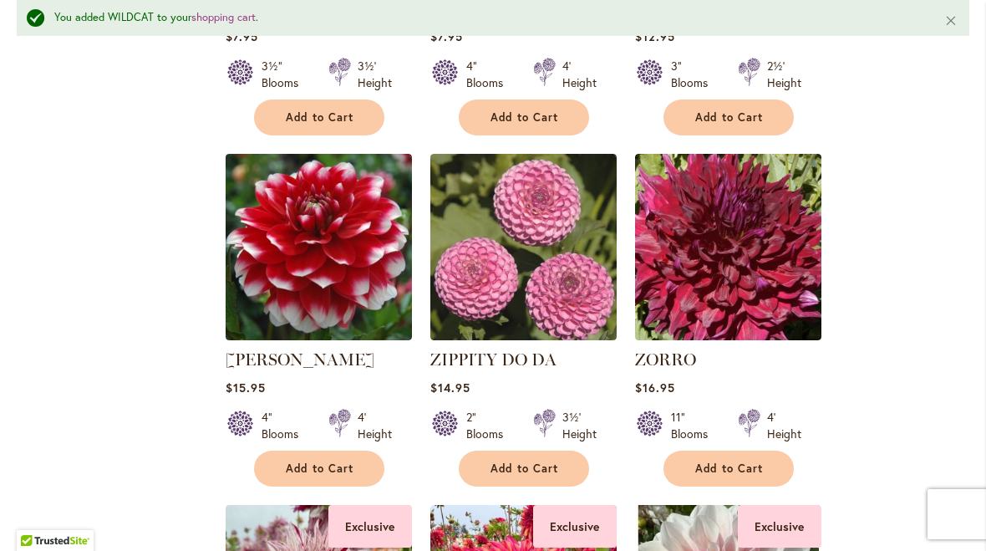
scroll to position [1010, 0]
click at [318, 469] on span "Add to Cart" at bounding box center [320, 468] width 69 height 14
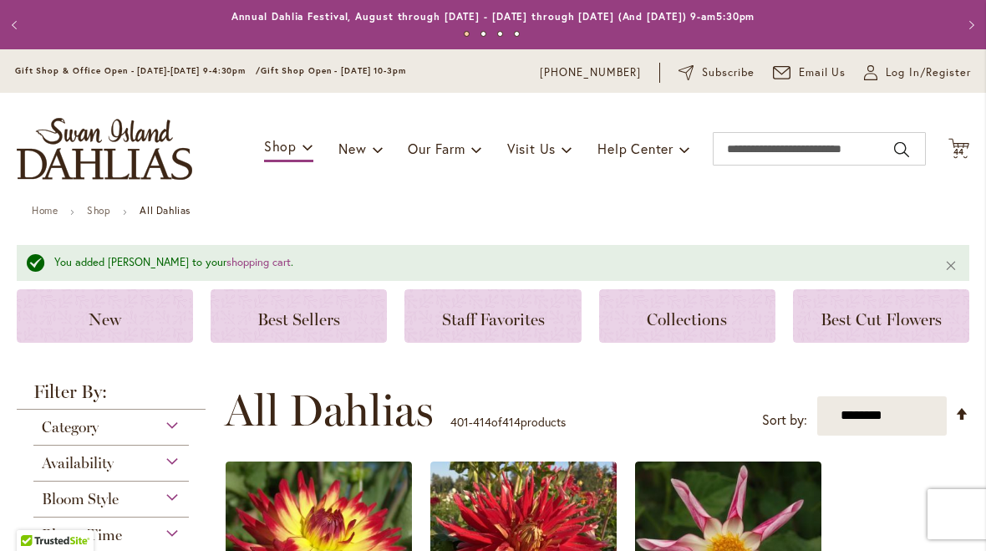
scroll to position [0, 0]
click at [956, 146] on span "44" at bounding box center [960, 151] width 12 height 11
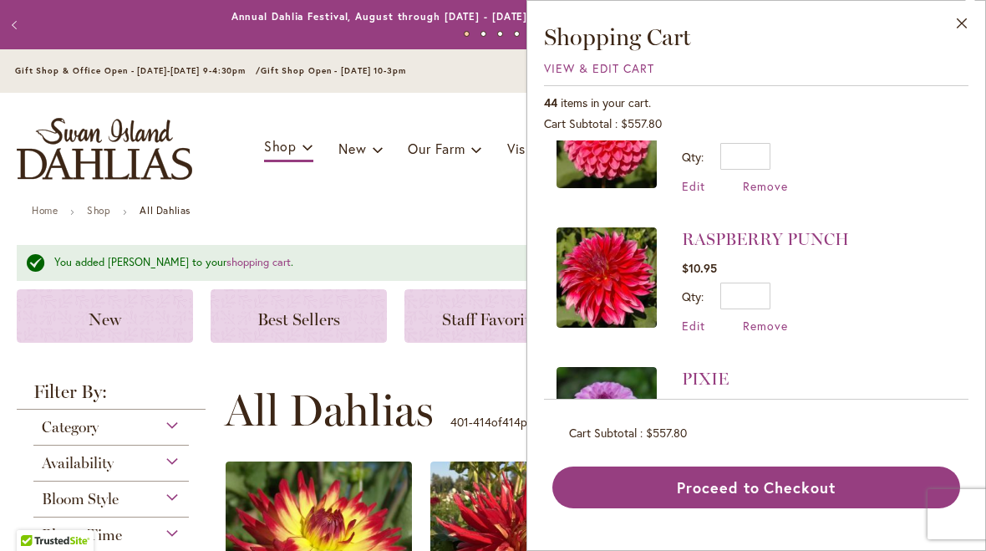
scroll to position [624, 0]
click at [771, 324] on span "Remove" at bounding box center [765, 325] width 45 height 16
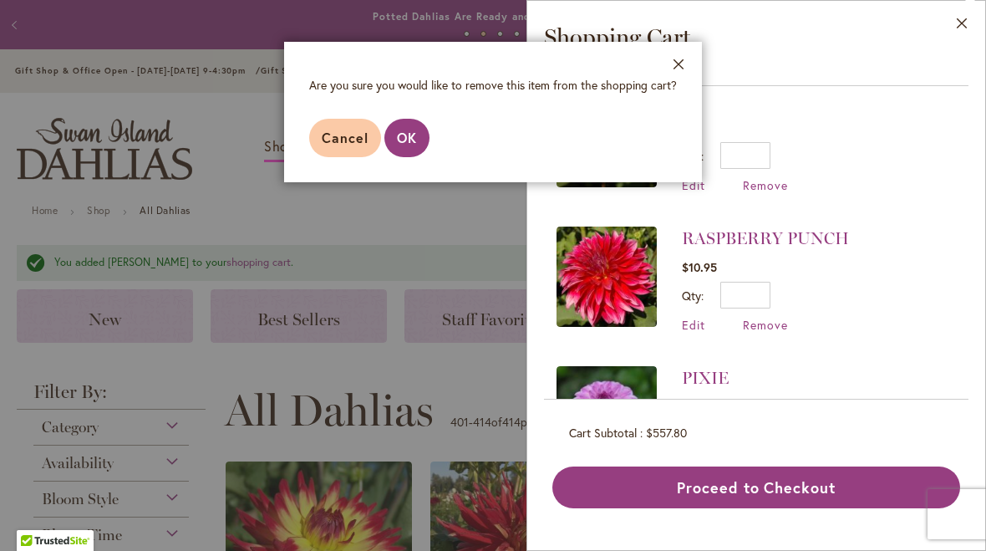
click at [408, 144] on span "OK" at bounding box center [407, 138] width 20 height 18
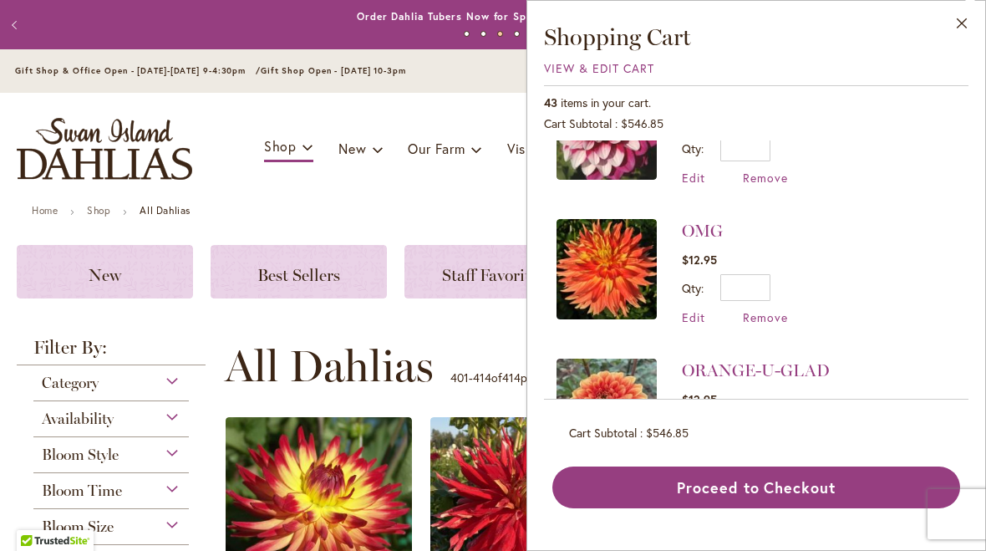
scroll to position [912, 0]
click at [767, 311] on span "Remove" at bounding box center [765, 316] width 45 height 16
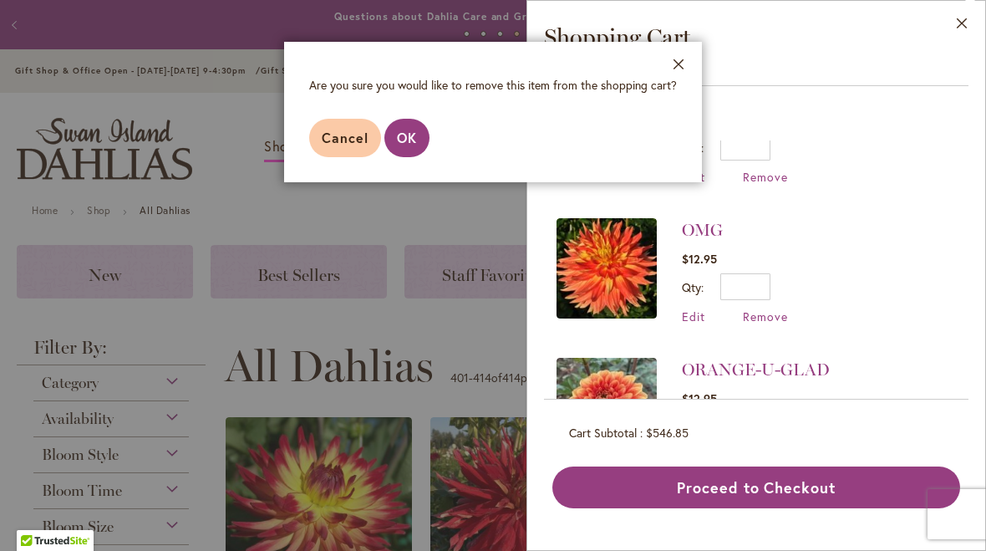
click at [402, 130] on span "OK" at bounding box center [407, 138] width 20 height 18
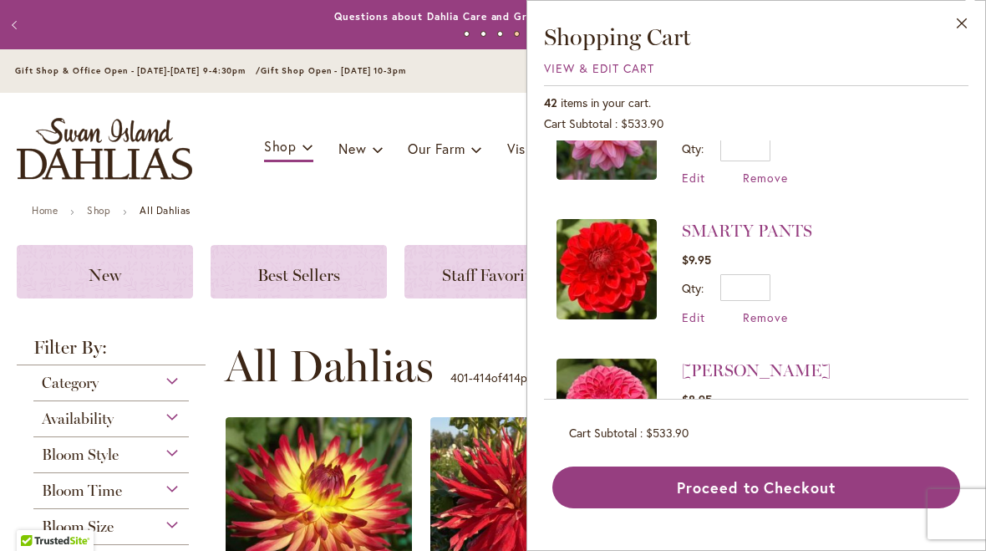
scroll to position [354, 0]
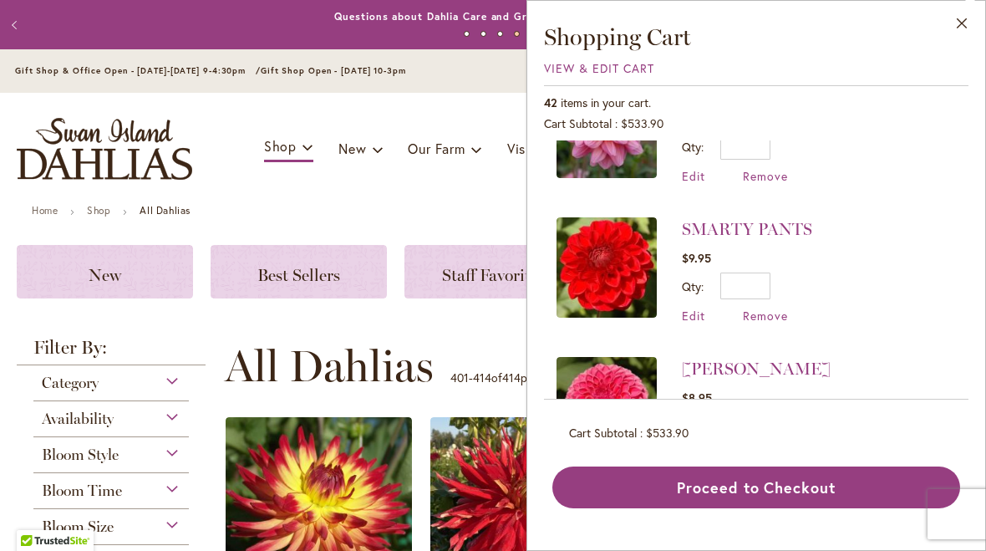
click at [772, 316] on span "Remove" at bounding box center [765, 316] width 45 height 16
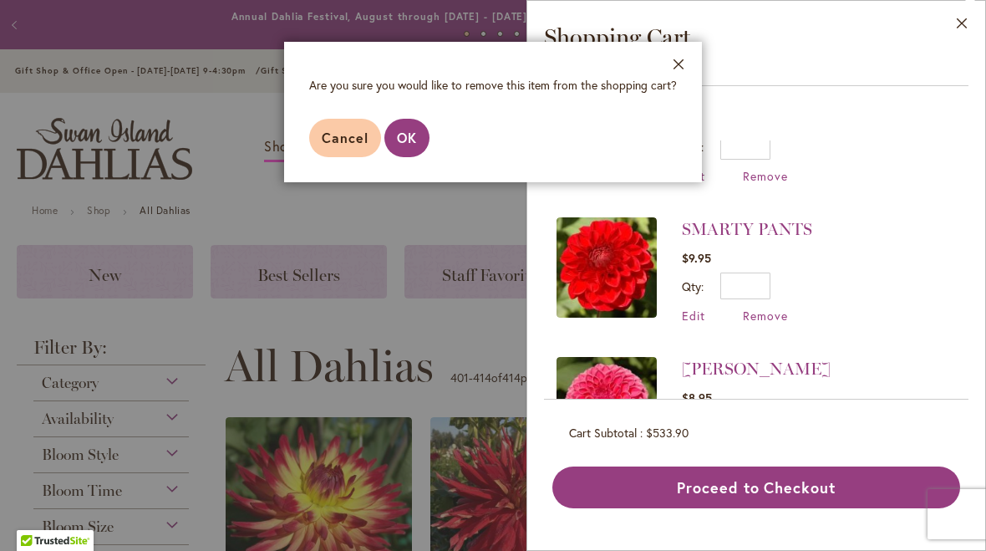
click at [405, 130] on span "OK" at bounding box center [407, 138] width 20 height 18
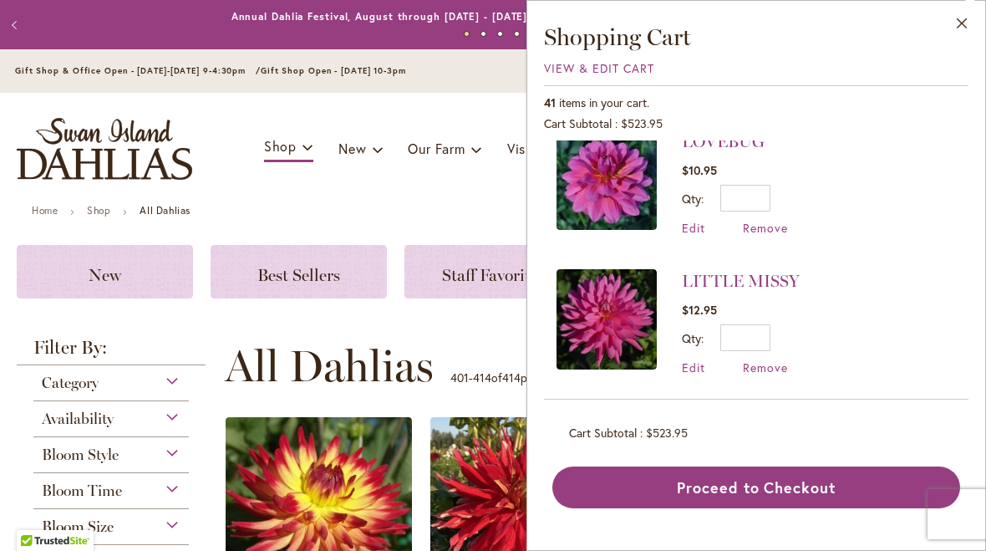
scroll to position [1420, 0]
click at [771, 219] on span "Remove" at bounding box center [765, 227] width 45 height 16
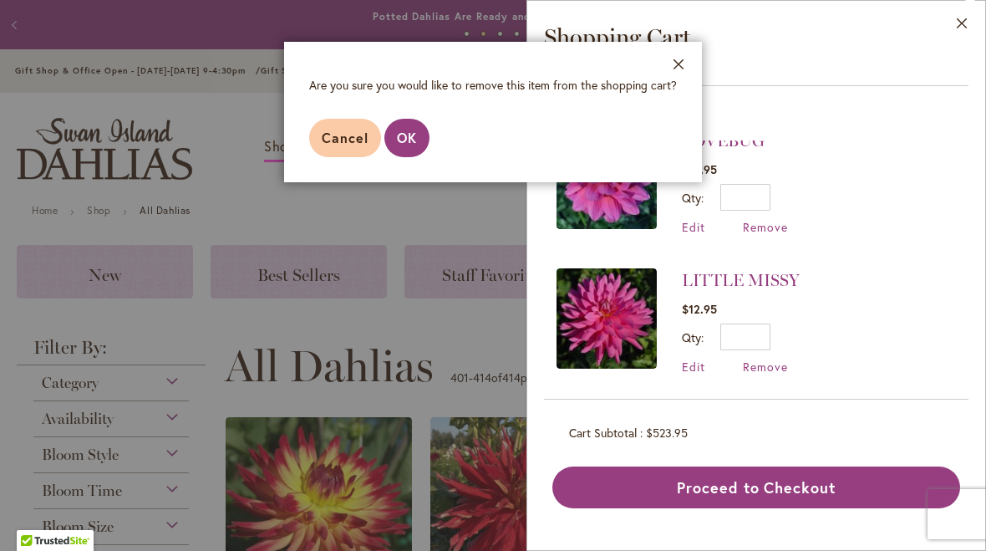
click at [397, 139] on span "OK" at bounding box center [407, 138] width 20 height 18
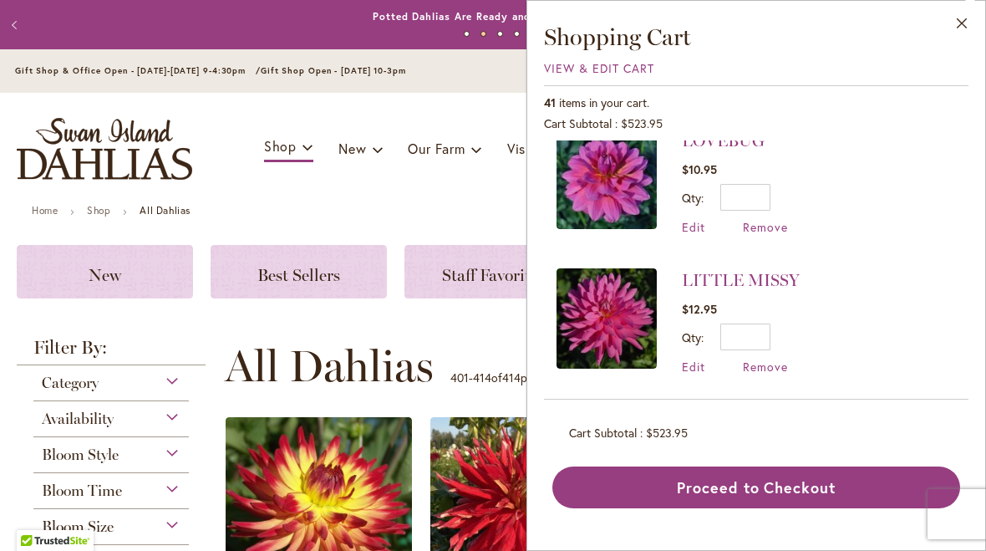
click at [765, 361] on span "Remove" at bounding box center [765, 367] width 45 height 16
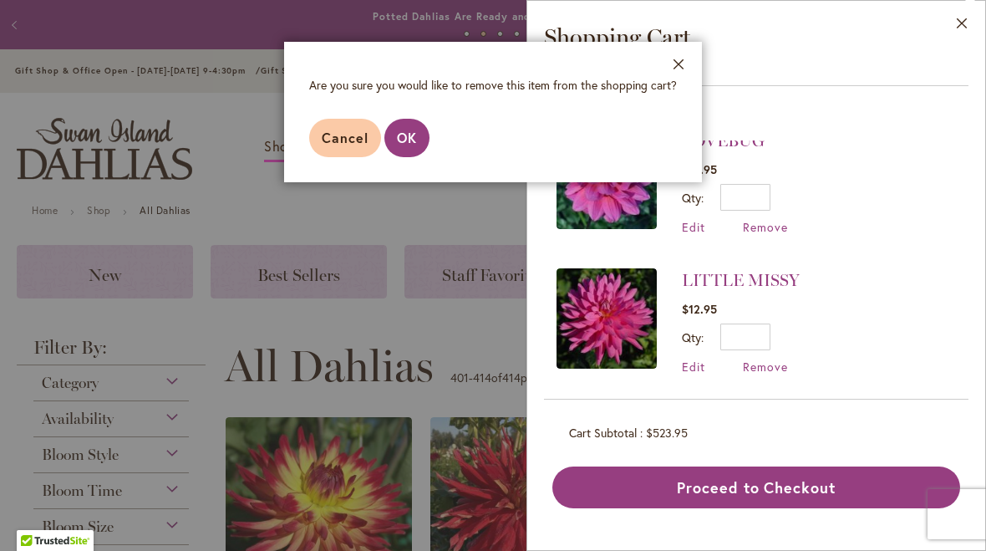
click at [402, 130] on span "OK" at bounding box center [407, 138] width 20 height 18
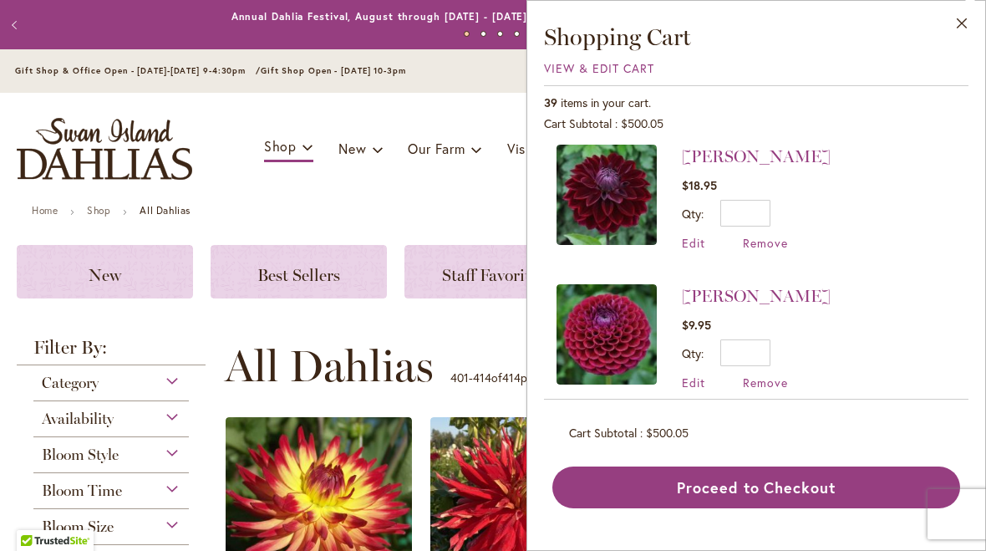
scroll to position [1413, 0]
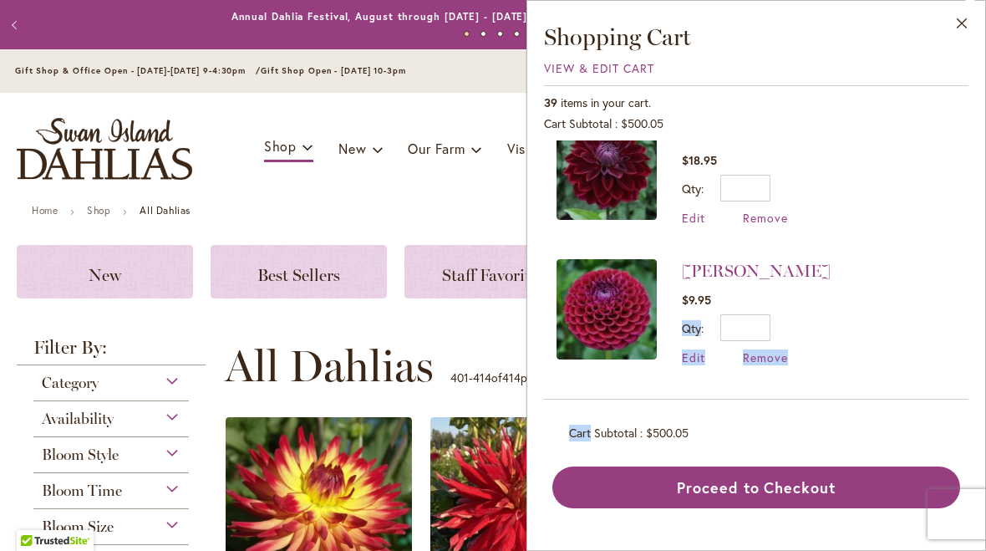
click at [922, 196] on li "Kaisha Lea $18.95 Qty * Update Edit Remove" at bounding box center [757, 173] width 400 height 140
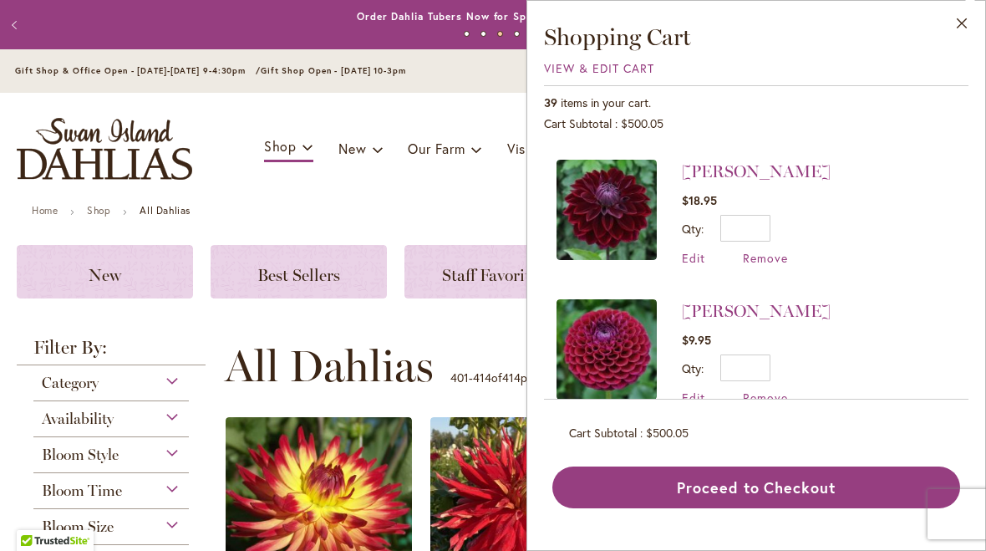
scroll to position [1393, 0]
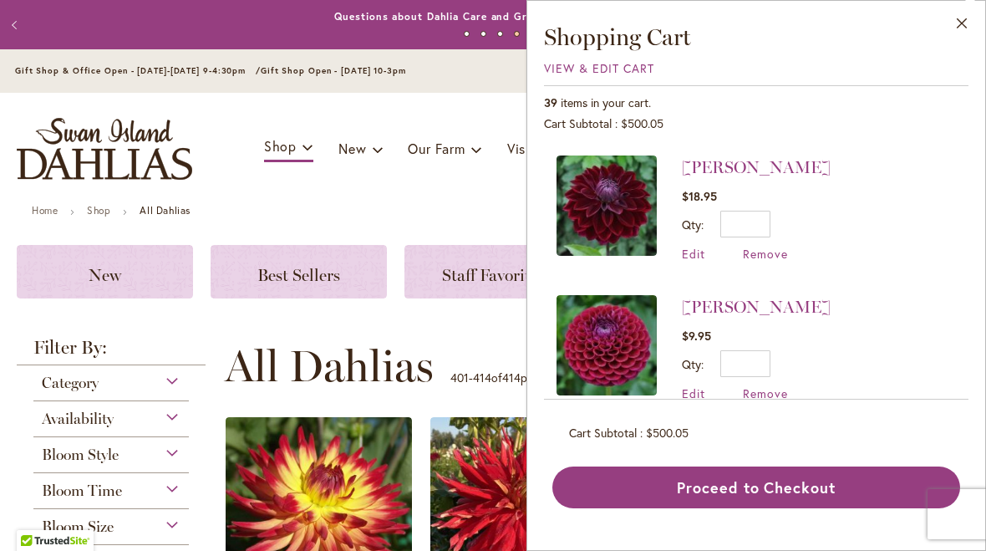
click at [762, 252] on span "Remove" at bounding box center [765, 254] width 45 height 16
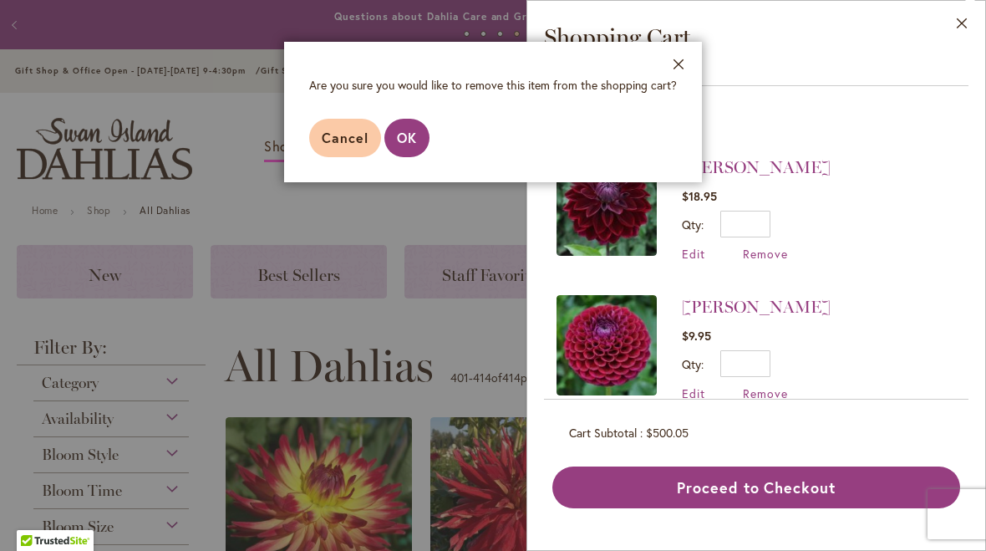
click at [402, 143] on span "OK" at bounding box center [407, 138] width 20 height 18
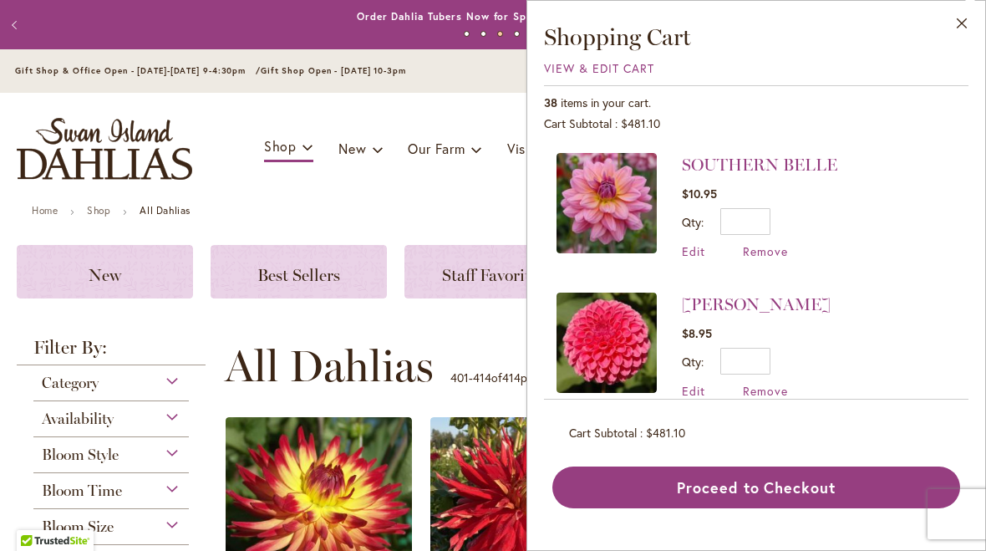
scroll to position [281, 0]
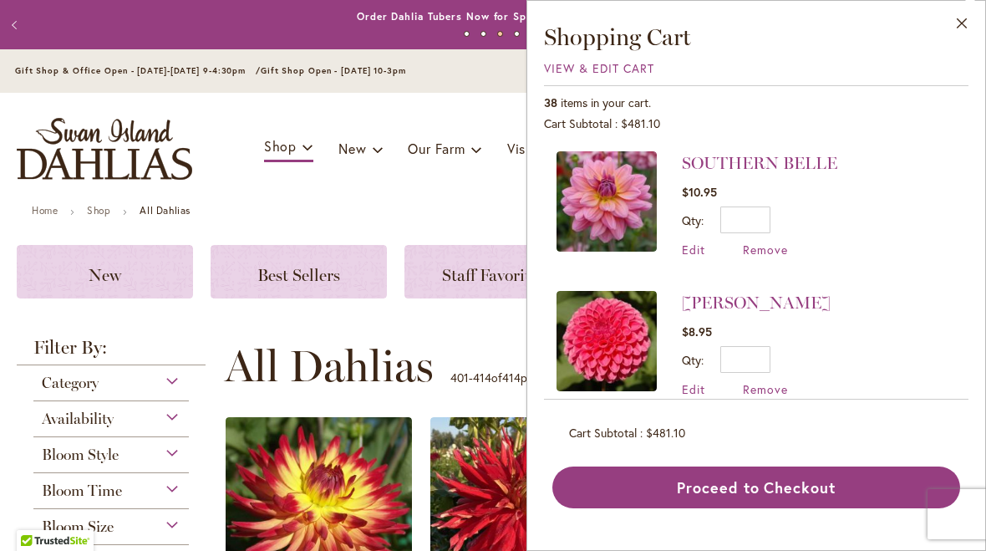
click at [771, 246] on span "Remove" at bounding box center [765, 250] width 45 height 16
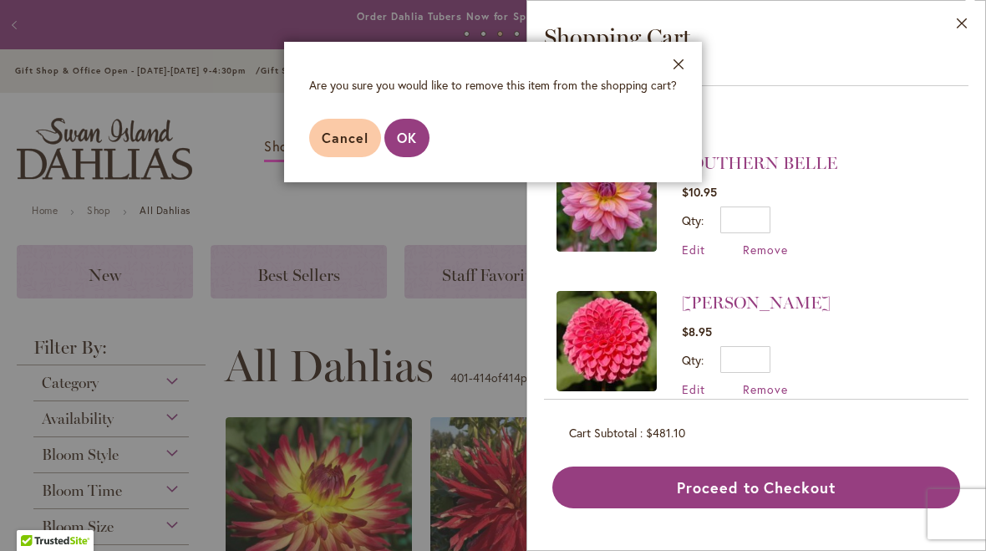
click at [400, 125] on button "OK" at bounding box center [407, 138] width 45 height 38
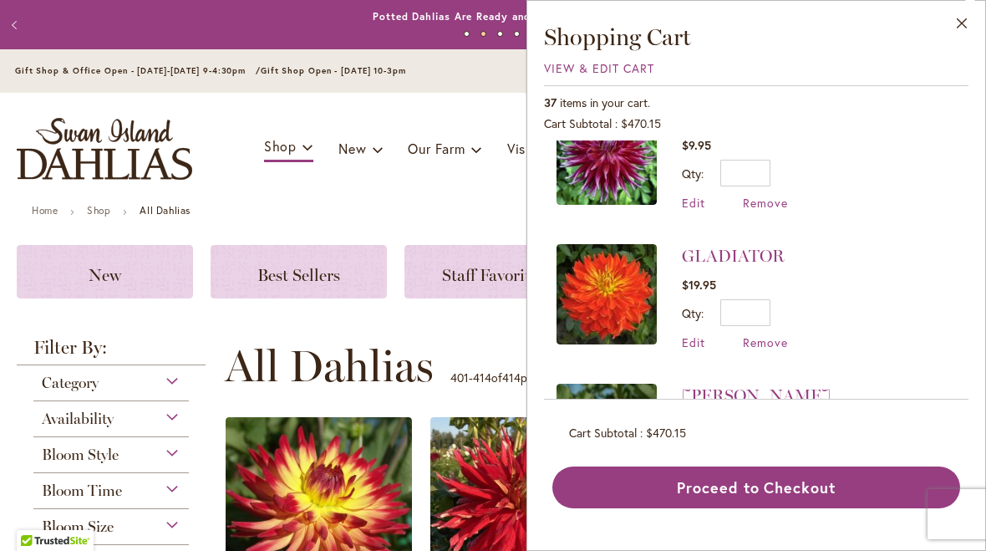
scroll to position [2091, 0]
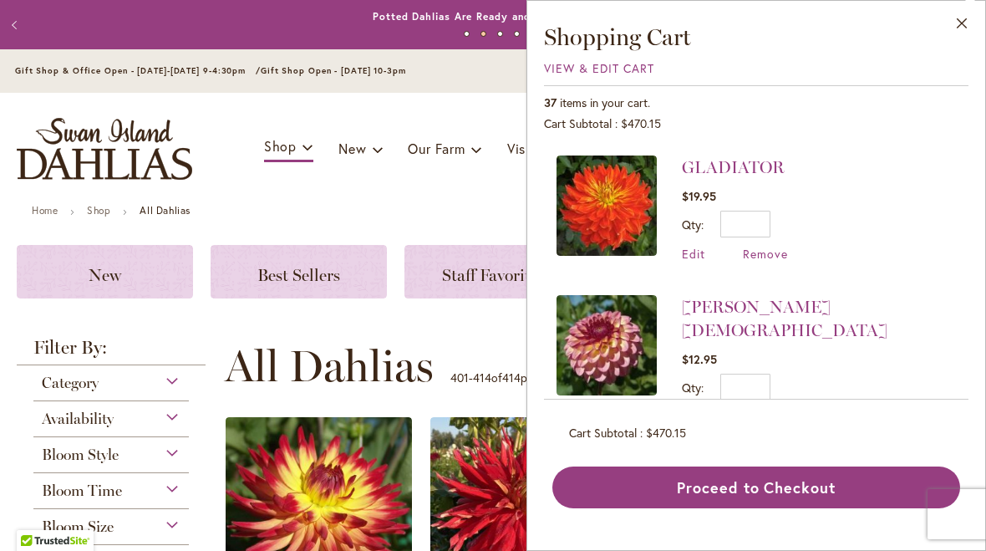
click at [765, 246] on span "Remove" at bounding box center [765, 254] width 45 height 16
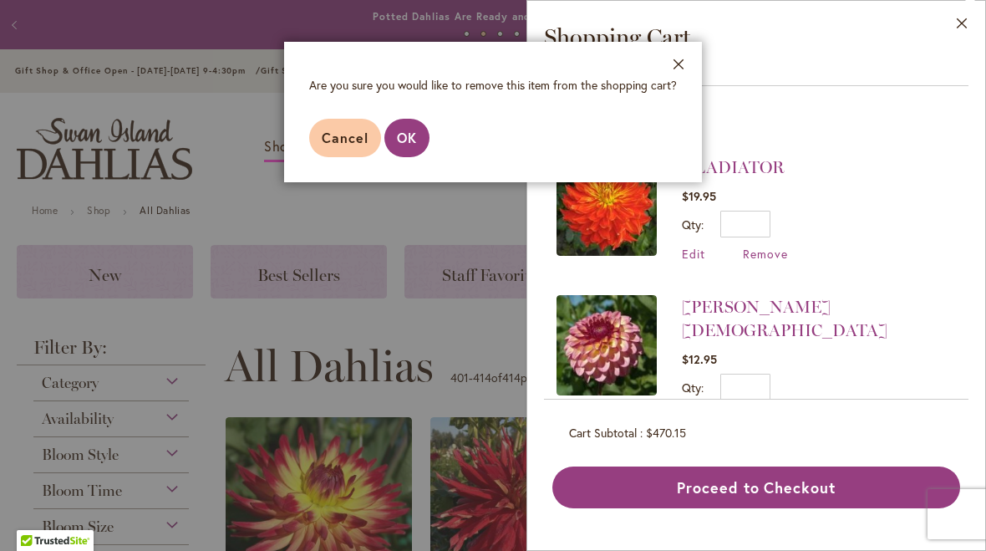
click at [398, 150] on button "OK" at bounding box center [407, 138] width 45 height 38
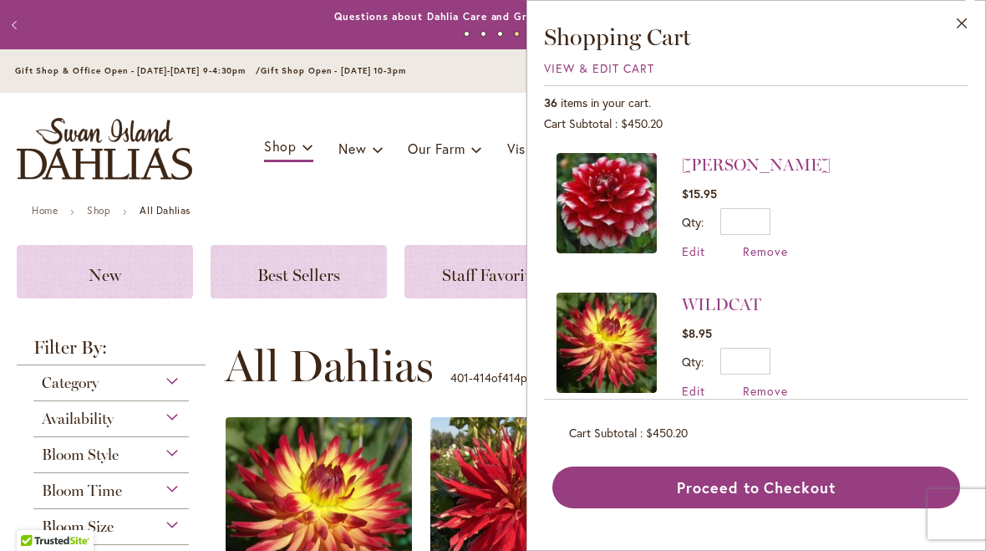
scroll to position [0, 0]
click at [609, 65] on span "View & Edit Cart" at bounding box center [599, 68] width 110 height 16
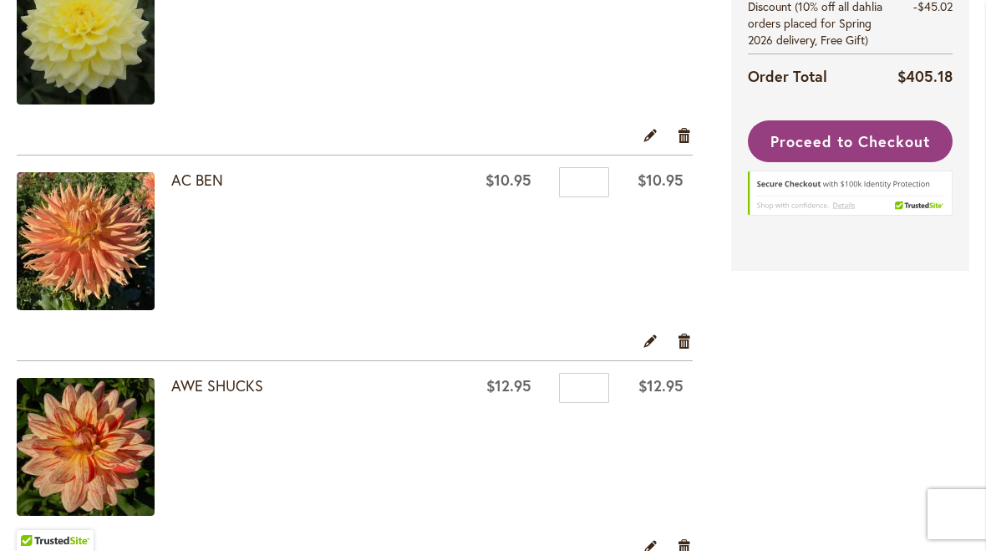
scroll to position [422, 0]
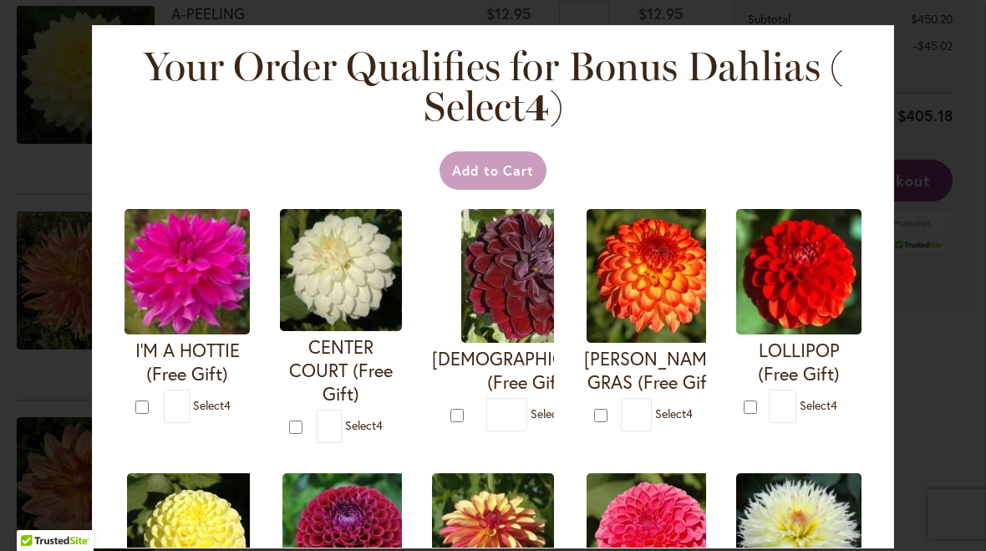
click at [970, 99] on div "Your Order Qualifies for Bonus Dahlias ( Select 4 ) Add to Cart I'M A HOTTIE (F…" at bounding box center [493, 275] width 986 height 551
click at [953, 96] on div "Your Order Qualifies for Bonus Dahlias ( Select 4 ) Add to Cart I'M A HOTTIE (F…" at bounding box center [493, 275] width 986 height 551
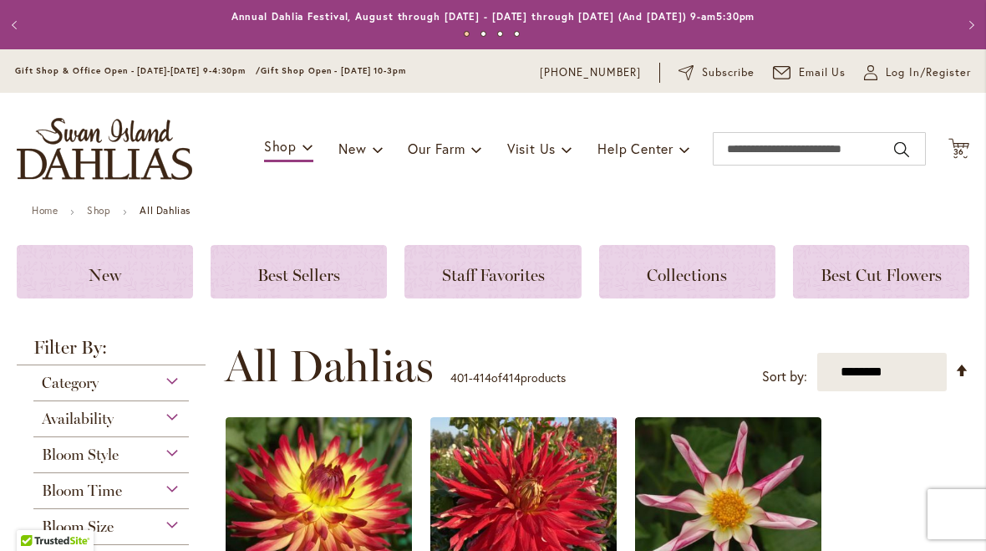
click at [964, 146] on span "36" at bounding box center [960, 151] width 12 height 11
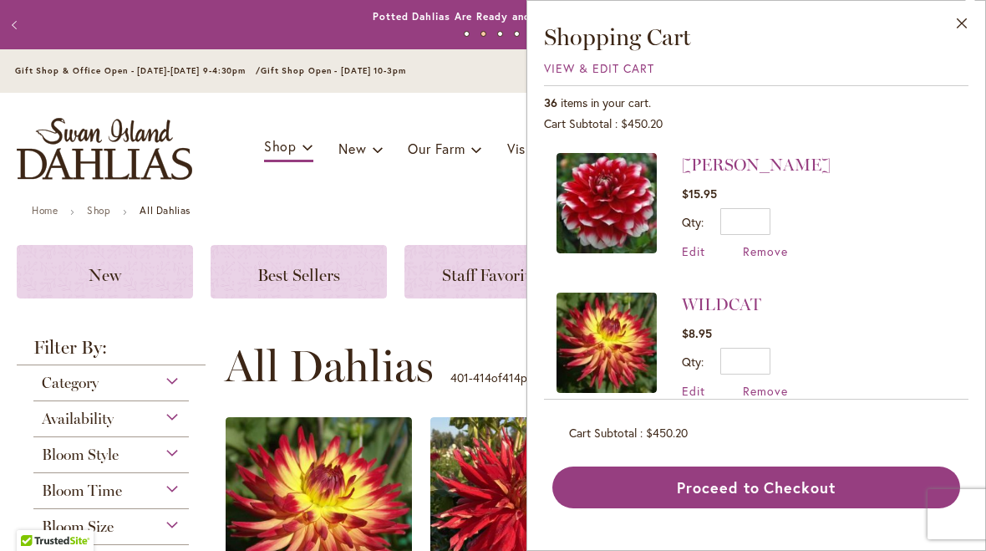
click at [696, 501] on button "Proceed to Checkout" at bounding box center [757, 487] width 408 height 42
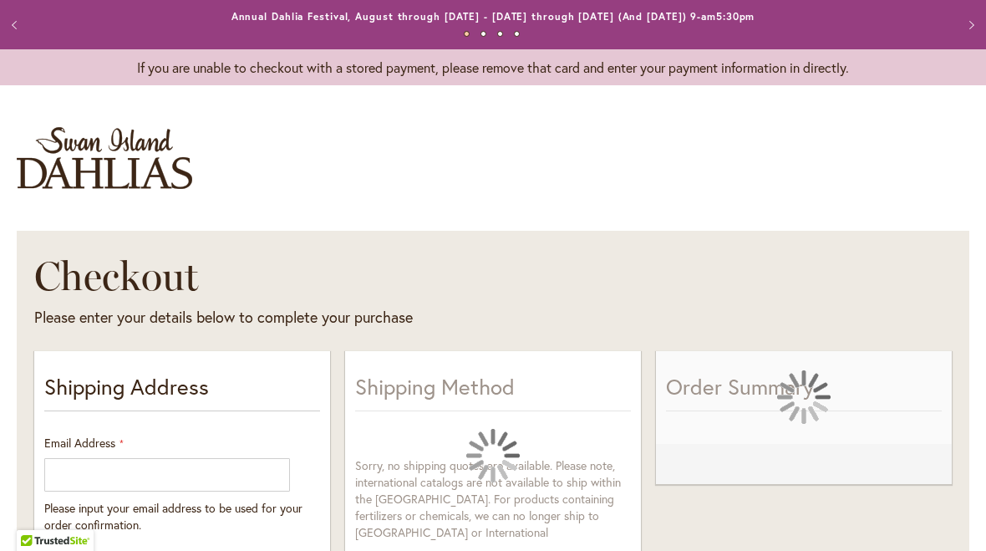
select select "**"
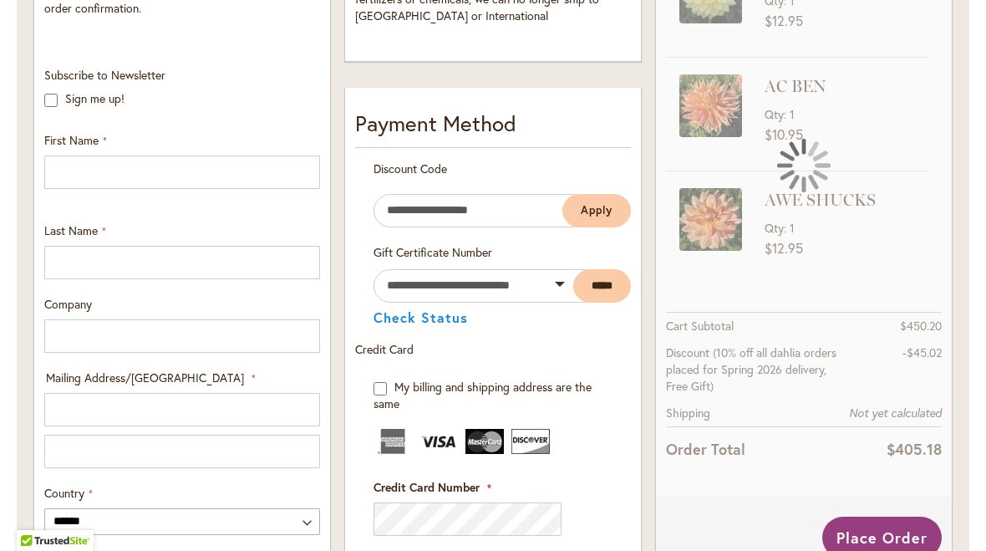
scroll to position [519, 0]
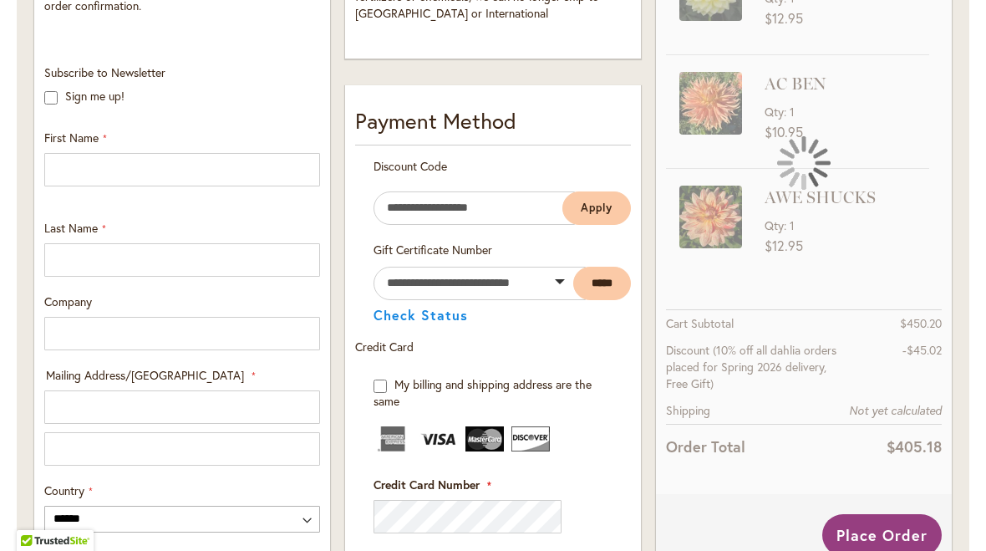
click at [920, 112] on div at bounding box center [804, 163] width 296 height 662
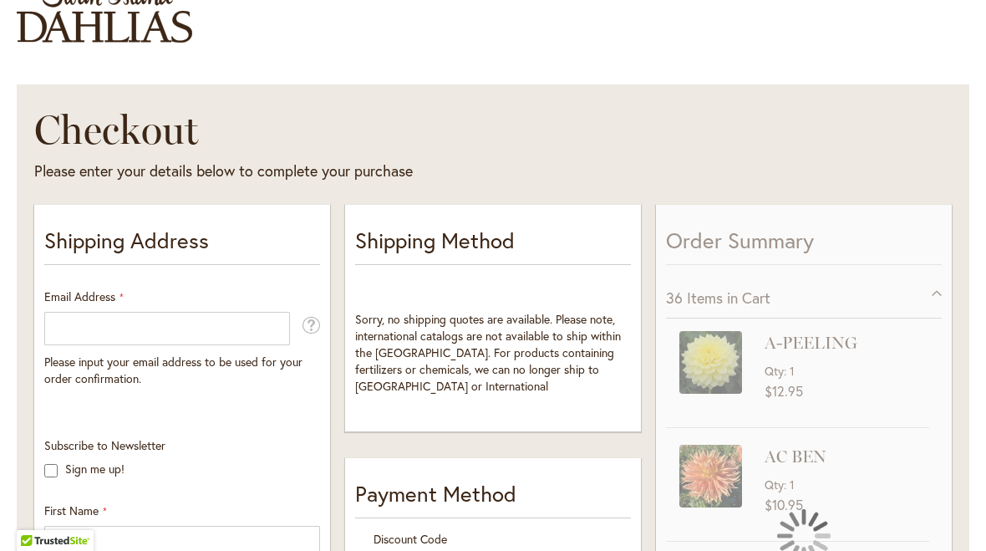
scroll to position [123, 0]
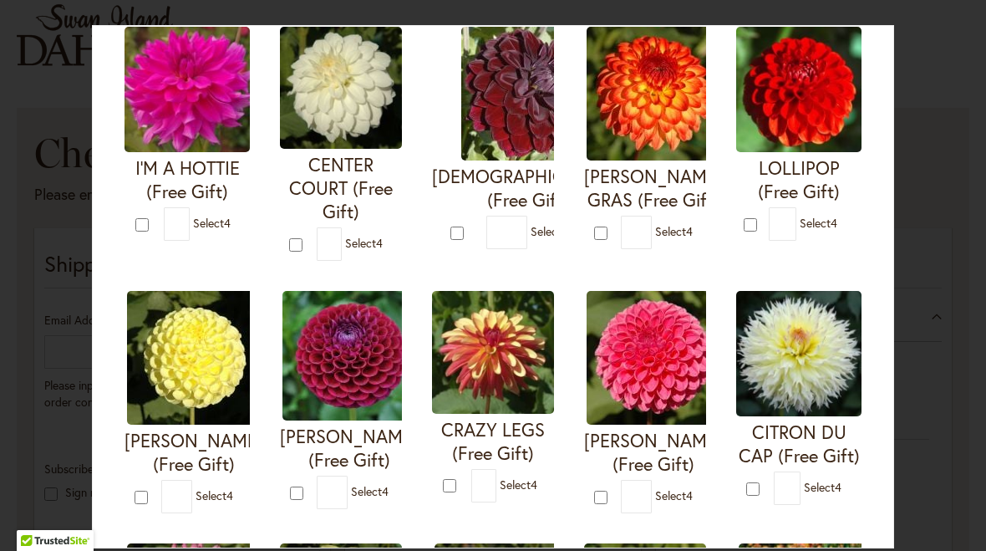
scroll to position [145, 0]
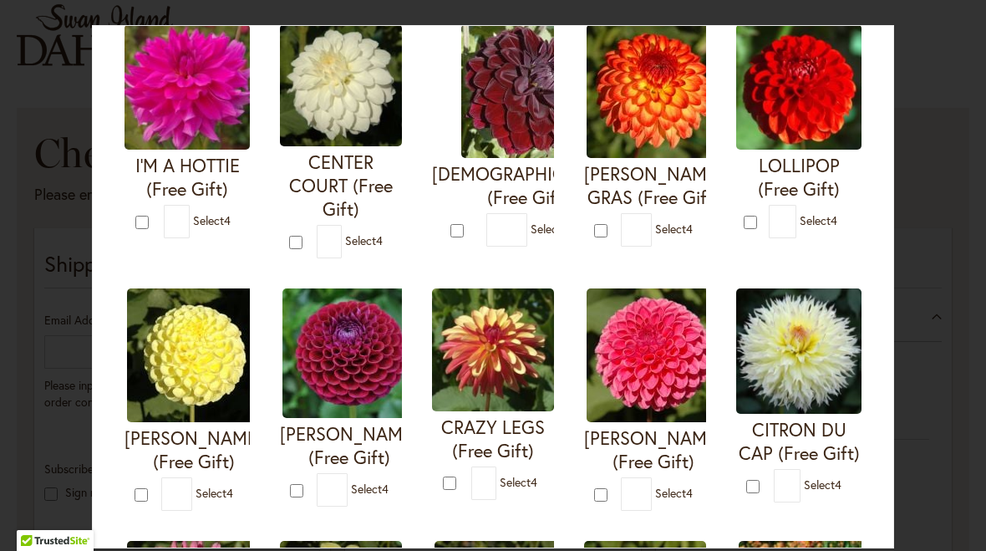
type input "*"
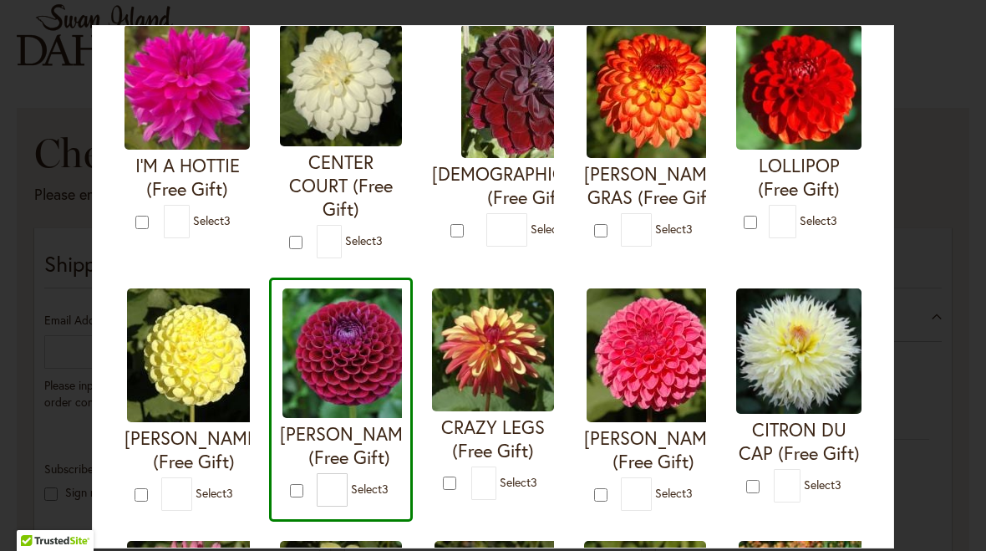
click at [456, 473] on div at bounding box center [452, 482] width 18 height 19
type input "*"
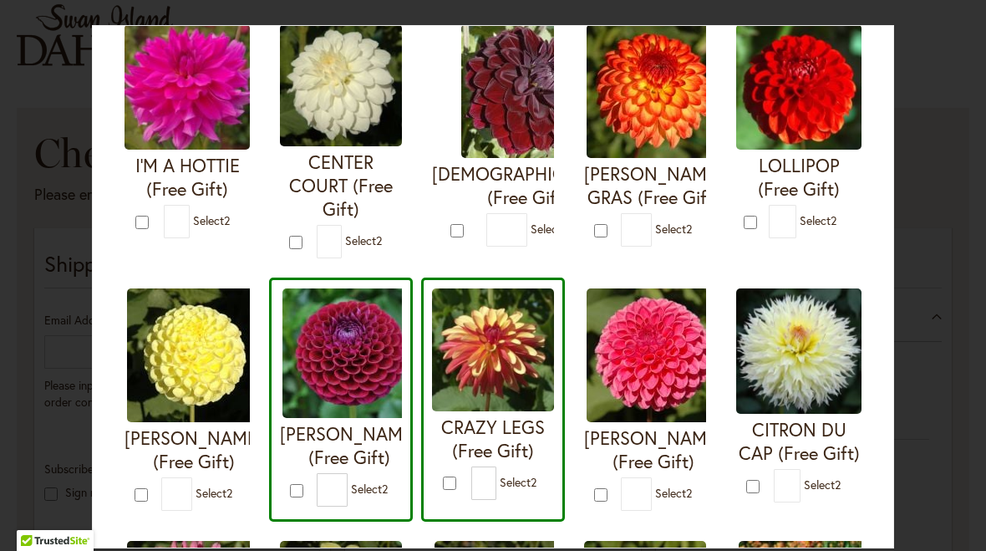
type input "*"
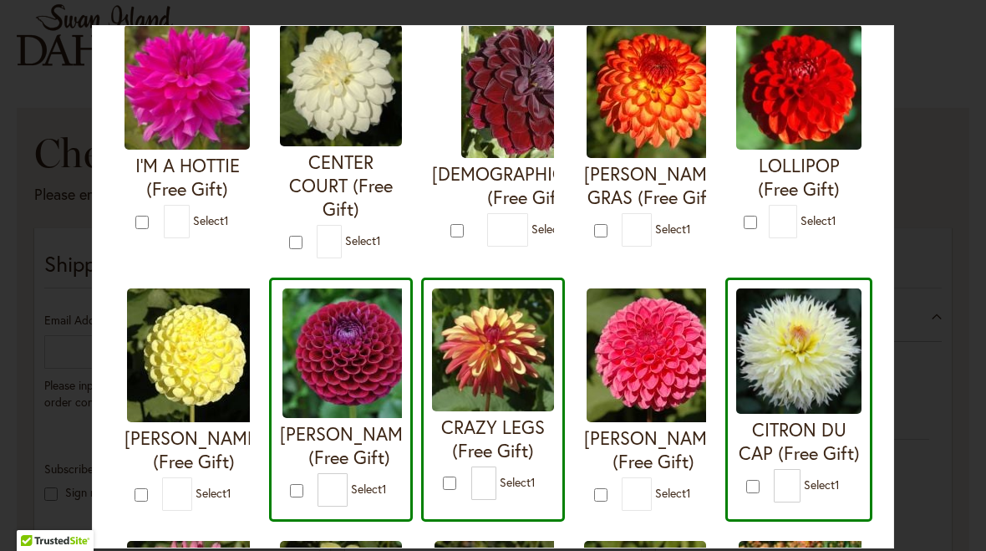
click at [300, 228] on form "CENTER COURT (Free Gift) * 1" at bounding box center [341, 141] width 122 height 234
type input "*"
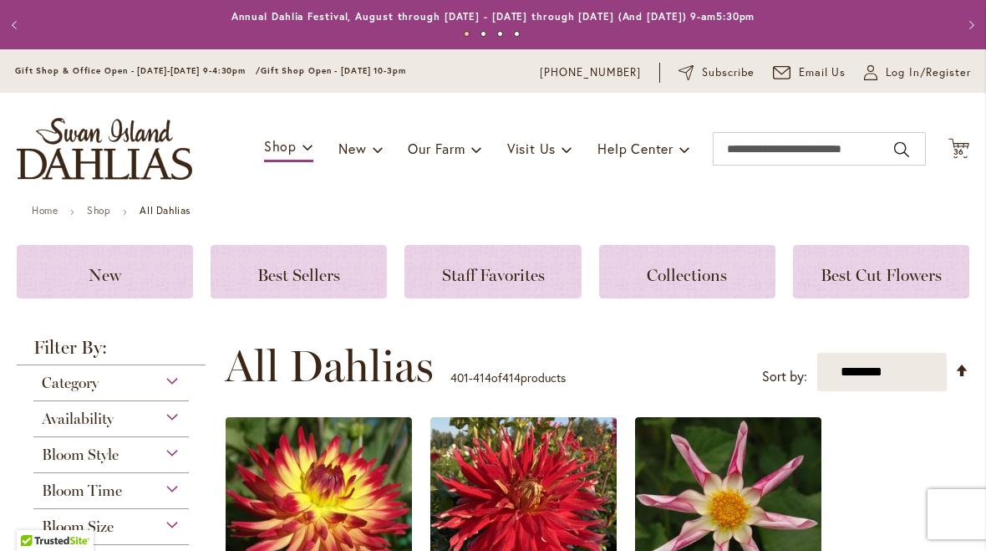
click at [968, 148] on icon at bounding box center [959, 148] width 21 height 20
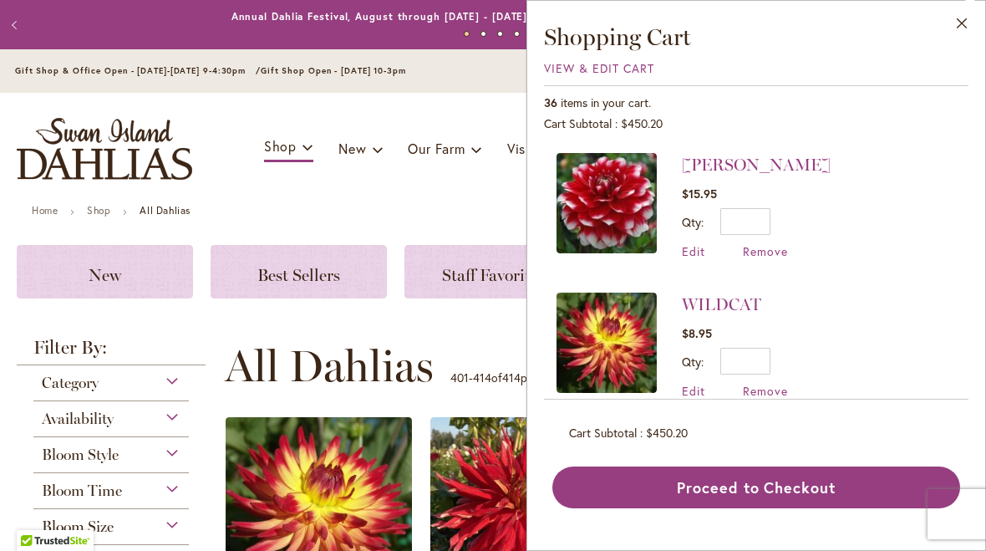
click at [751, 492] on button "Proceed to Checkout" at bounding box center [757, 487] width 408 height 42
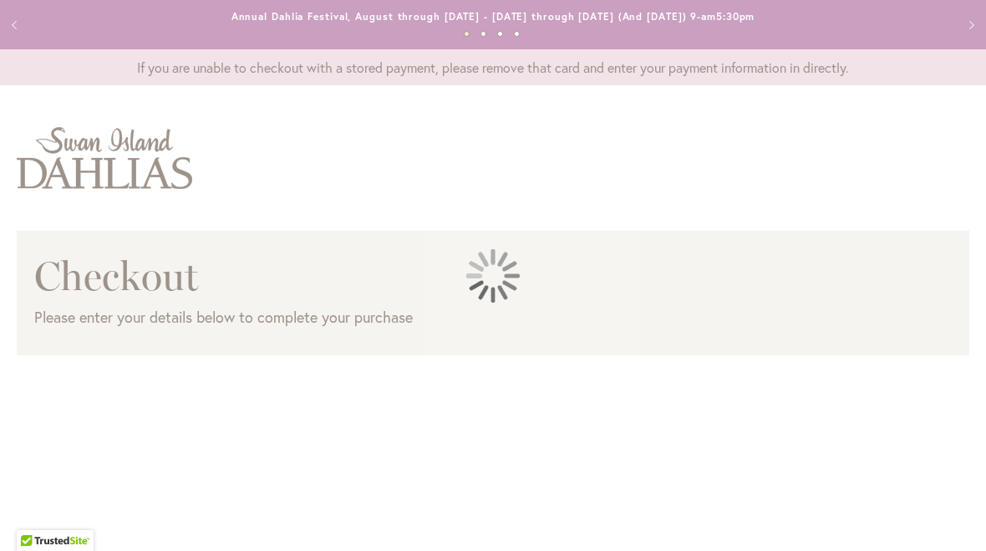
scroll to position [17, 0]
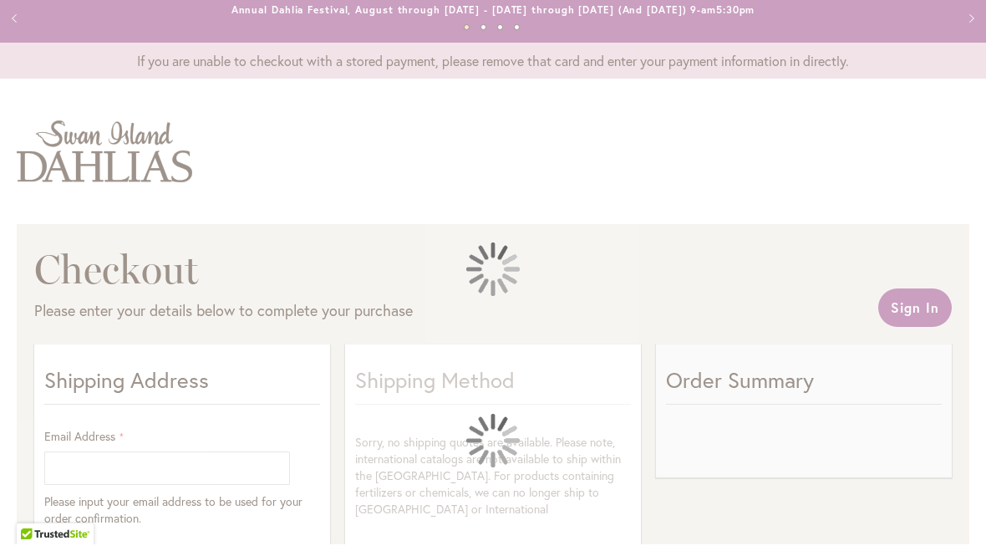
select select "**"
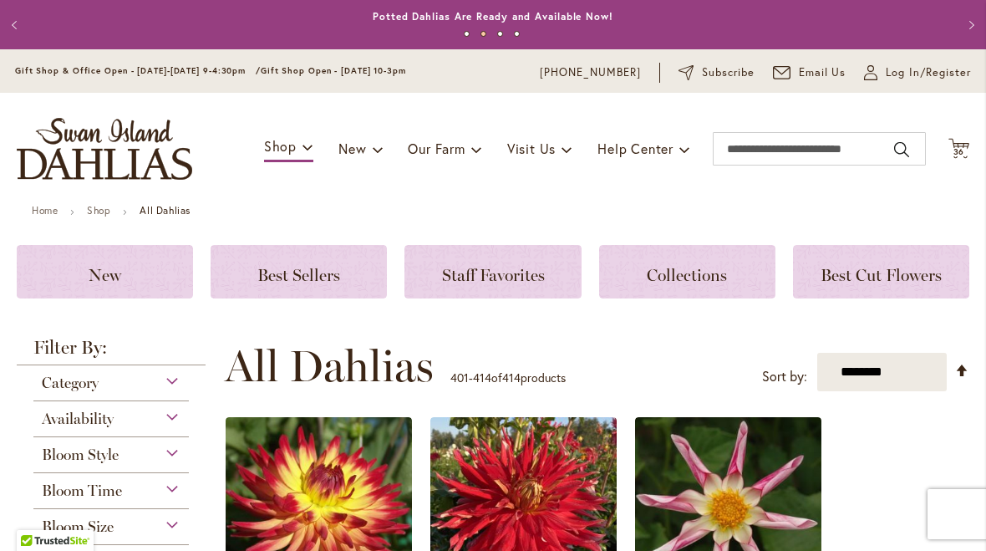
click at [957, 150] on span "36" at bounding box center [960, 151] width 12 height 11
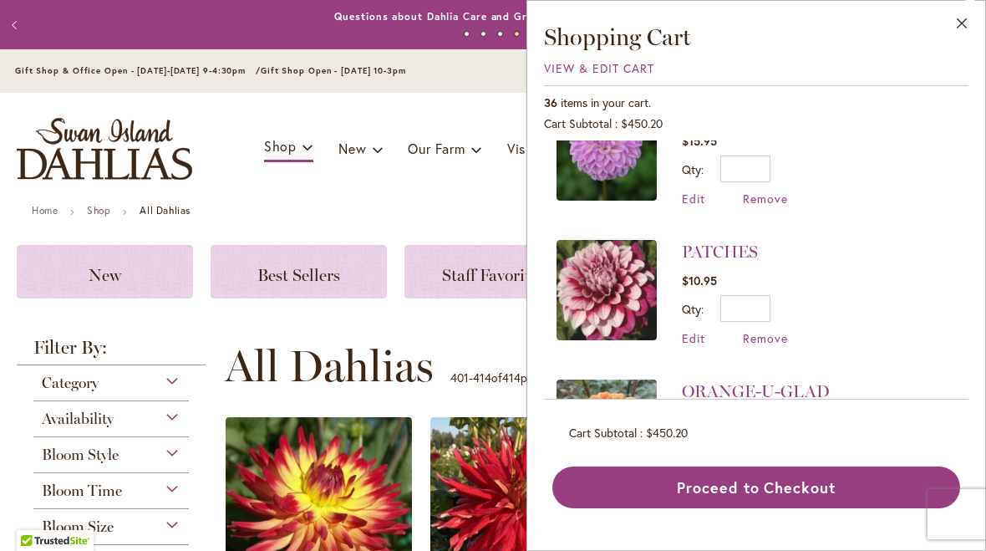
scroll to position [478, 0]
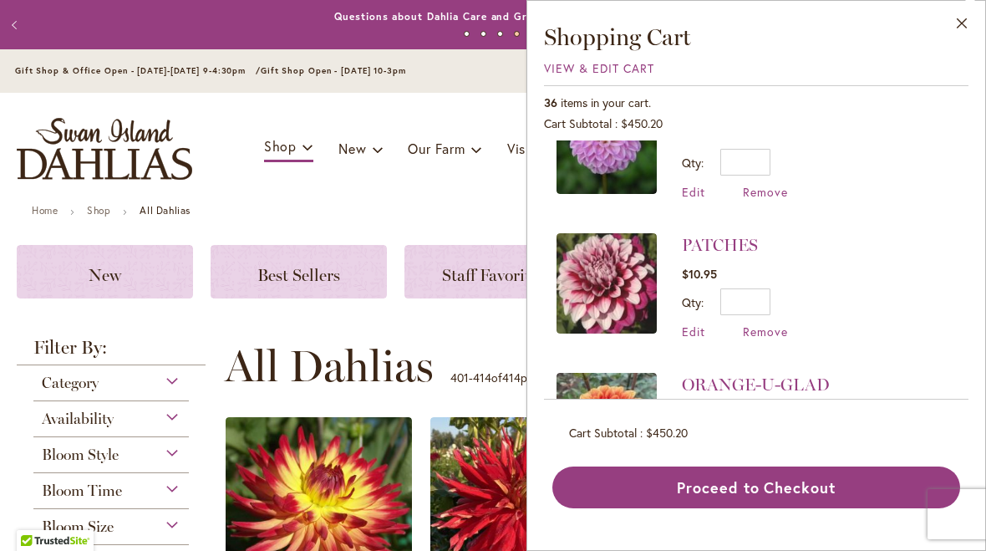
click at [767, 333] on span "Remove" at bounding box center [765, 331] width 45 height 16
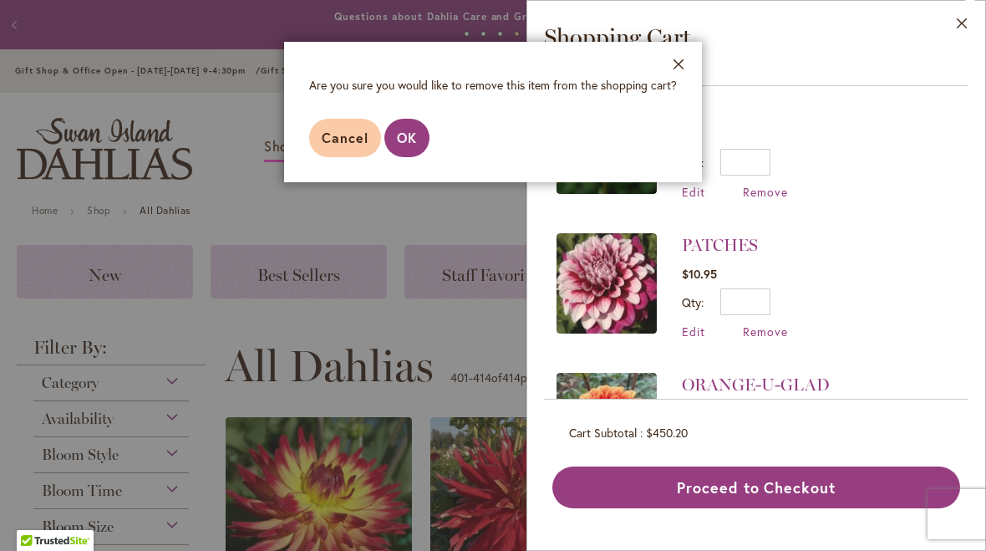
click at [405, 138] on span "OK" at bounding box center [407, 138] width 20 height 18
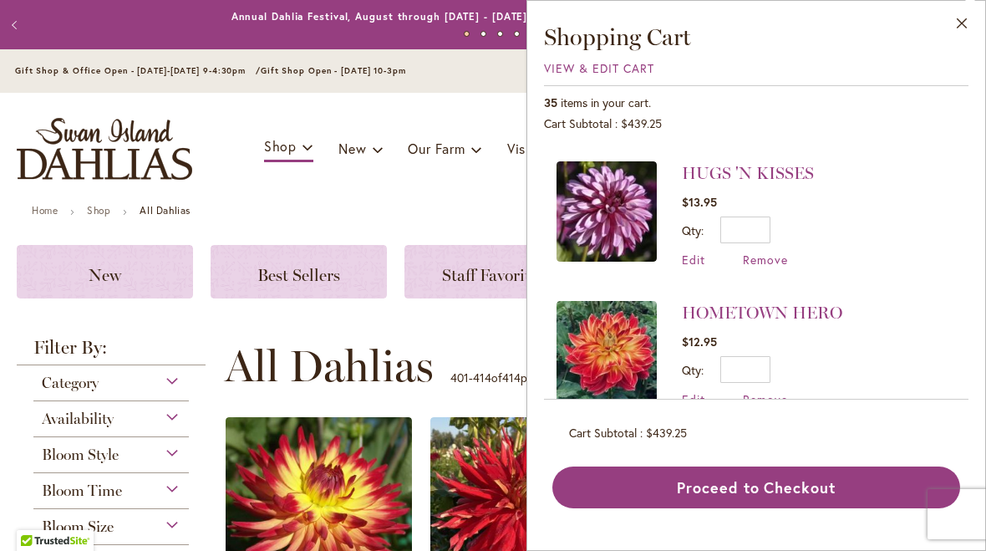
scroll to position [1389, 0]
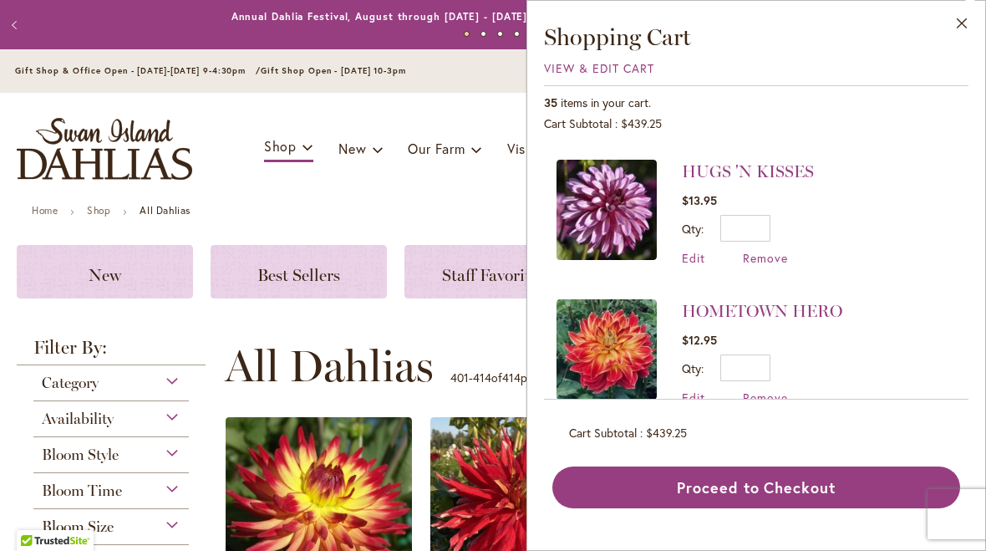
click at [773, 250] on span "Remove" at bounding box center [765, 258] width 45 height 16
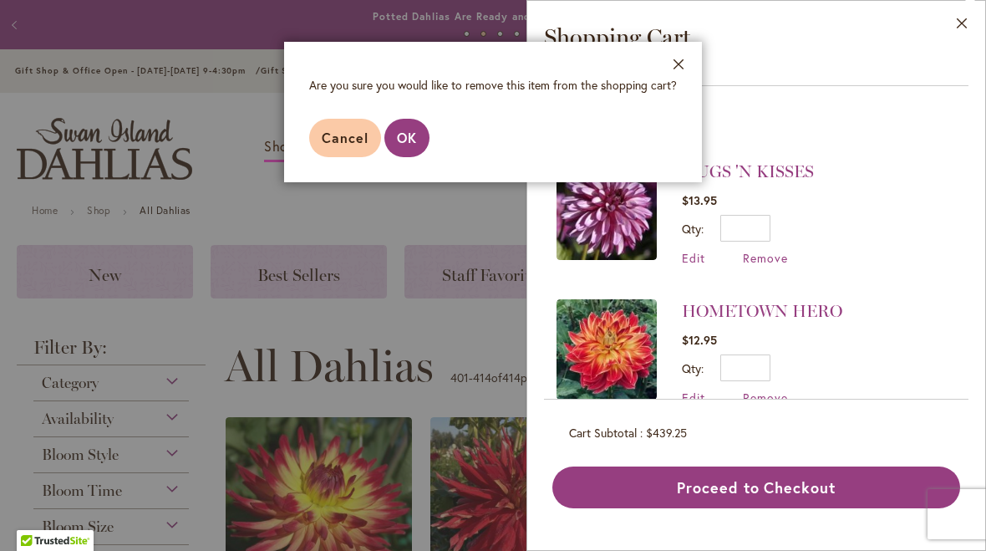
click at [410, 132] on span "OK" at bounding box center [407, 138] width 20 height 18
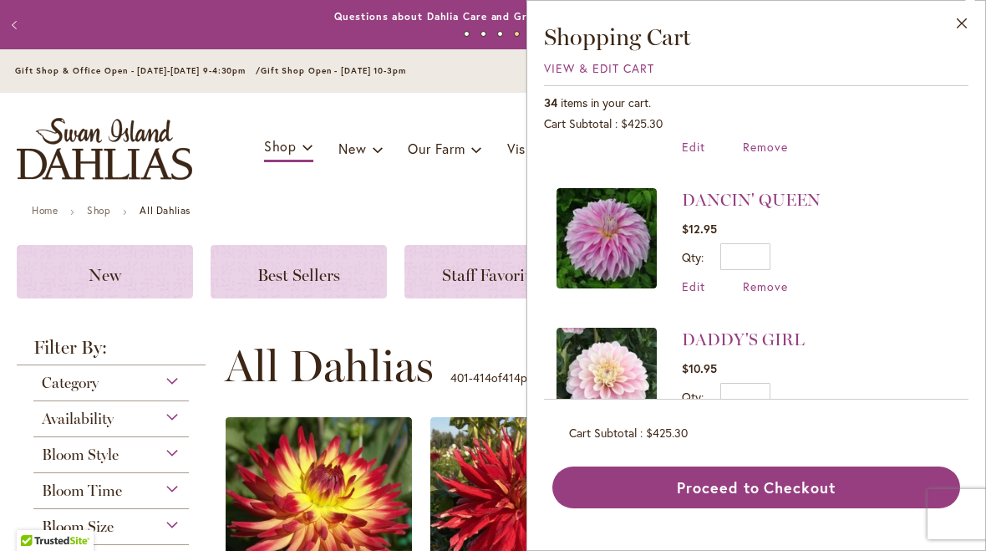
scroll to position [2767, 0]
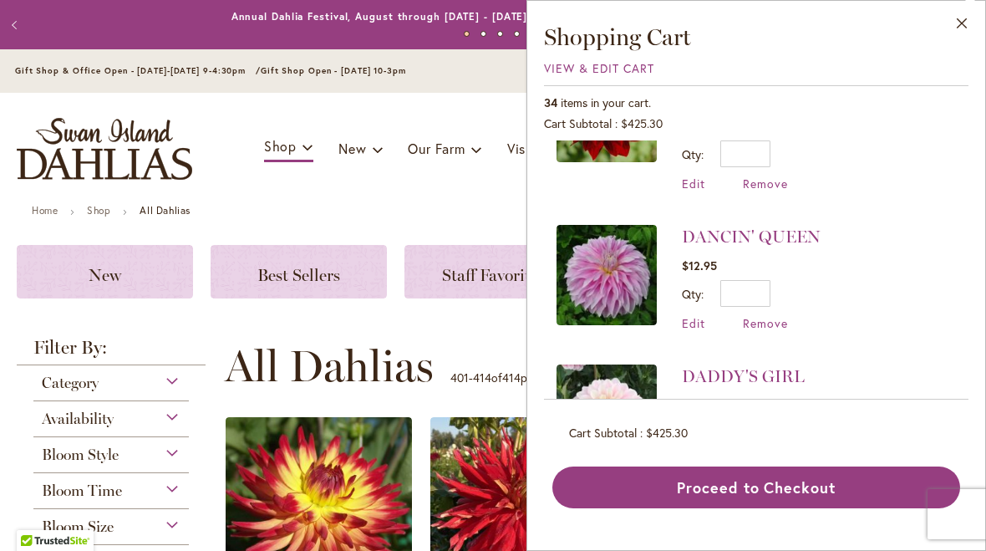
click at [776, 315] on span "Remove" at bounding box center [765, 323] width 45 height 16
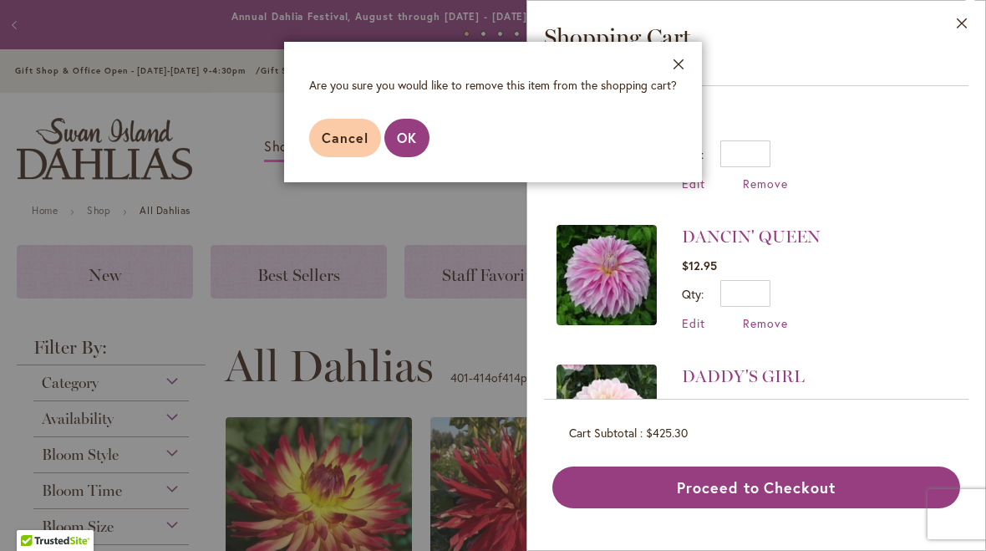
click at [412, 145] on span "OK" at bounding box center [407, 138] width 20 height 18
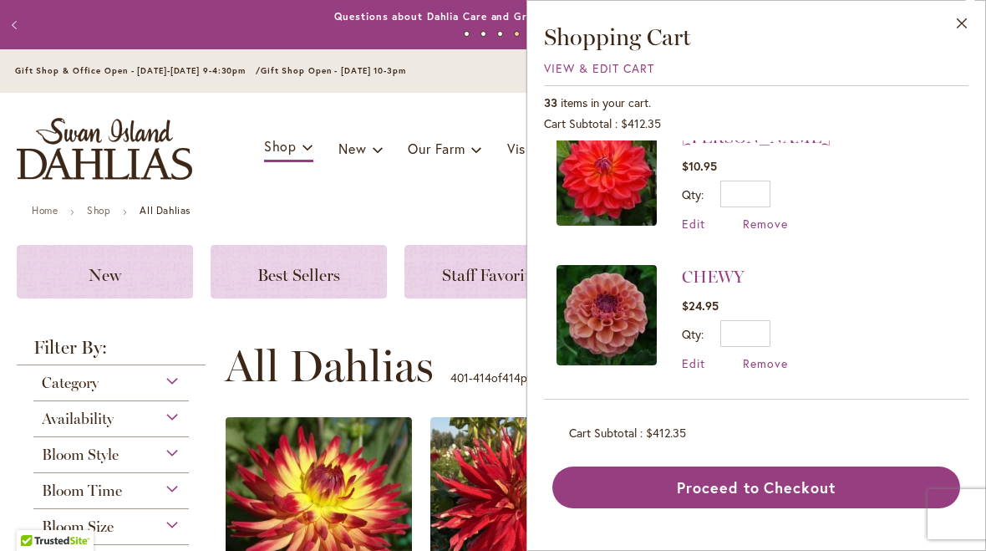
scroll to position [3146, 0]
click at [772, 354] on span "Remove" at bounding box center [765, 362] width 45 height 16
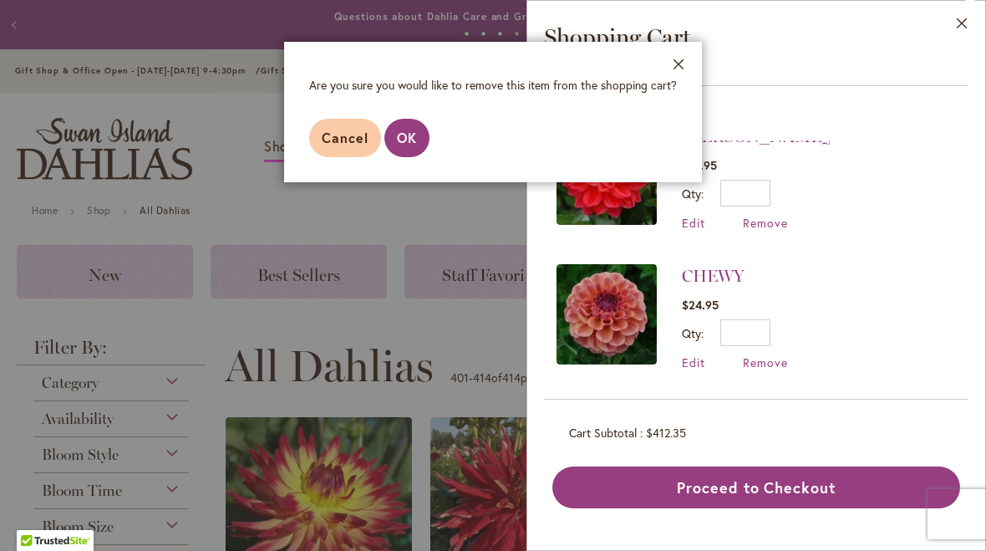
click at [414, 139] on span "OK" at bounding box center [407, 138] width 20 height 18
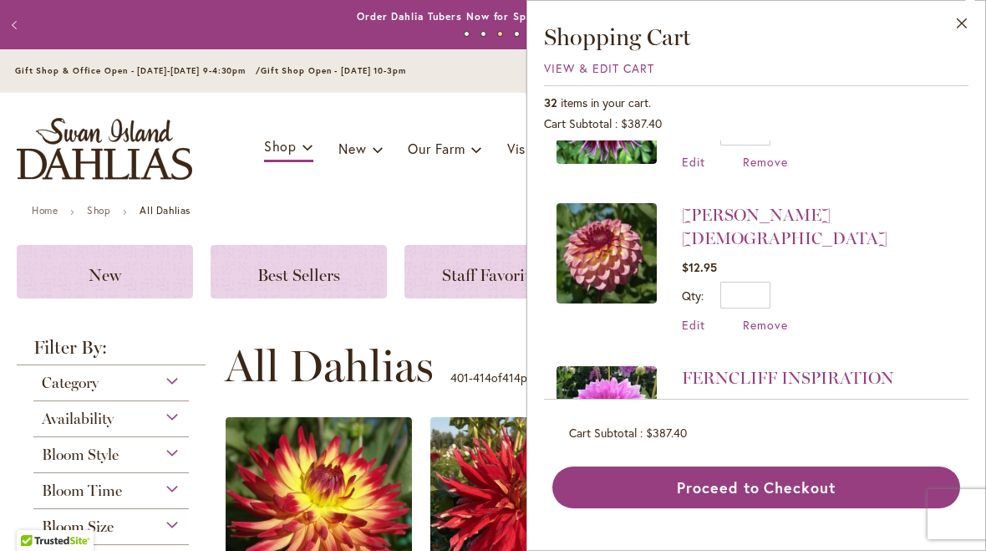
scroll to position [1680, 0]
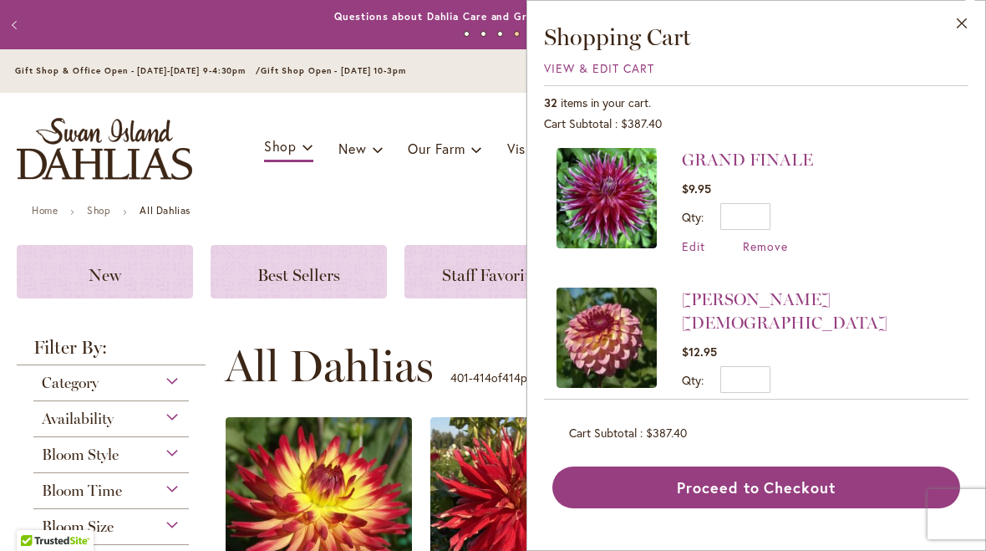
click at [763, 401] on span "Remove" at bounding box center [765, 409] width 45 height 16
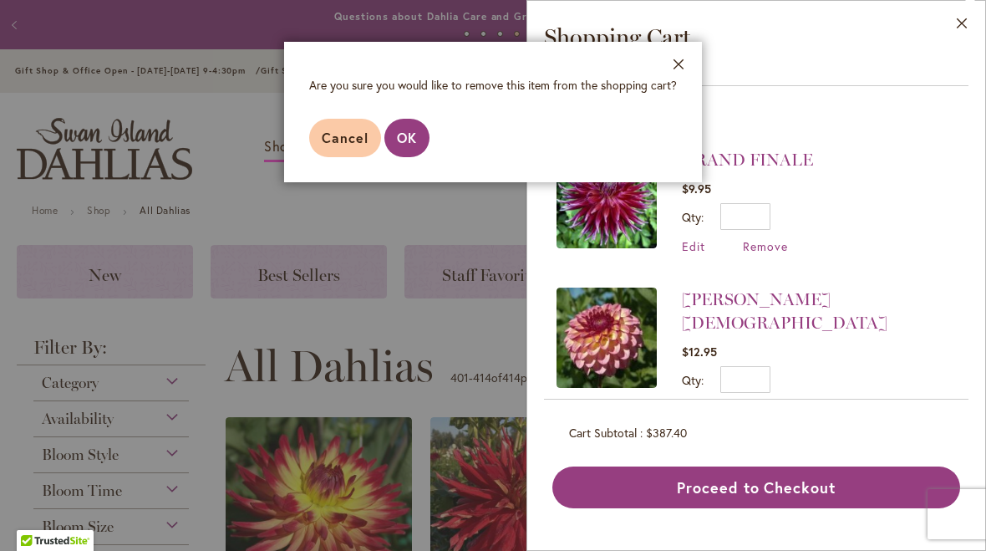
click at [423, 129] on button "OK" at bounding box center [407, 138] width 45 height 38
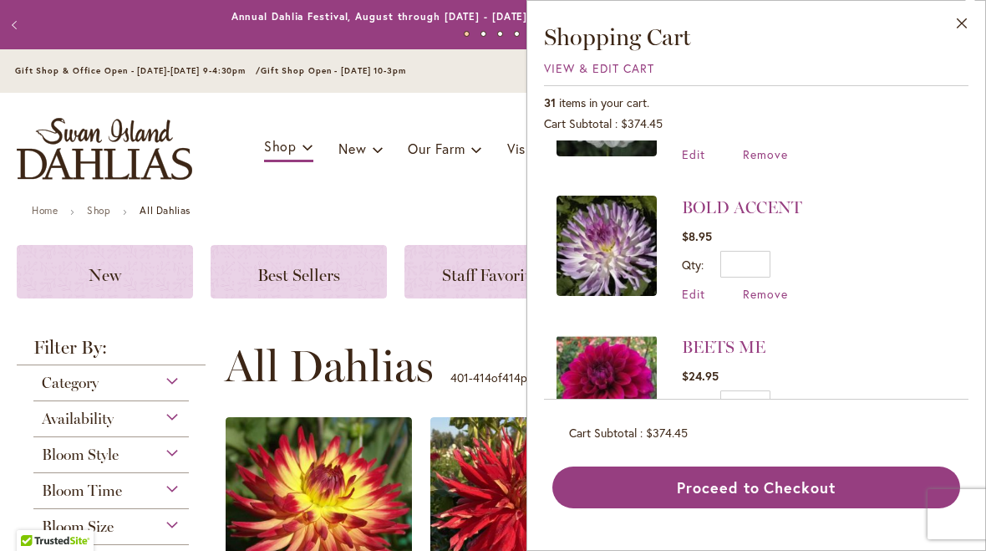
scroll to position [3614, 0]
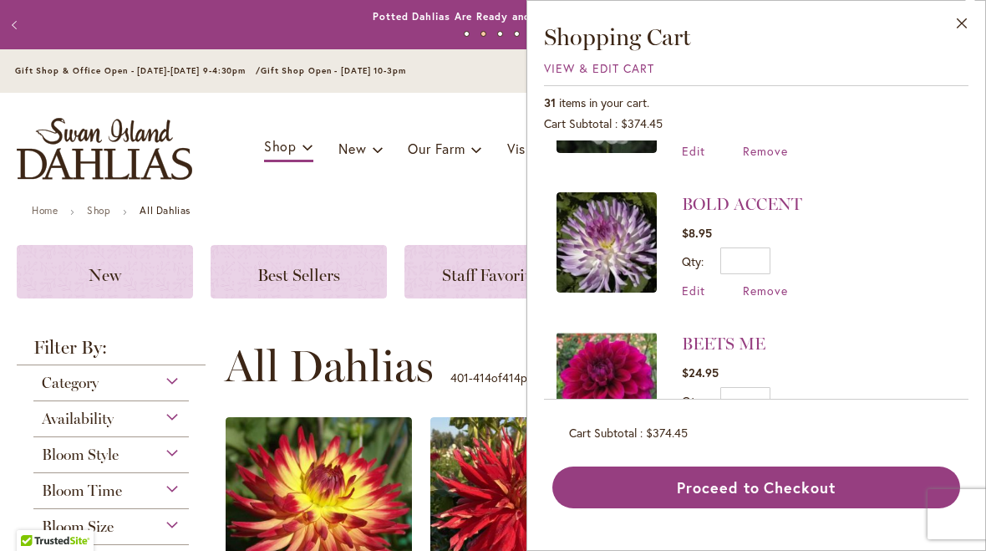
click at [772, 283] on span "Remove" at bounding box center [765, 291] width 45 height 16
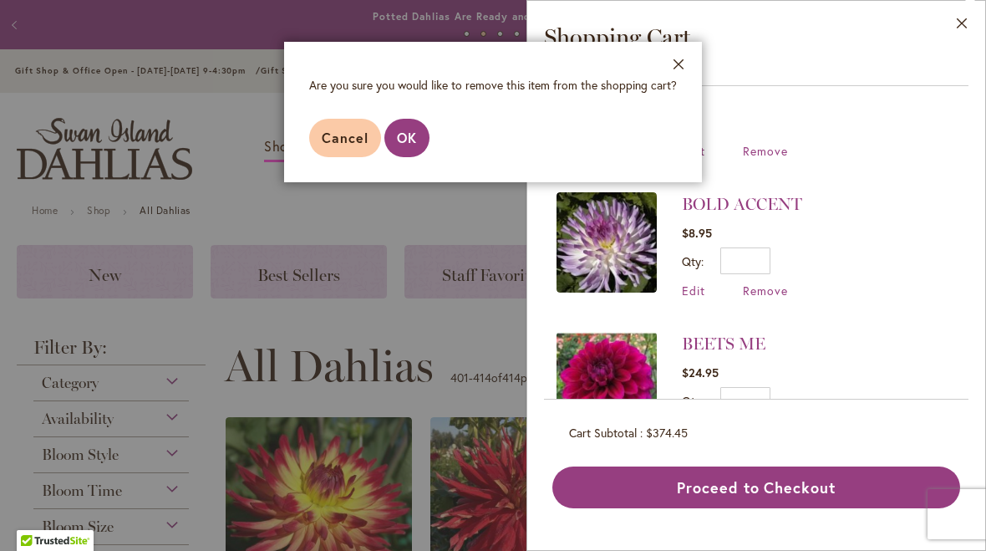
click at [408, 130] on span "OK" at bounding box center [407, 138] width 20 height 18
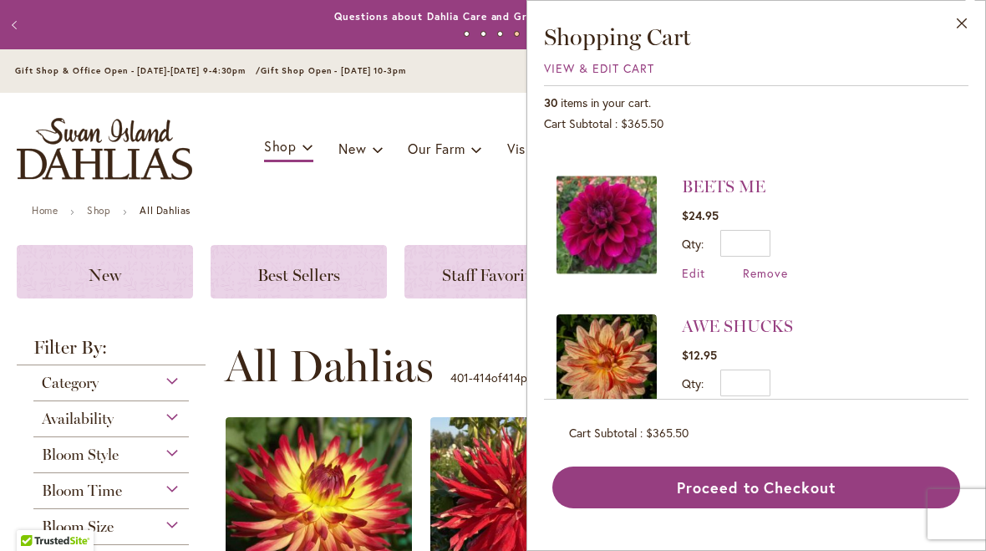
scroll to position [3637, 0]
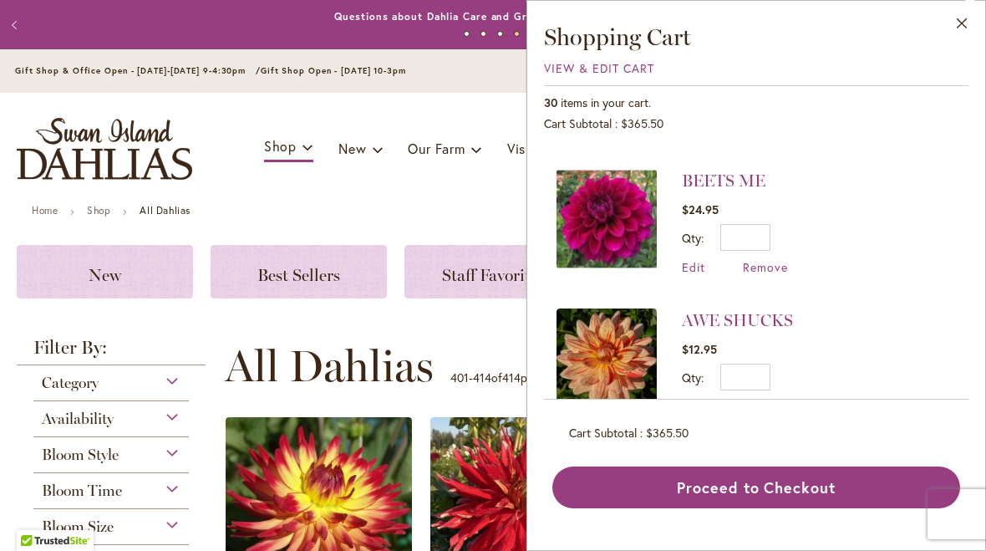
click at [771, 259] on span "Remove" at bounding box center [765, 267] width 45 height 16
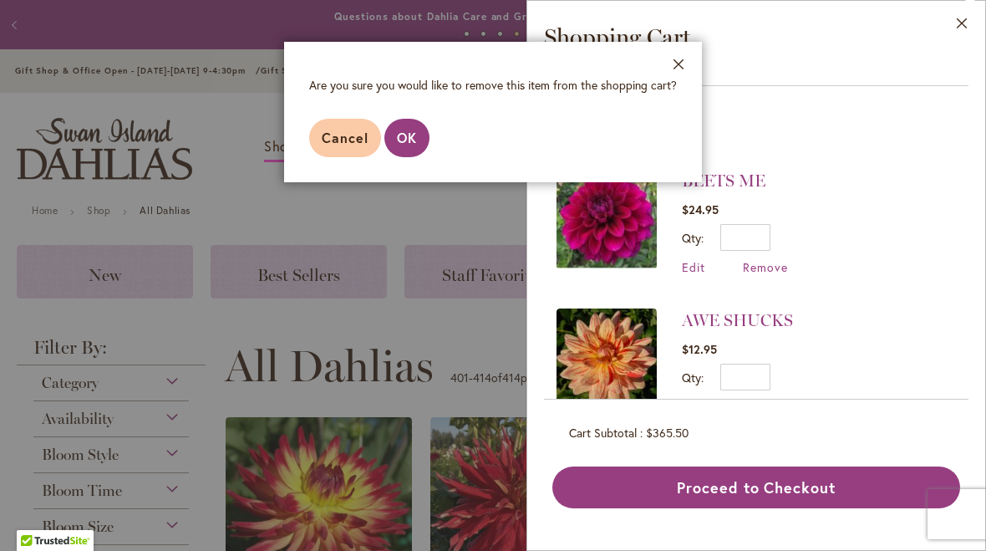
click at [398, 121] on button "OK" at bounding box center [407, 138] width 45 height 38
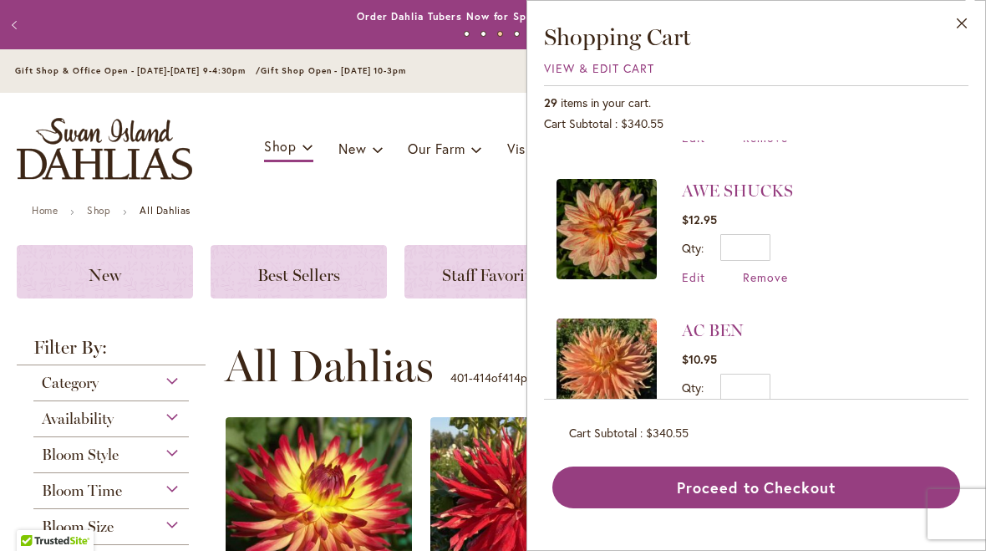
scroll to position [3628, 0]
click at [772, 408] on span "Remove" at bounding box center [765, 416] width 45 height 16
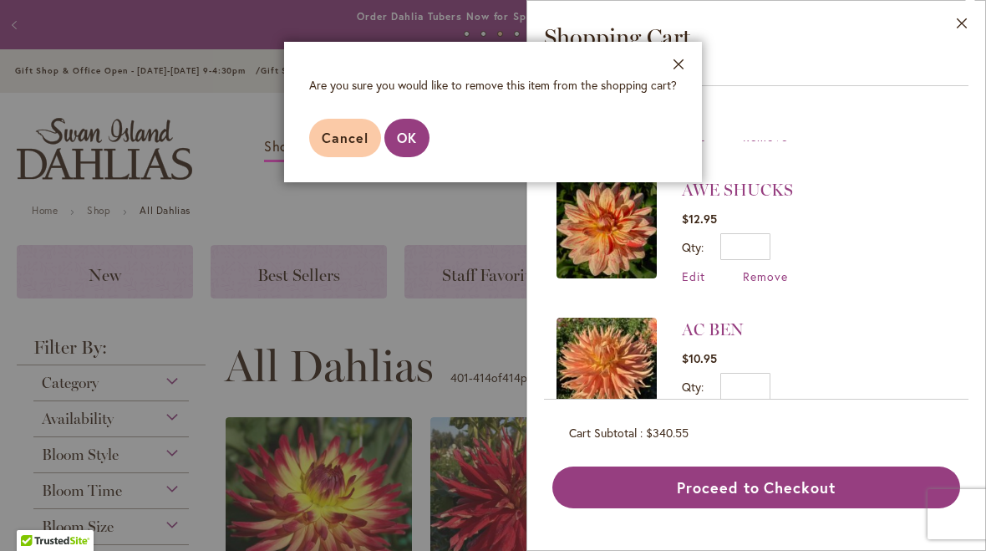
click at [401, 138] on span "OK" at bounding box center [407, 138] width 20 height 18
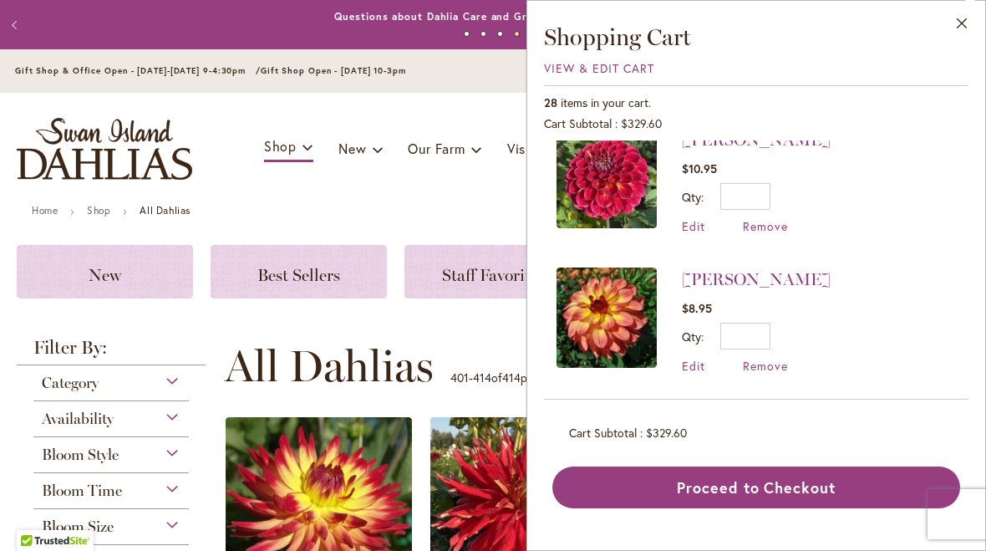
scroll to position [863, 0]
click at [769, 365] on span "Remove" at bounding box center [765, 365] width 45 height 16
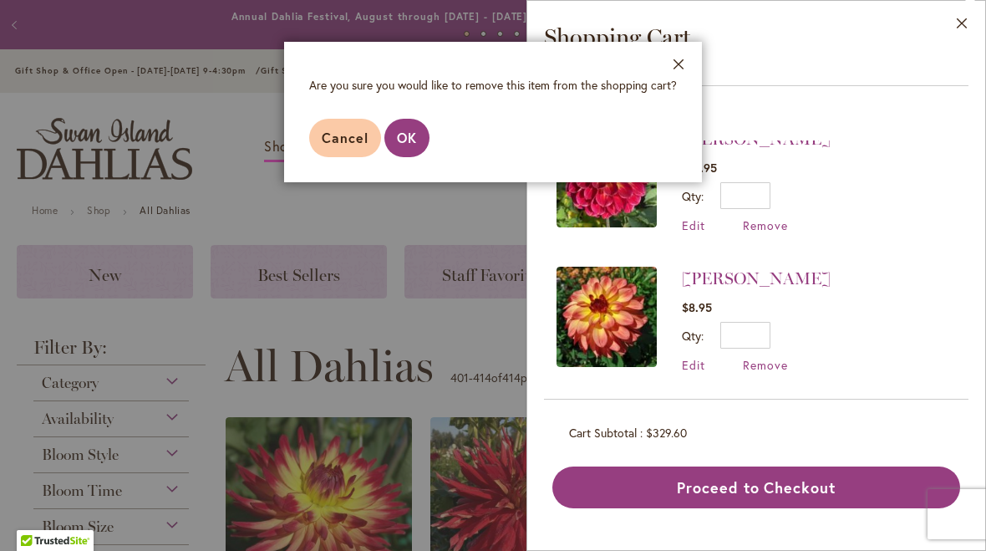
click at [410, 144] on span "OK" at bounding box center [407, 138] width 20 height 18
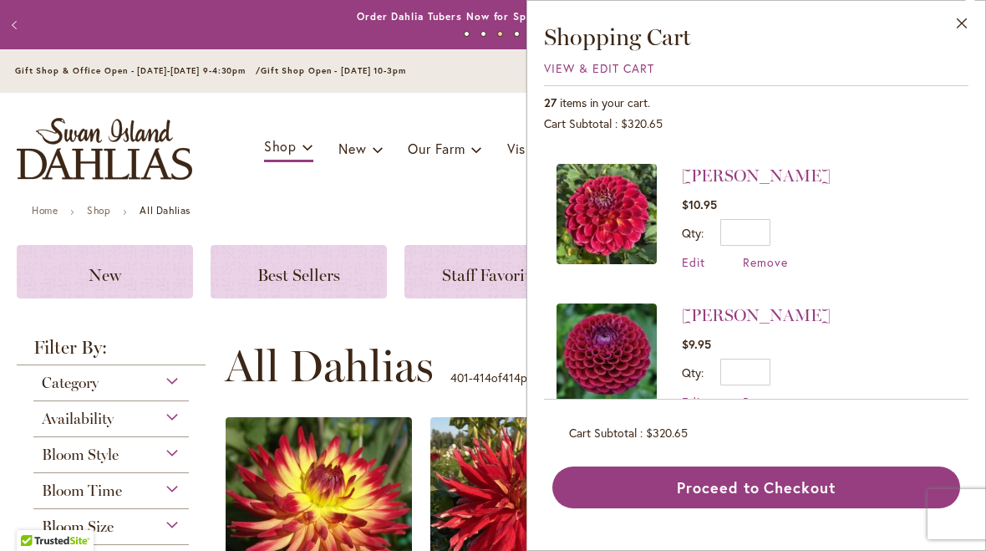
scroll to position [806, 0]
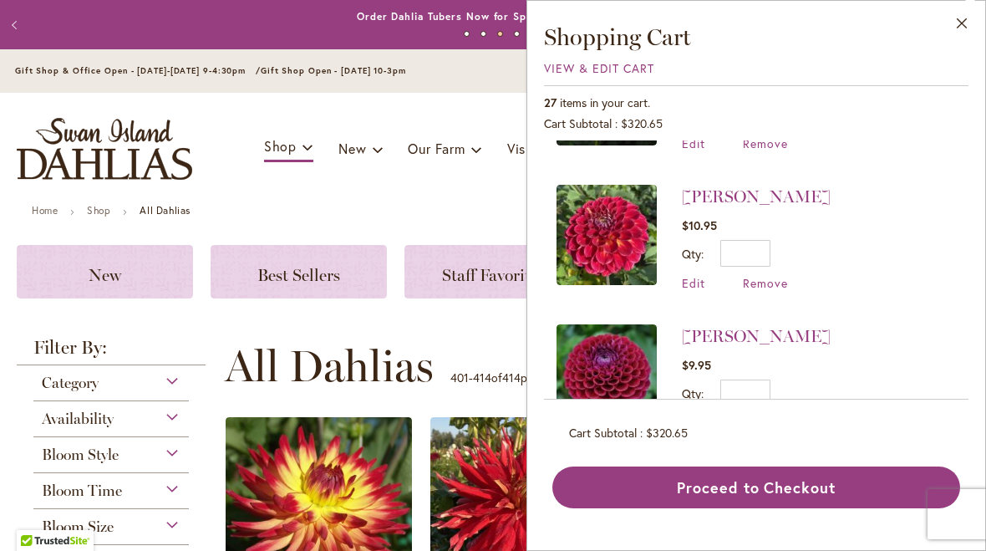
click at [771, 276] on span "Remove" at bounding box center [765, 283] width 45 height 16
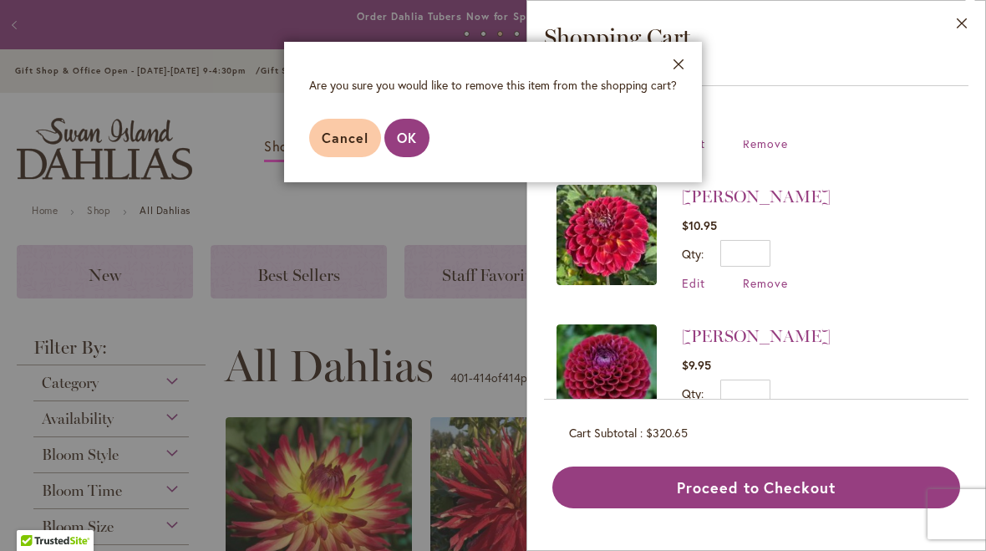
click at [404, 130] on span "OK" at bounding box center [407, 138] width 20 height 18
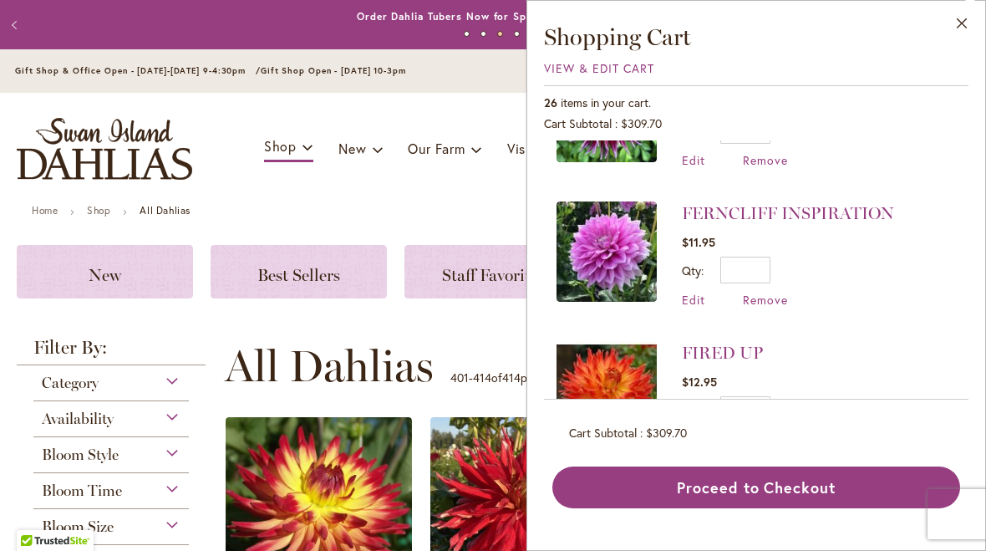
scroll to position [1489, 0]
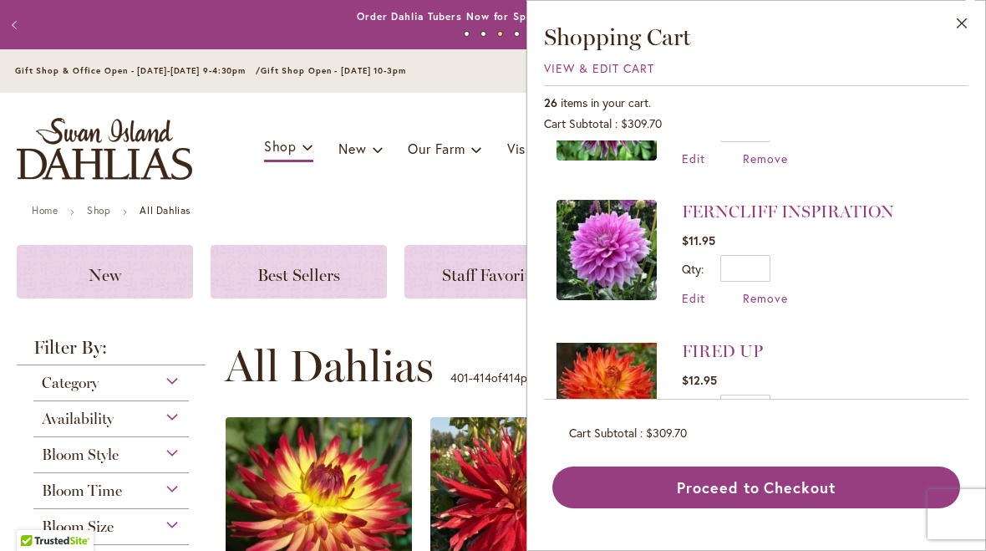
click at [761, 290] on span "Remove" at bounding box center [765, 298] width 45 height 16
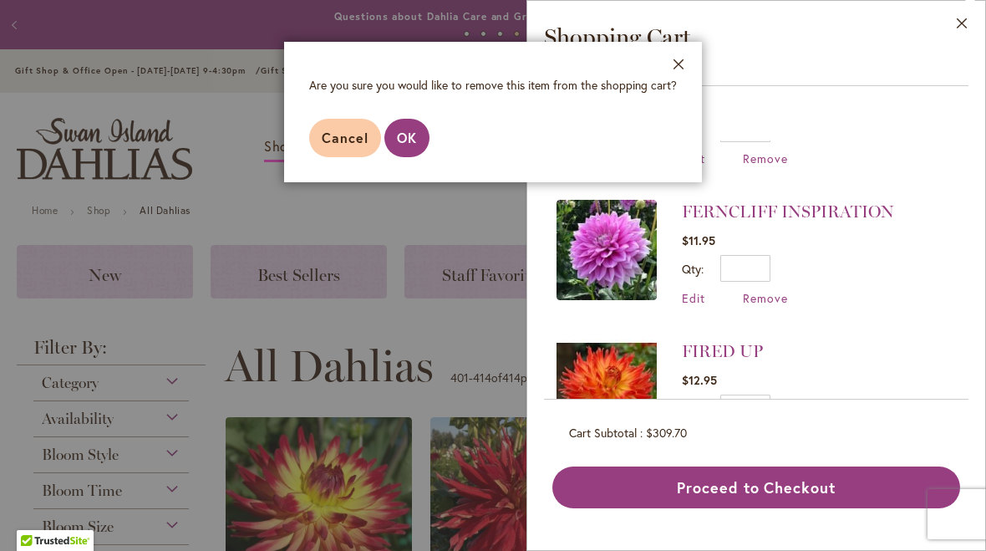
click at [409, 130] on span "OK" at bounding box center [407, 138] width 20 height 18
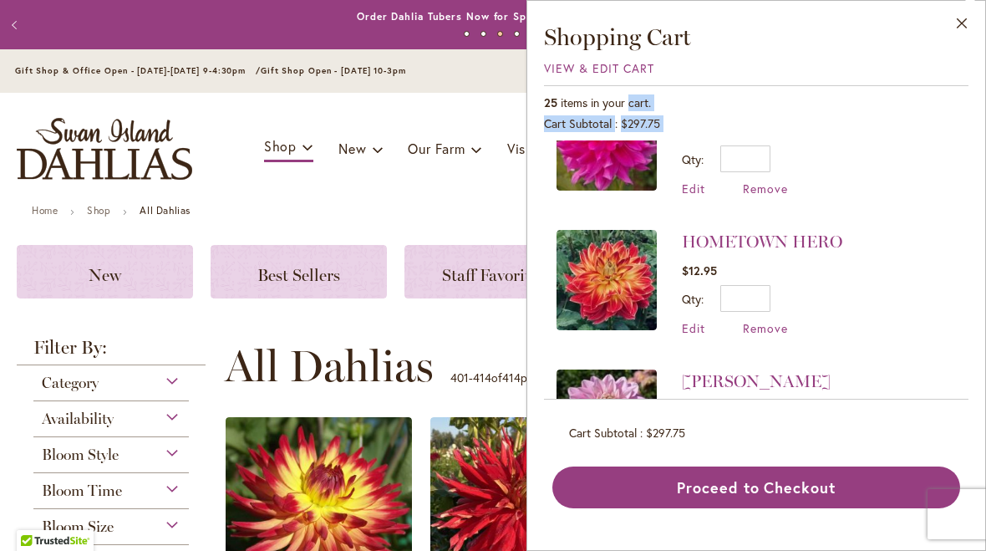
scroll to position [1051, 0]
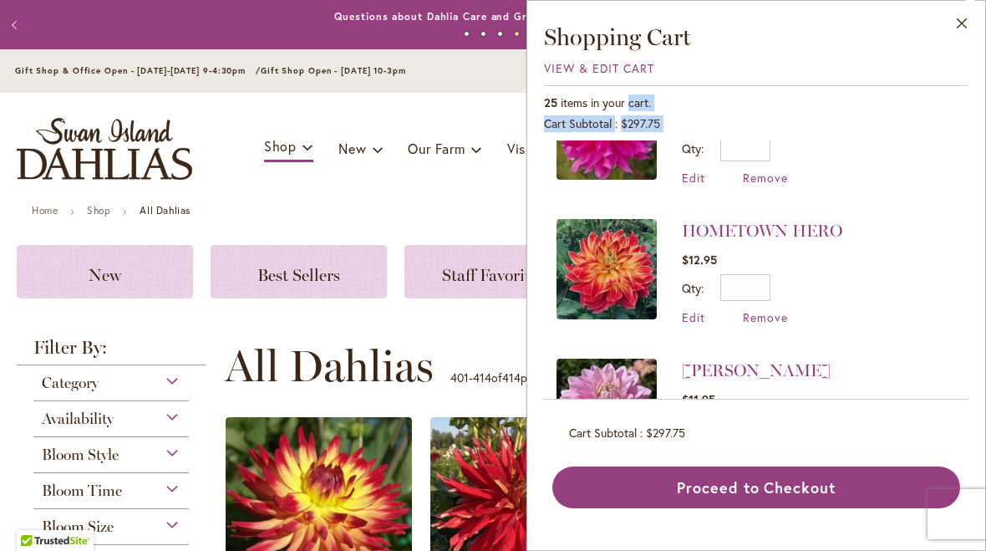
click at [772, 311] on span "Remove" at bounding box center [765, 317] width 45 height 16
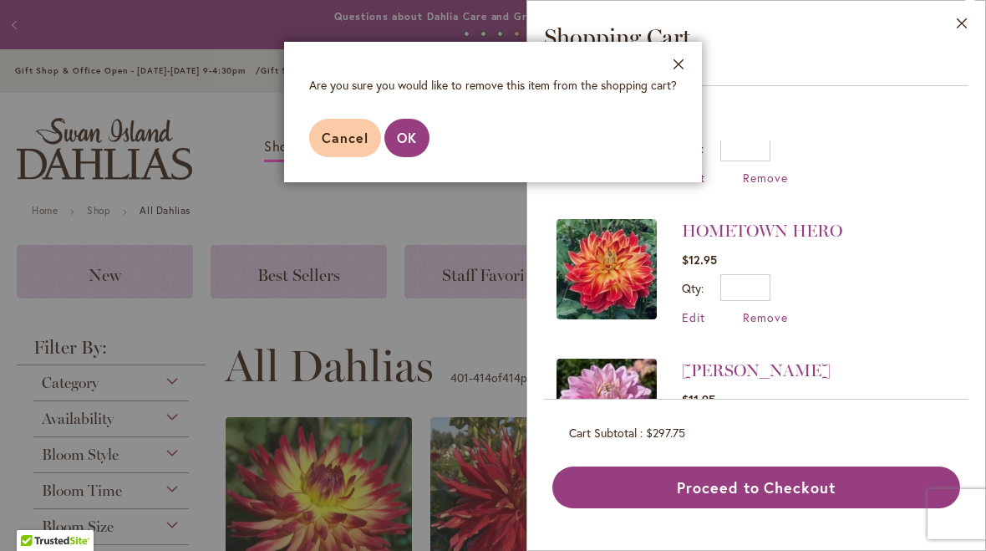
click at [404, 142] on span "OK" at bounding box center [407, 138] width 20 height 18
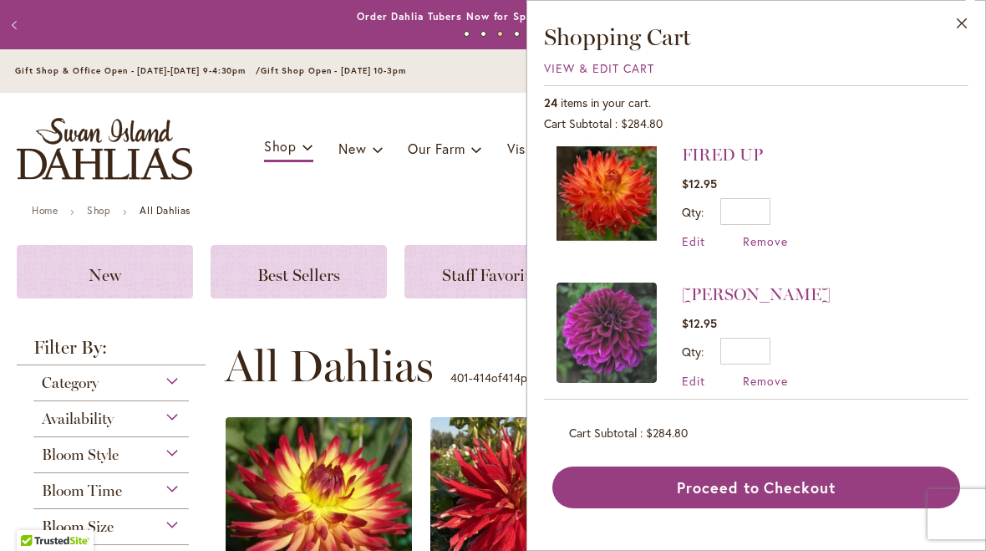
scroll to position [1405, 0]
click at [770, 234] on span "Remove" at bounding box center [765, 242] width 45 height 16
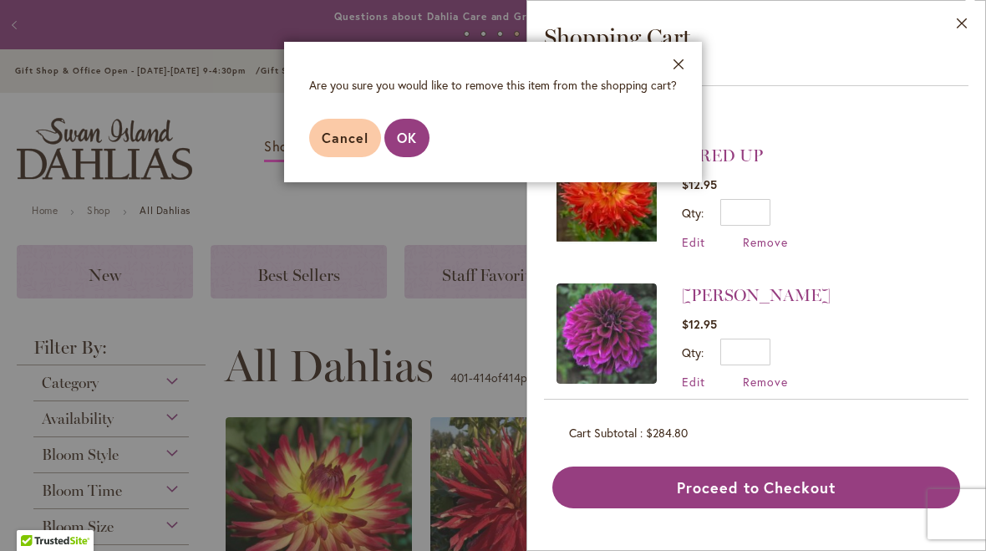
click at [391, 135] on button "OK" at bounding box center [407, 138] width 45 height 38
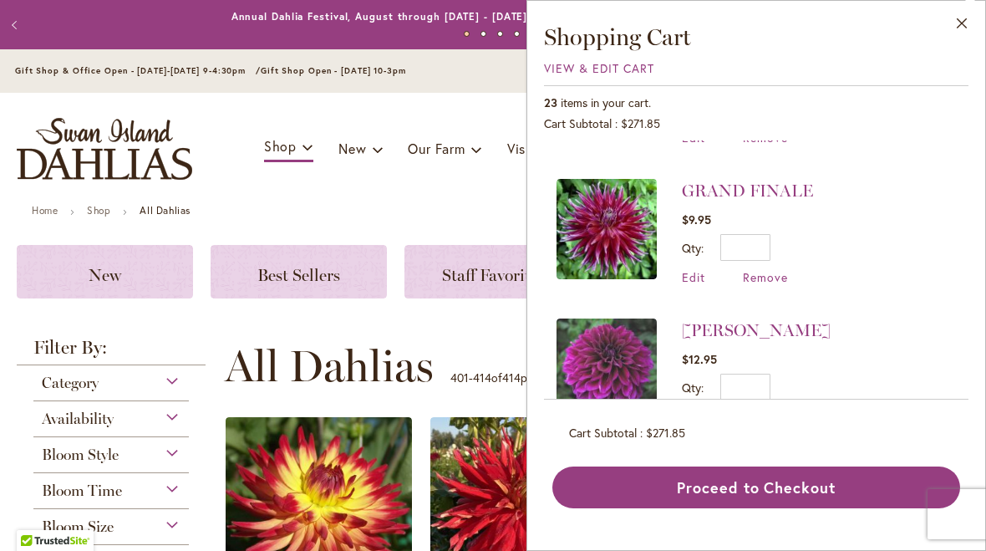
scroll to position [1244, 0]
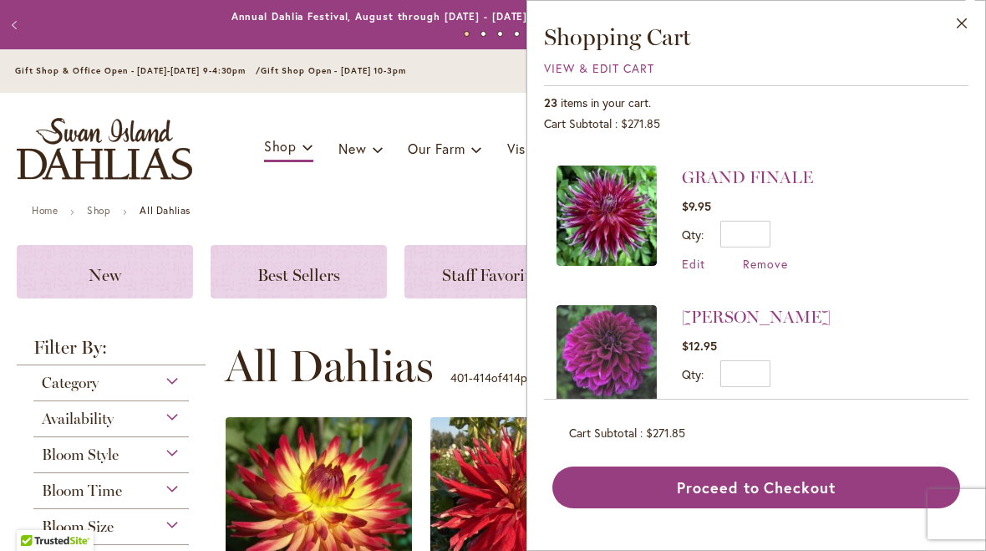
click at [777, 256] on span "Remove" at bounding box center [765, 264] width 45 height 16
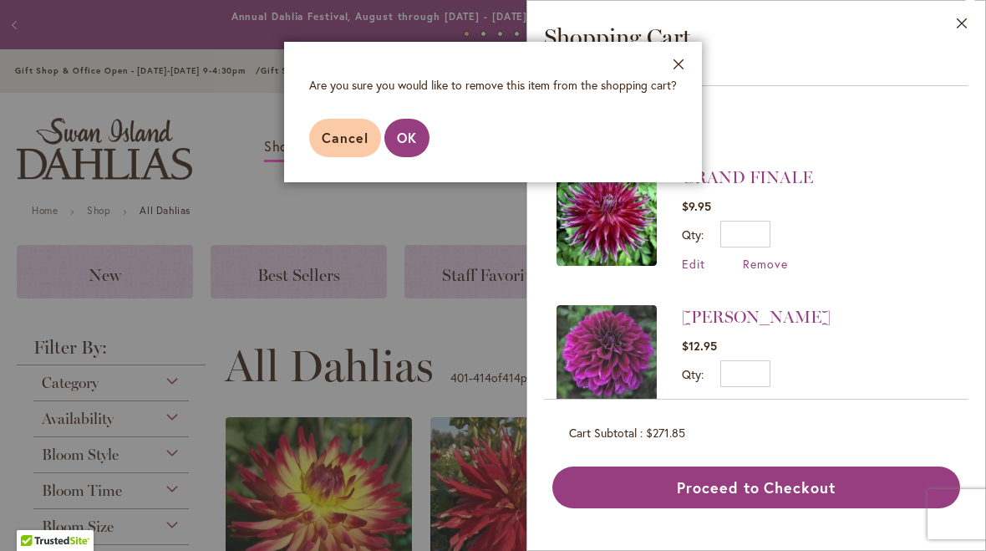
click at [406, 134] on span "OK" at bounding box center [407, 138] width 20 height 18
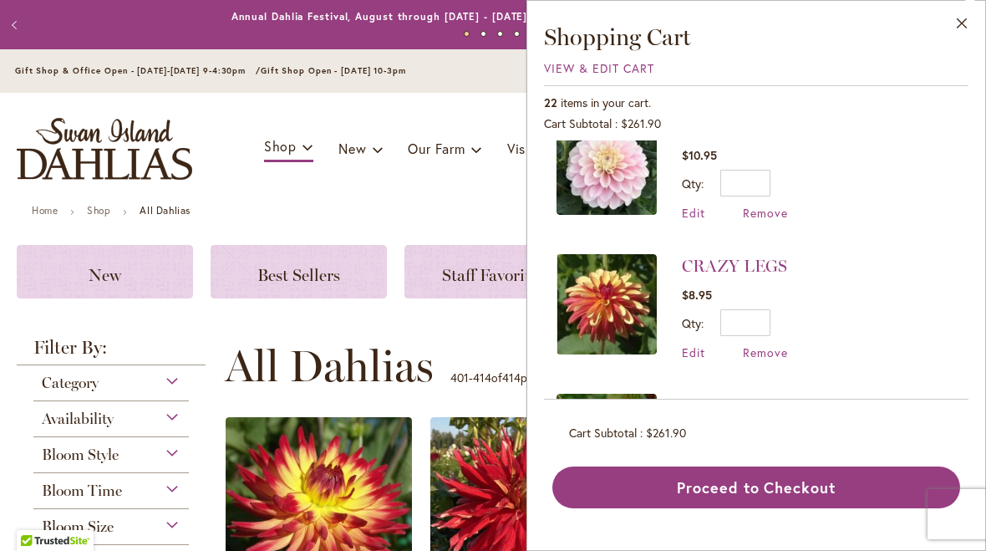
scroll to position [1901, 0]
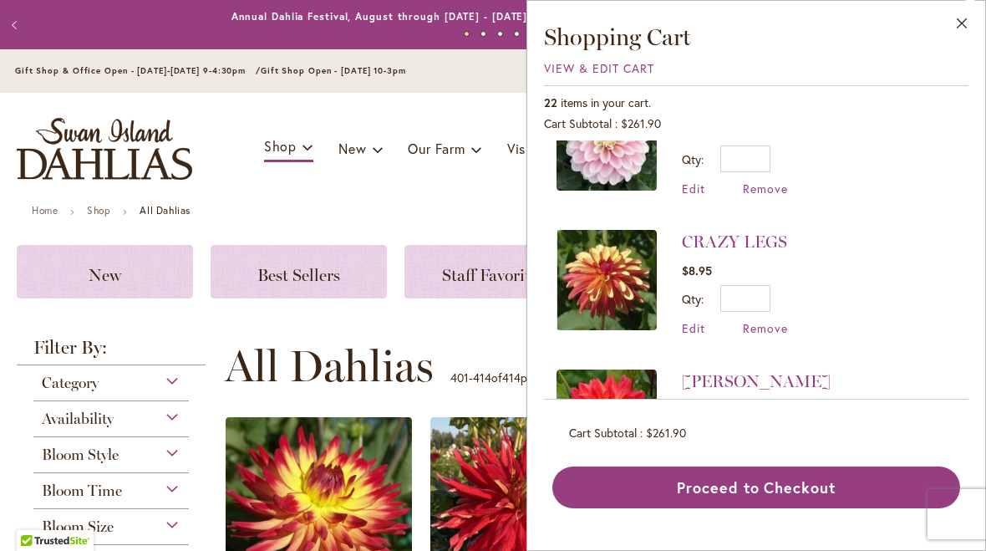
click at [768, 493] on button "Proceed to Checkout" at bounding box center [757, 487] width 408 height 42
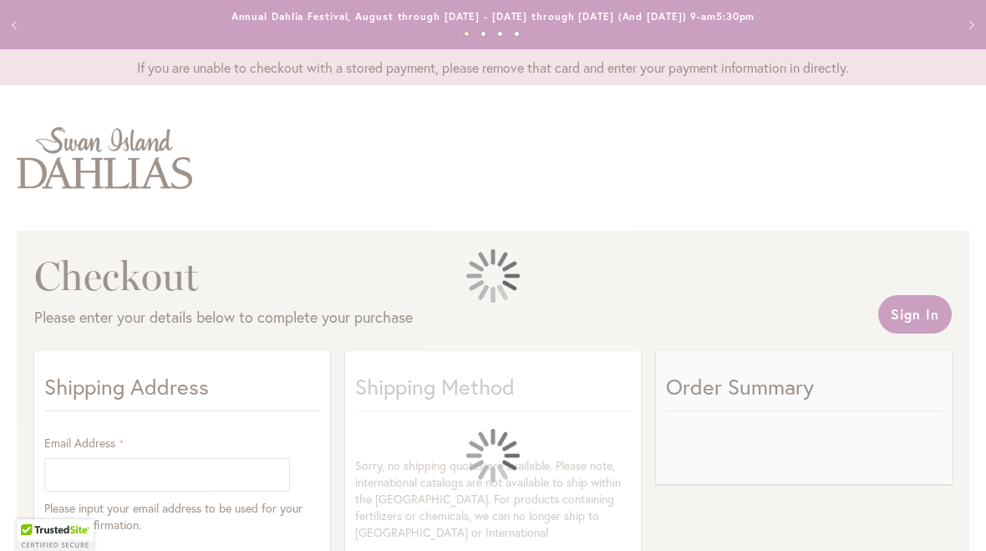
select select "**"
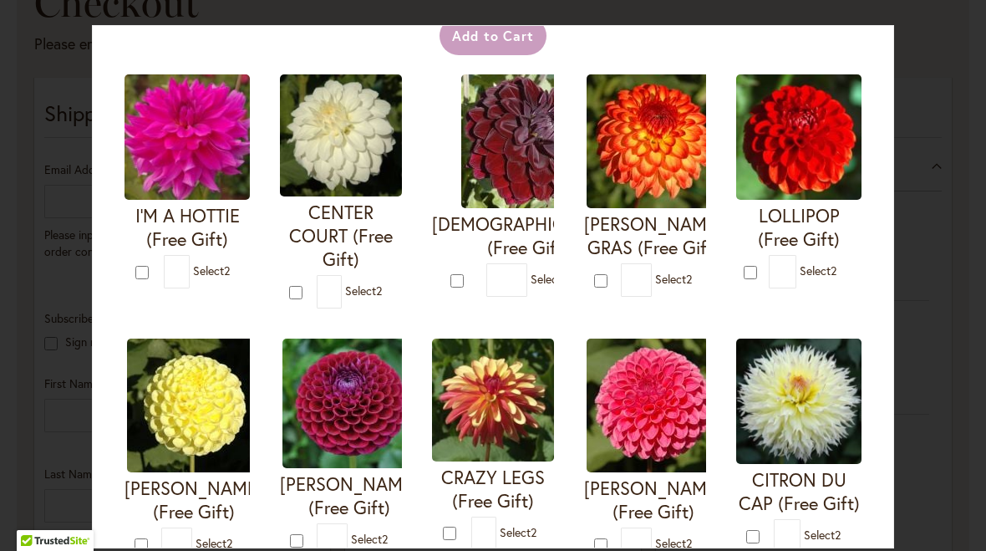
scroll to position [86, 0]
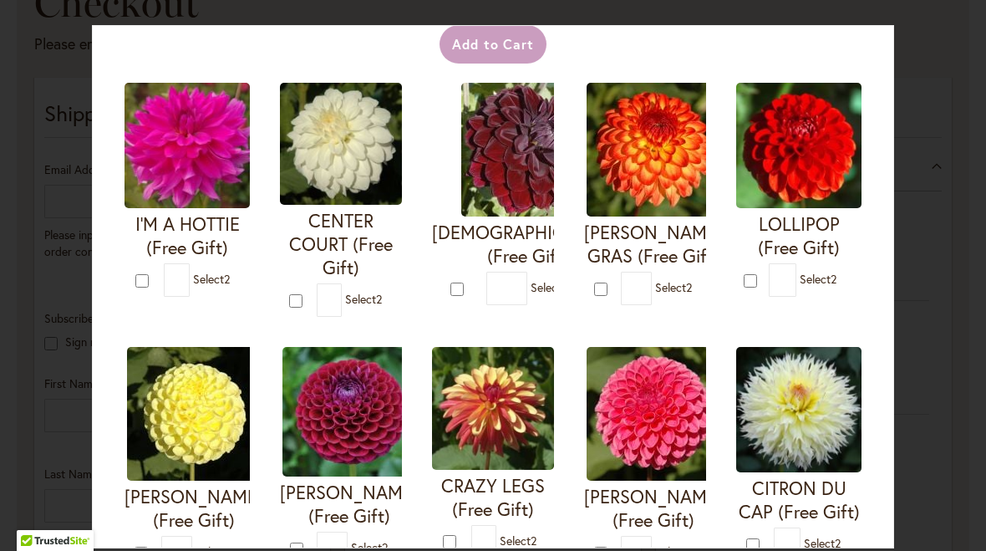
type input "*"
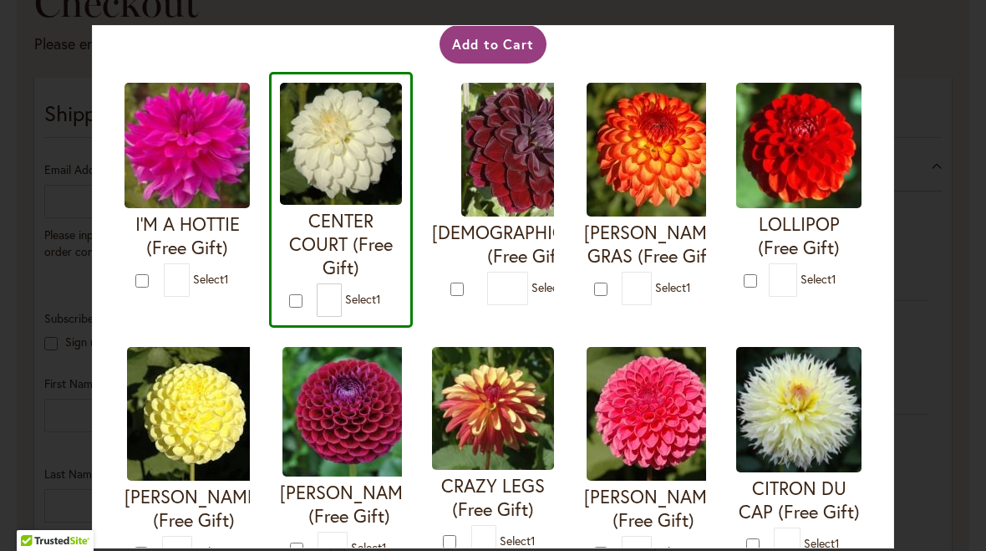
click at [664, 339] on div "[PERSON_NAME] (Free Gift) * 1" at bounding box center [645, 458] width 144 height 244
type input "*"
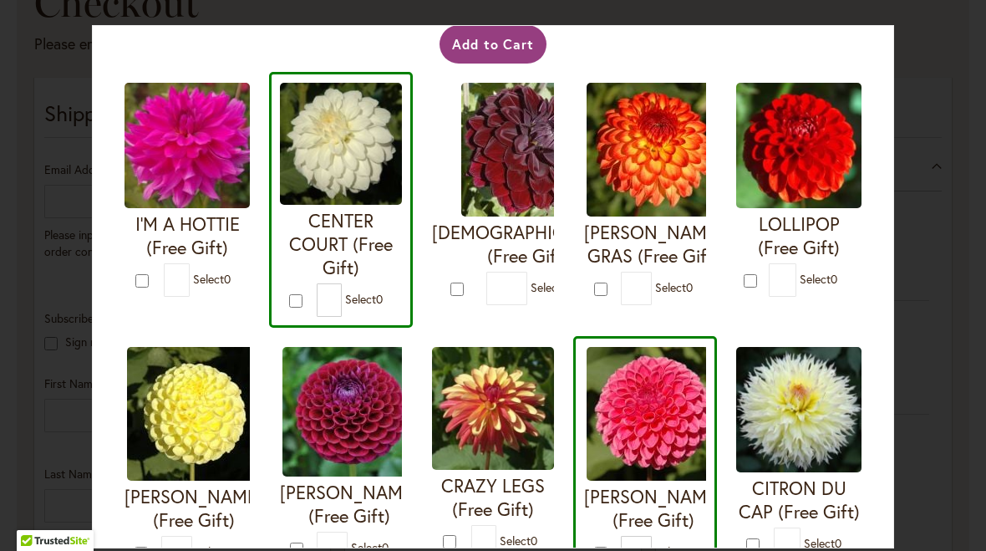
click at [604, 279] on div at bounding box center [603, 288] width 18 height 19
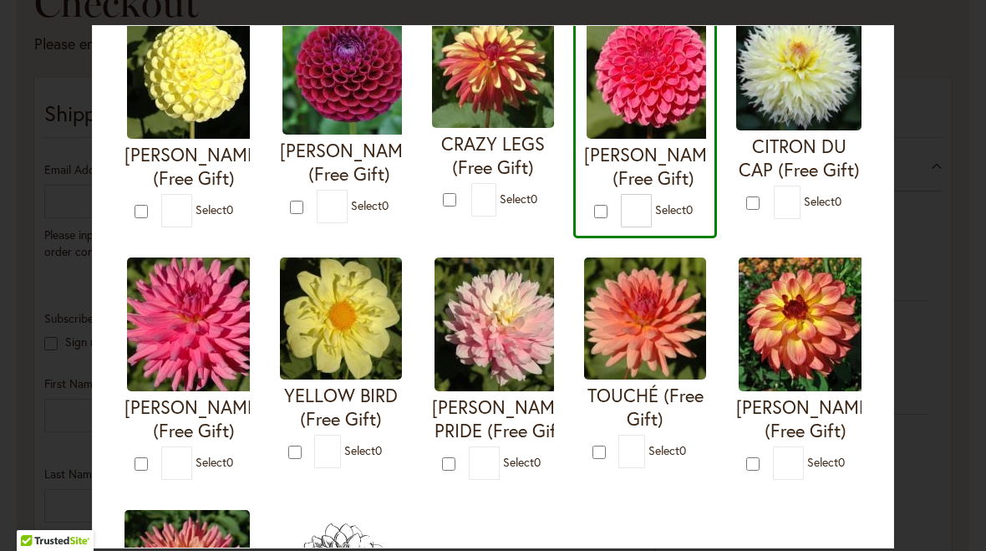
scroll to position [430, 0]
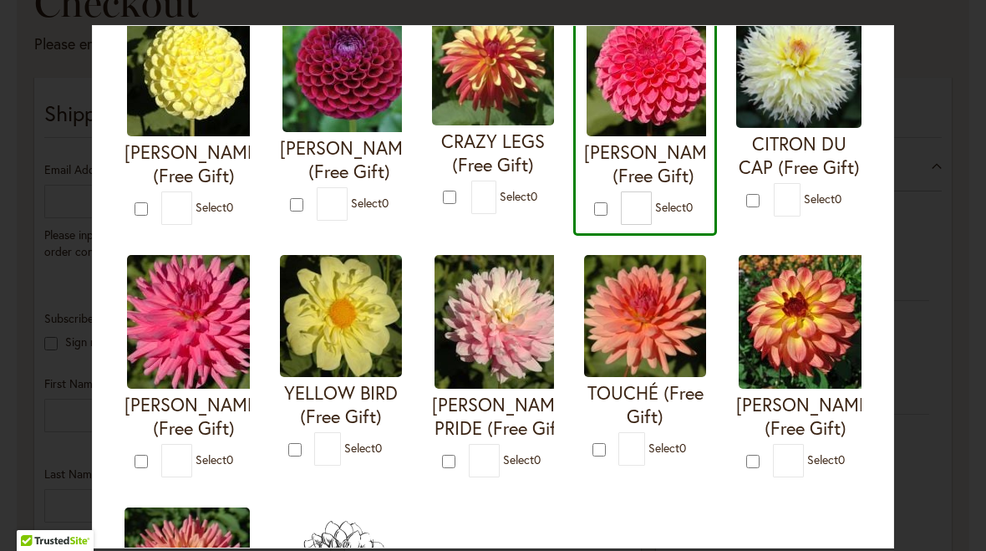
click at [455, 474] on form "[PERSON_NAME] PRIDE (Free Gift) * 0" at bounding box center [493, 366] width 122 height 222
click at [750, 488] on div "[PERSON_NAME] (Free Gift) *" at bounding box center [799, 366] width 147 height 244
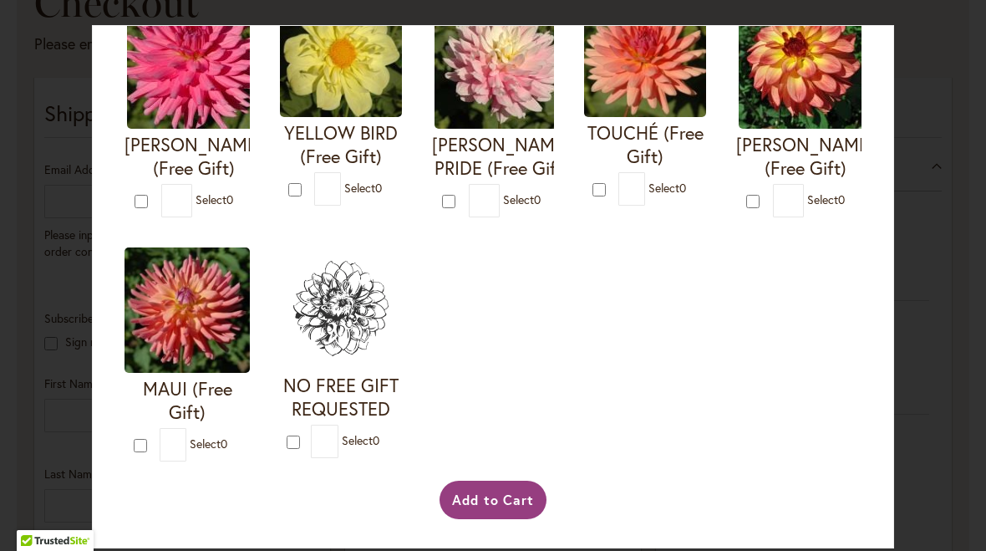
scroll to position [712, 0]
click at [487, 503] on button "Add to Cart" at bounding box center [494, 500] width 108 height 38
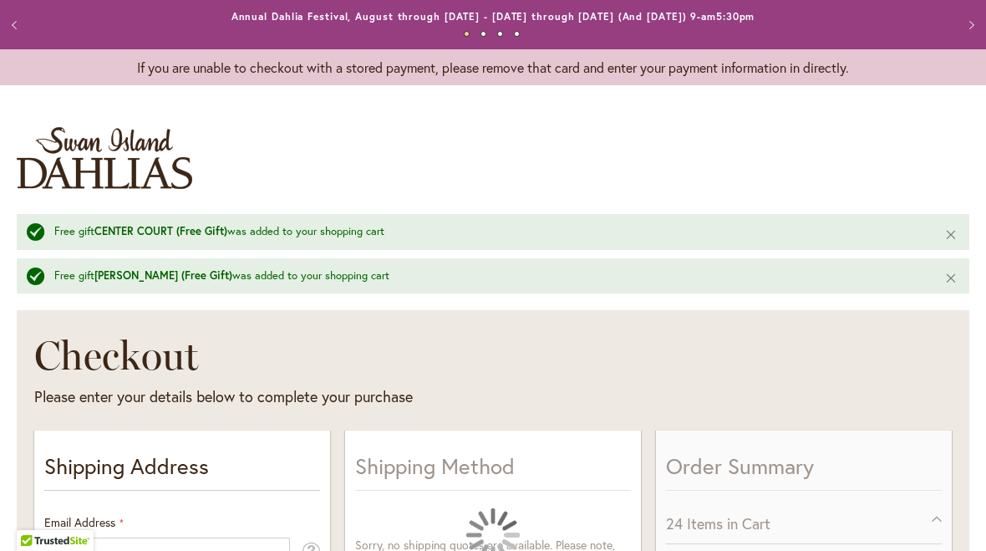
select select "**"
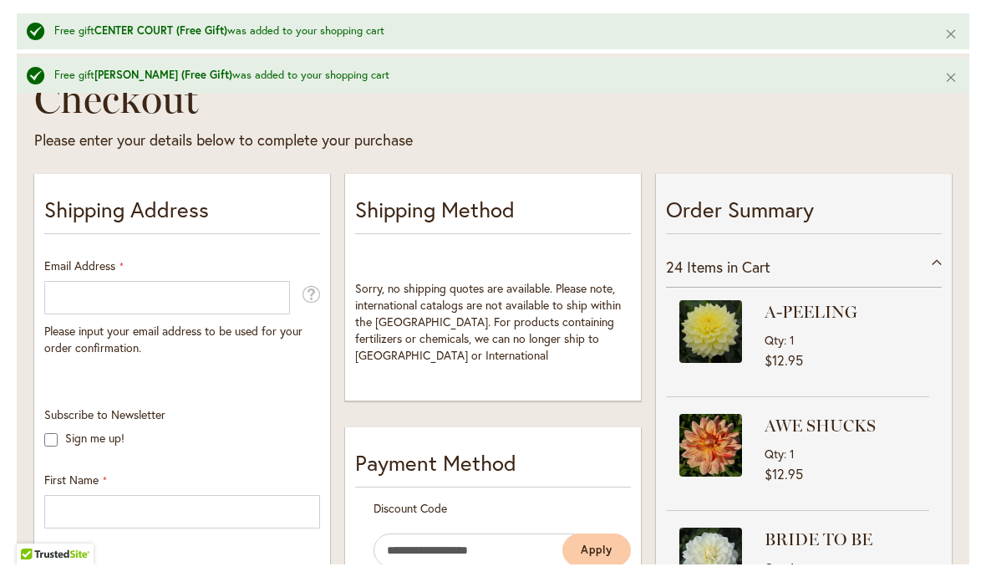
scroll to position [269, 0]
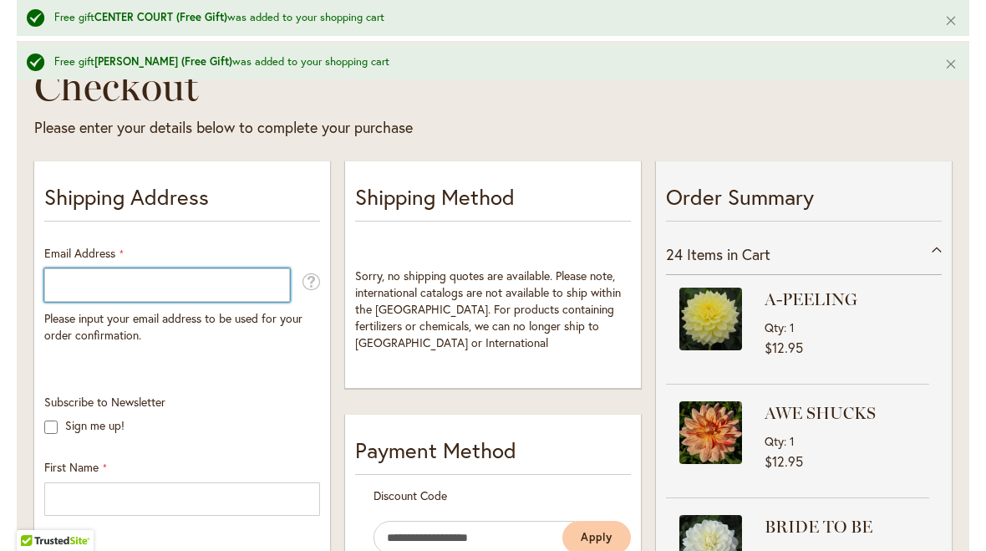
click at [74, 283] on input "Email Address" at bounding box center [167, 284] width 246 height 33
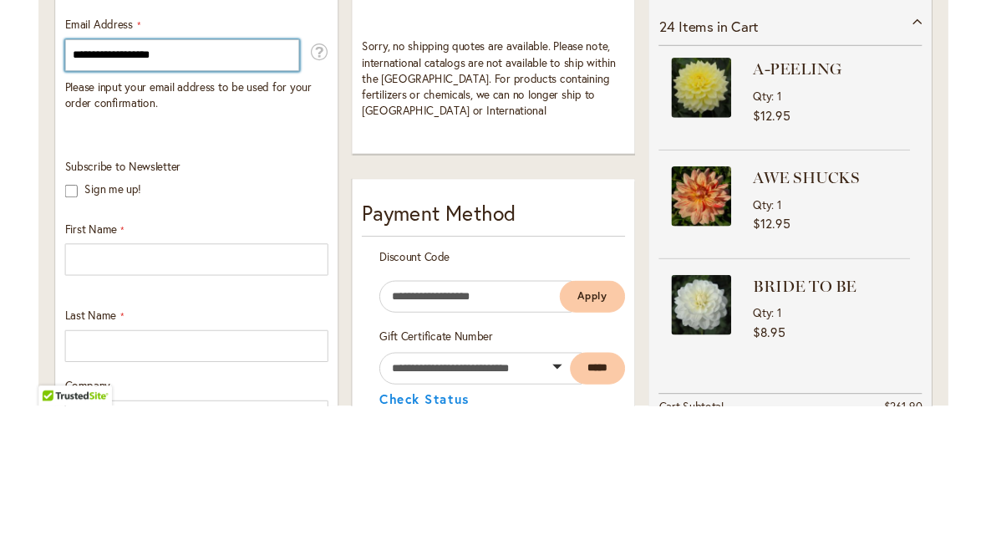
scroll to position [345, 0]
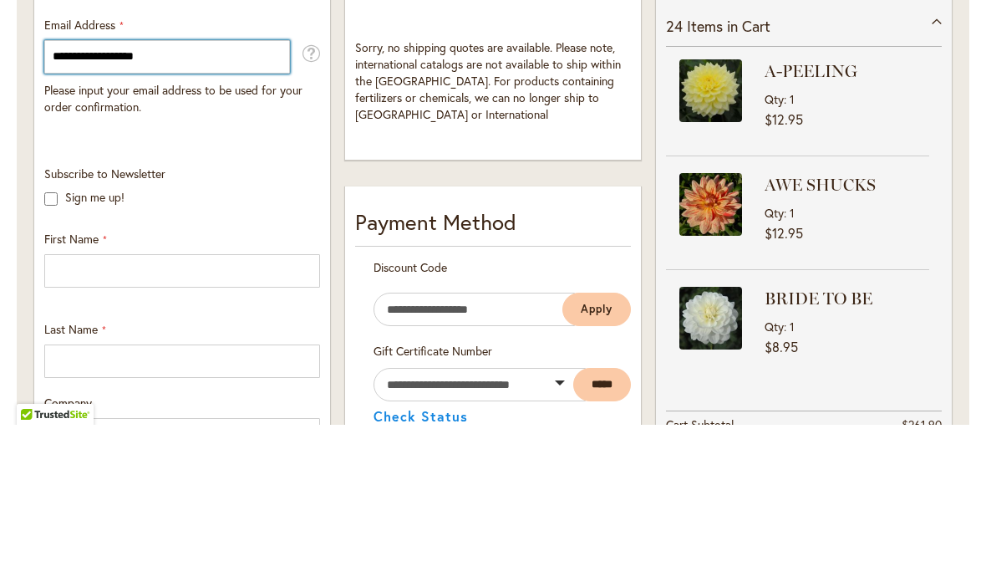
type input "**********"
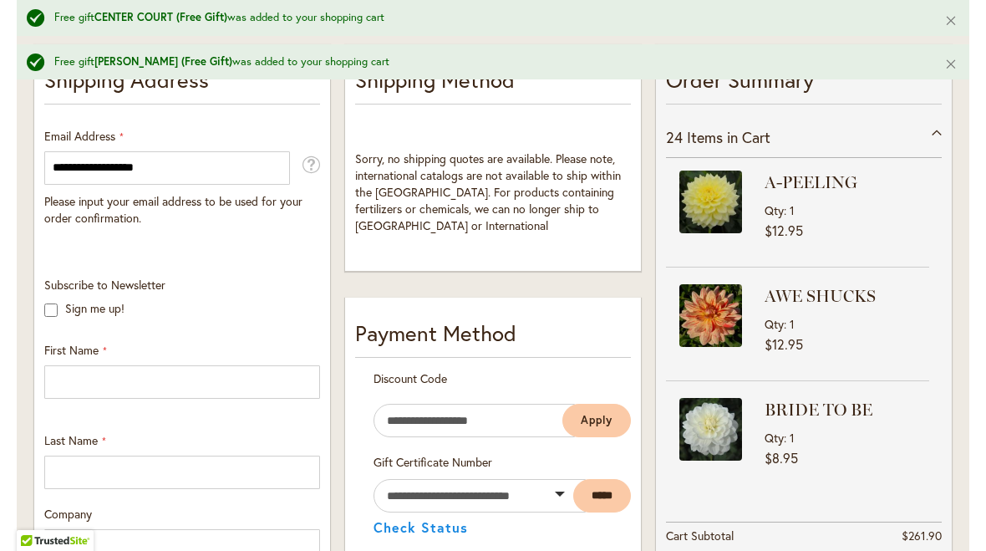
scroll to position [407, 0]
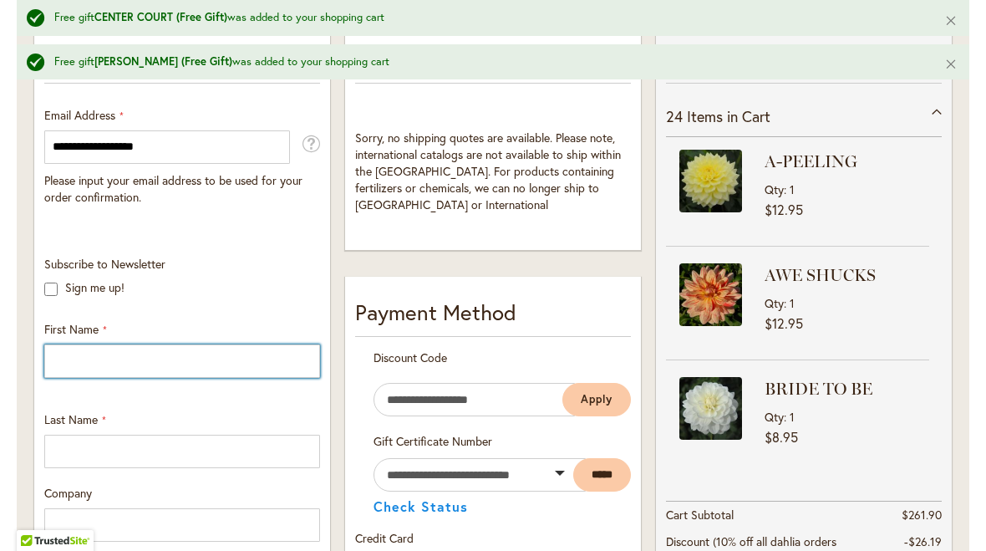
click at [55, 369] on input "First Name" at bounding box center [182, 360] width 276 height 33
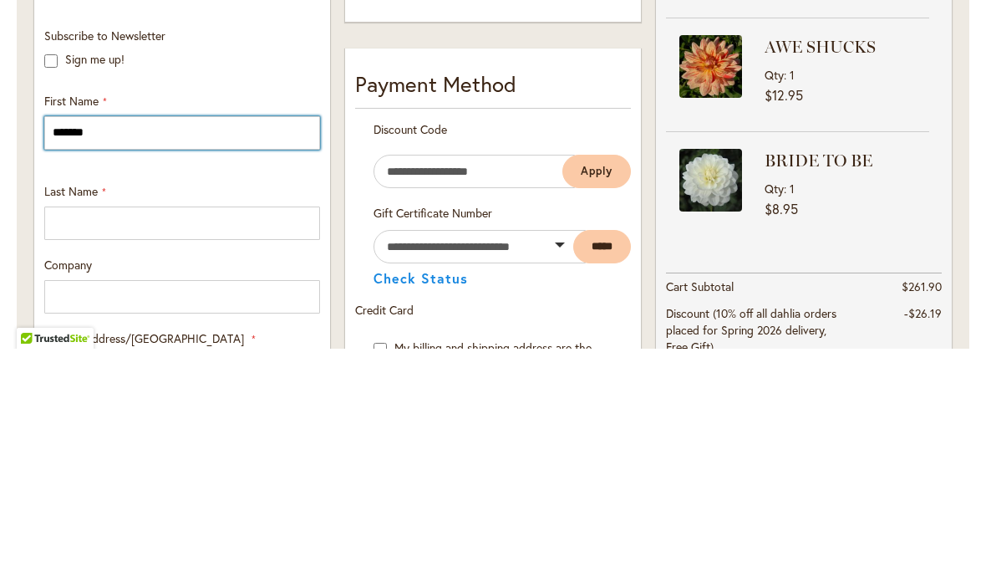
type input "*******"
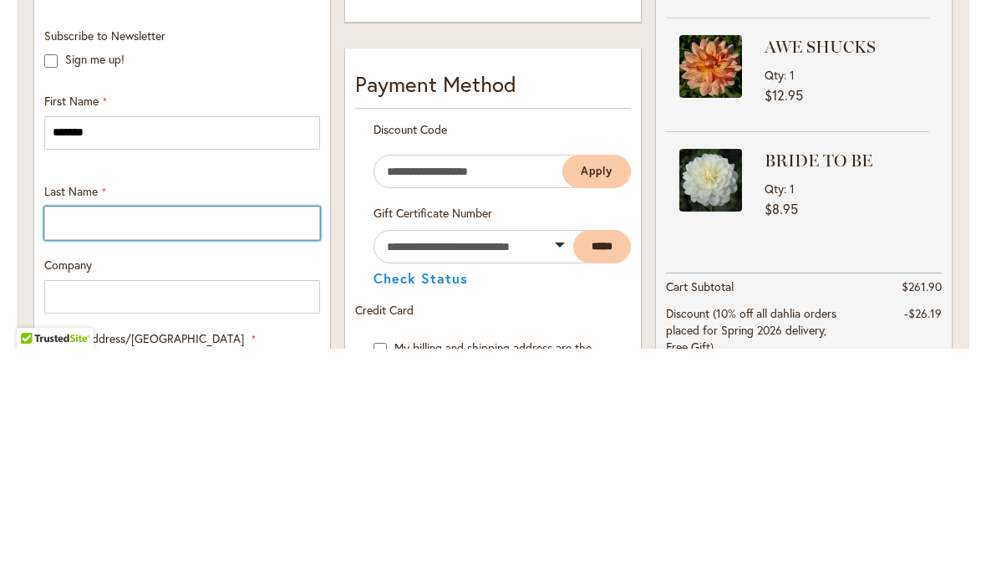
click at [71, 435] on input "Last Name" at bounding box center [182, 451] width 276 height 33
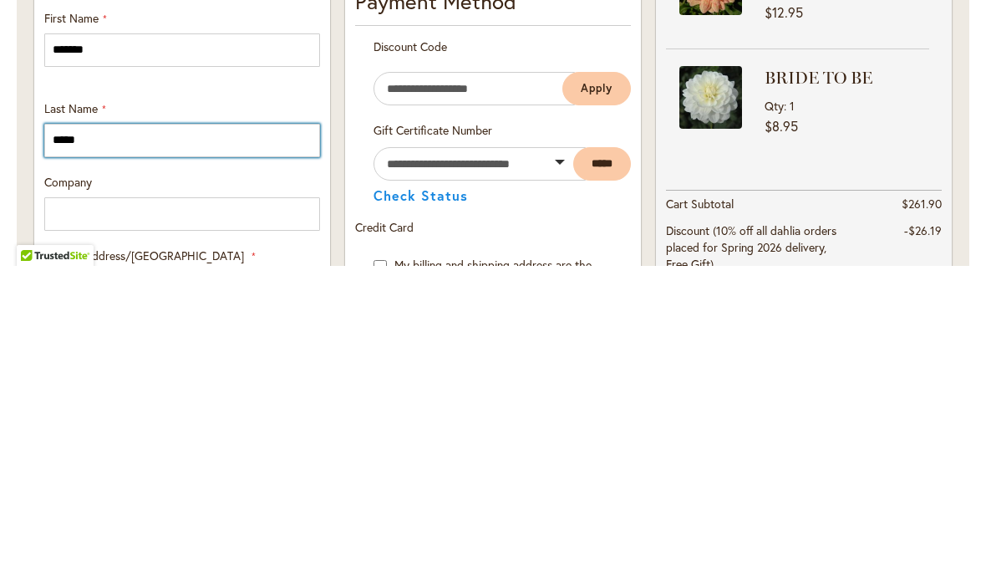
type input "******"
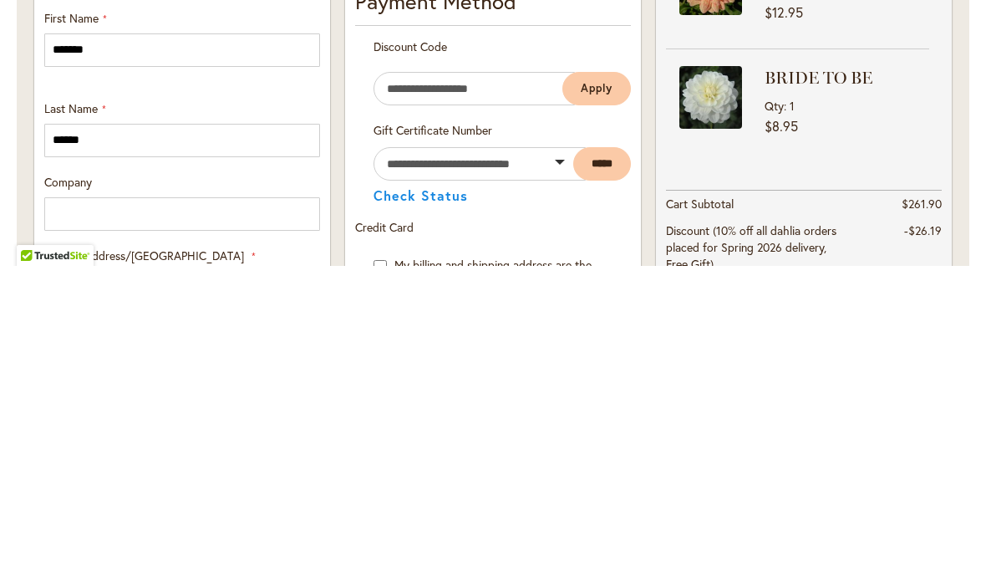
type input "**********"
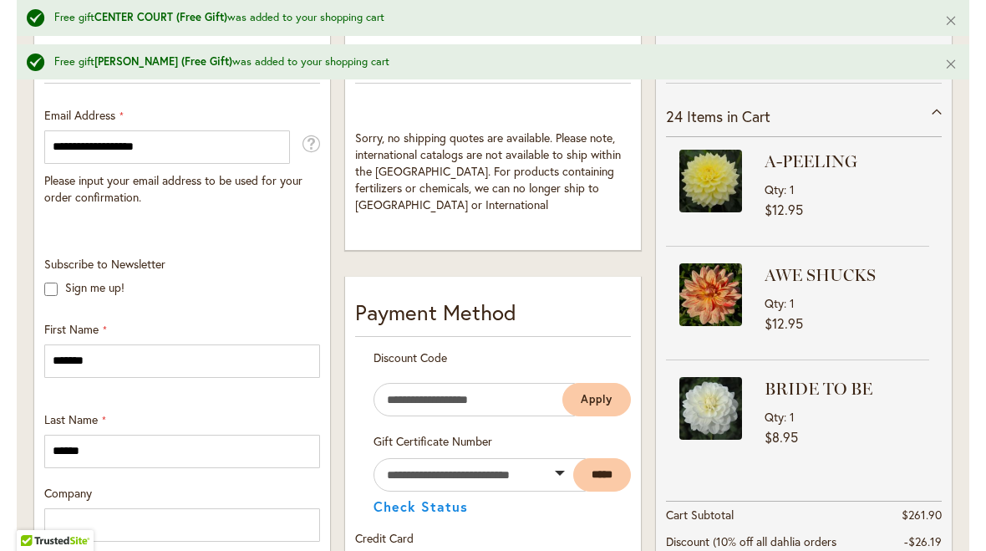
select select "**"
type input "**********"
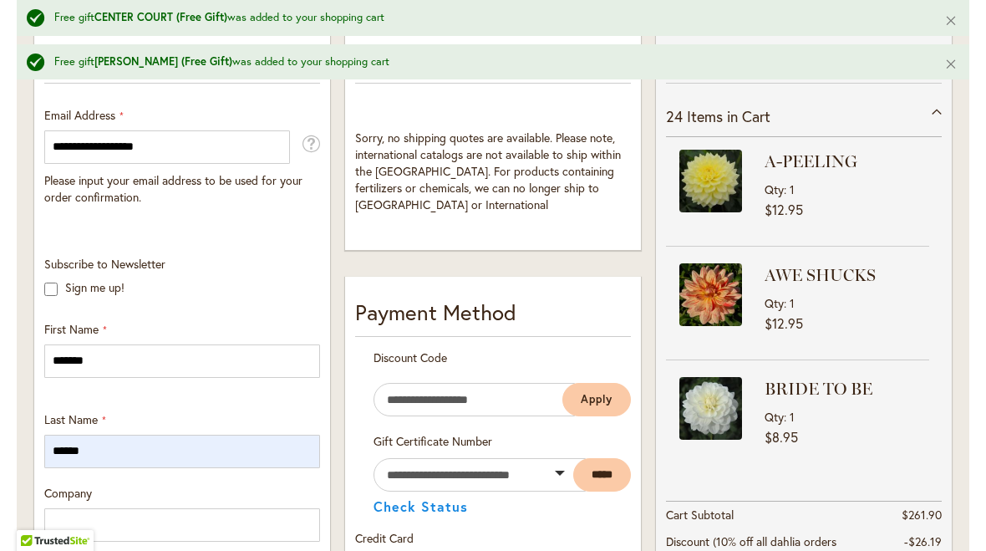
type input "*****"
type input "**********"
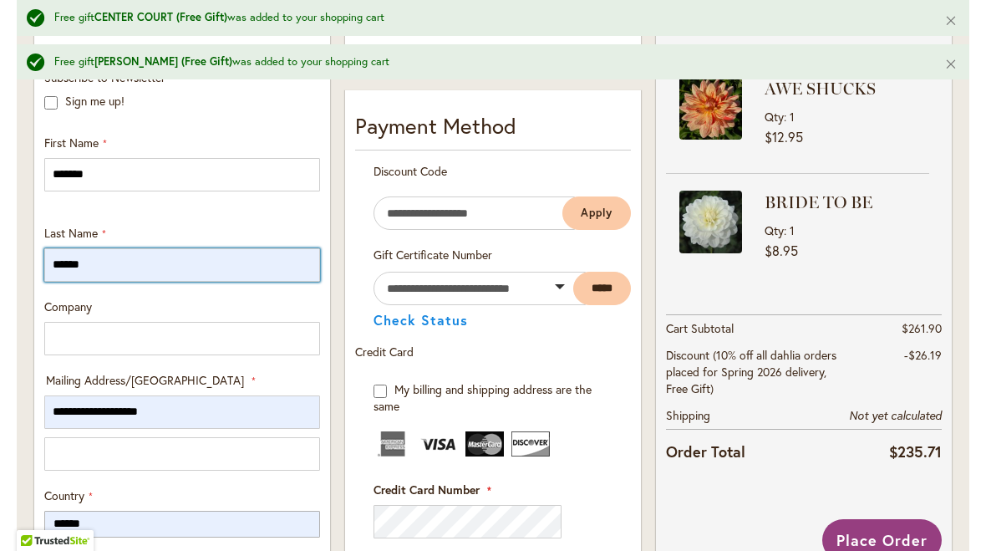
scroll to position [595, 0]
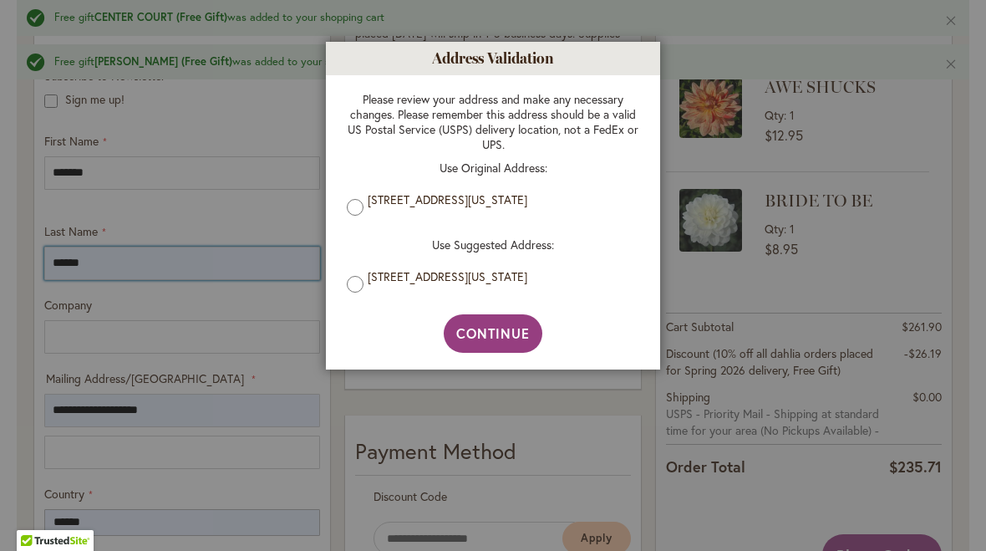
type input "******"
click at [496, 342] on span "Continue" at bounding box center [493, 333] width 74 height 18
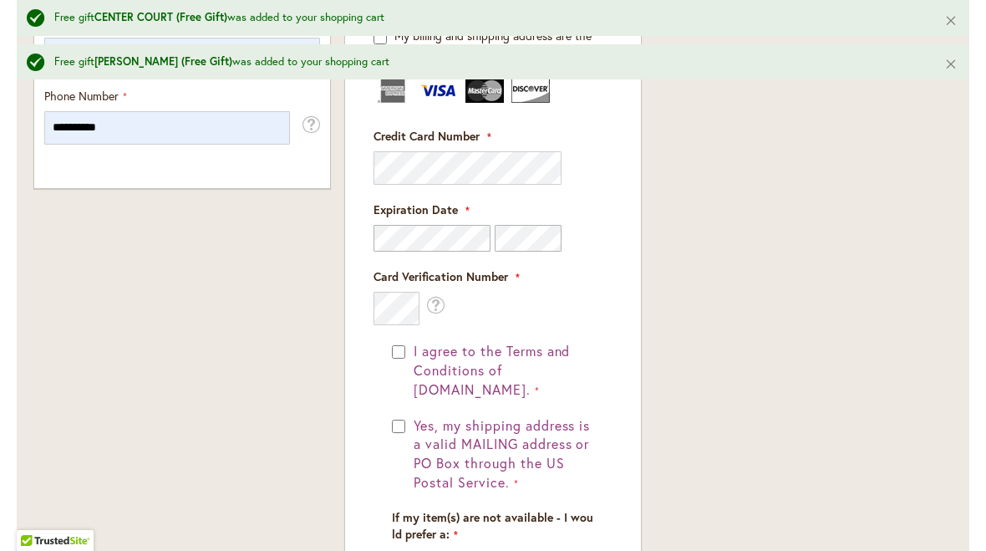
scroll to position [1275, 0]
click at [411, 422] on button "Yes, my shipping address is a valid MAILING address or PO Box through the US Po…" at bounding box center [502, 453] width 185 height 76
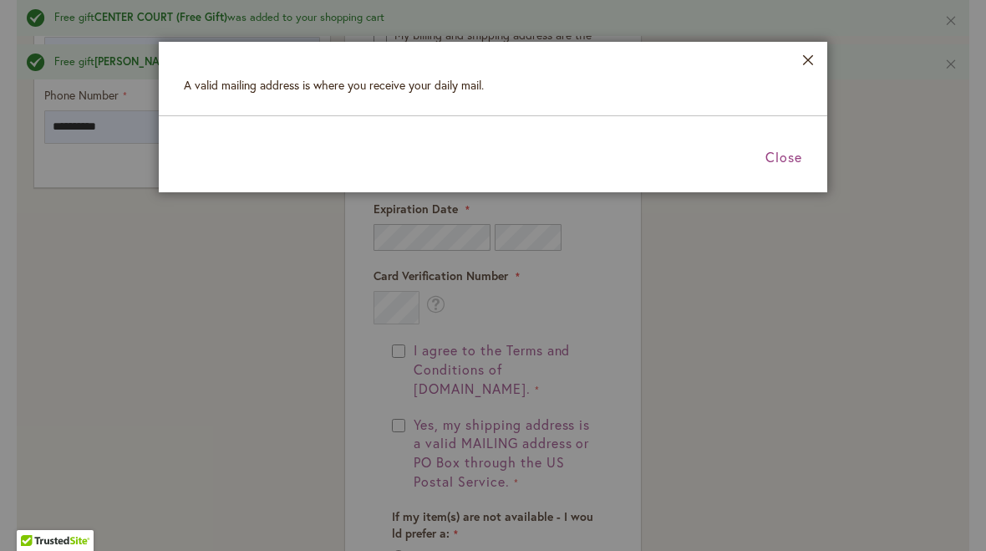
click at [838, 37] on div at bounding box center [493, 275] width 986 height 551
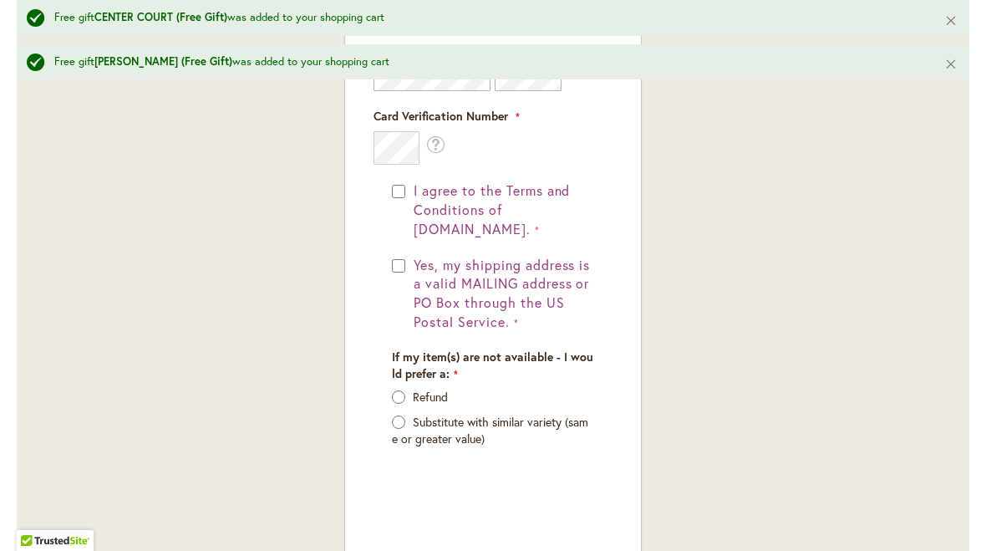
scroll to position [1435, 0]
click at [406, 388] on p "Refund" at bounding box center [493, 396] width 202 height 17
click at [408, 388] on p "Refund" at bounding box center [493, 396] width 202 height 17
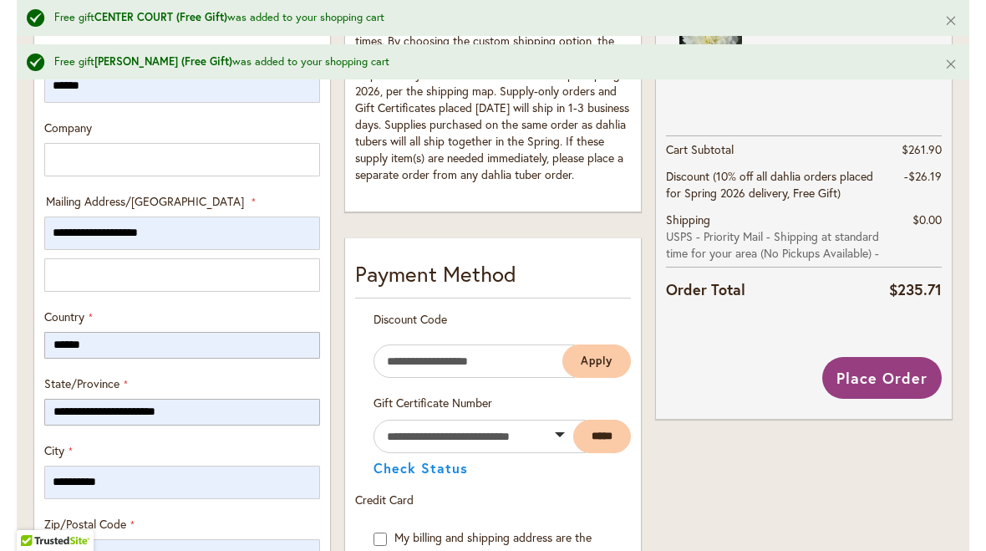
scroll to position [775, 0]
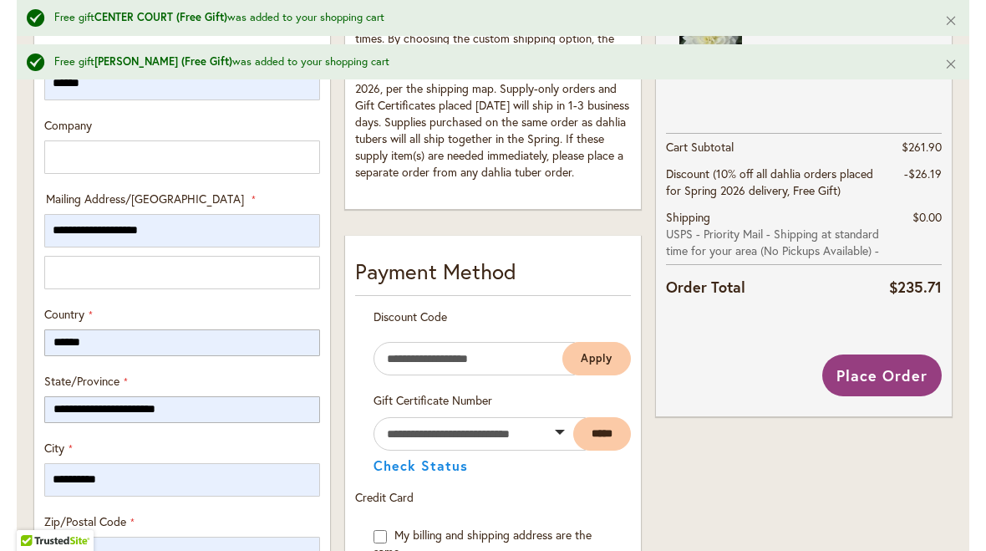
click at [885, 373] on span "Place Order" at bounding box center [882, 375] width 91 height 20
